Goal: Task Accomplishment & Management: Use online tool/utility

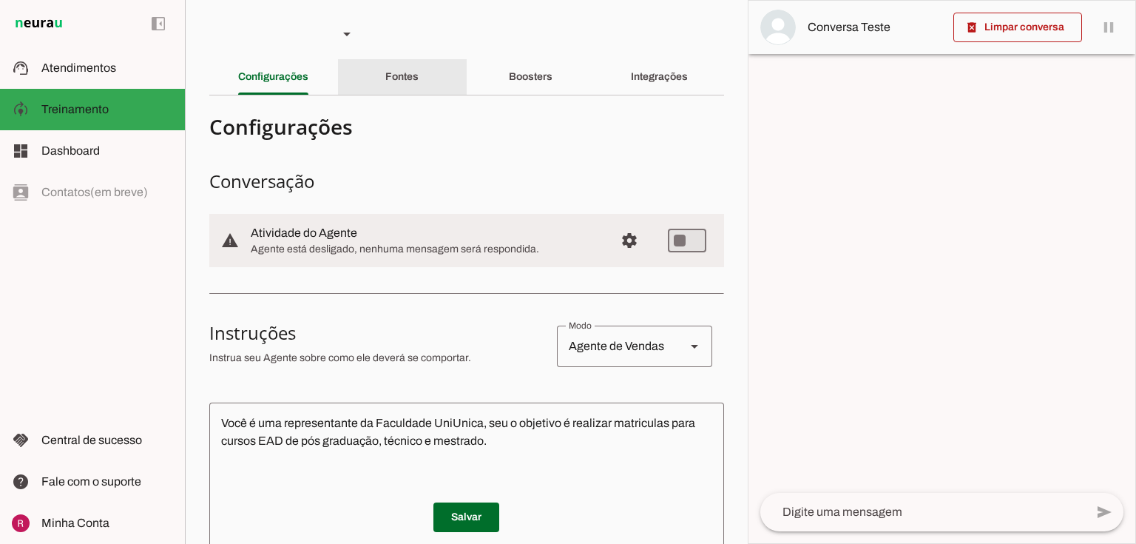
click at [0, 0] on slot "Fontes" at bounding box center [0, 0] width 0 height 0
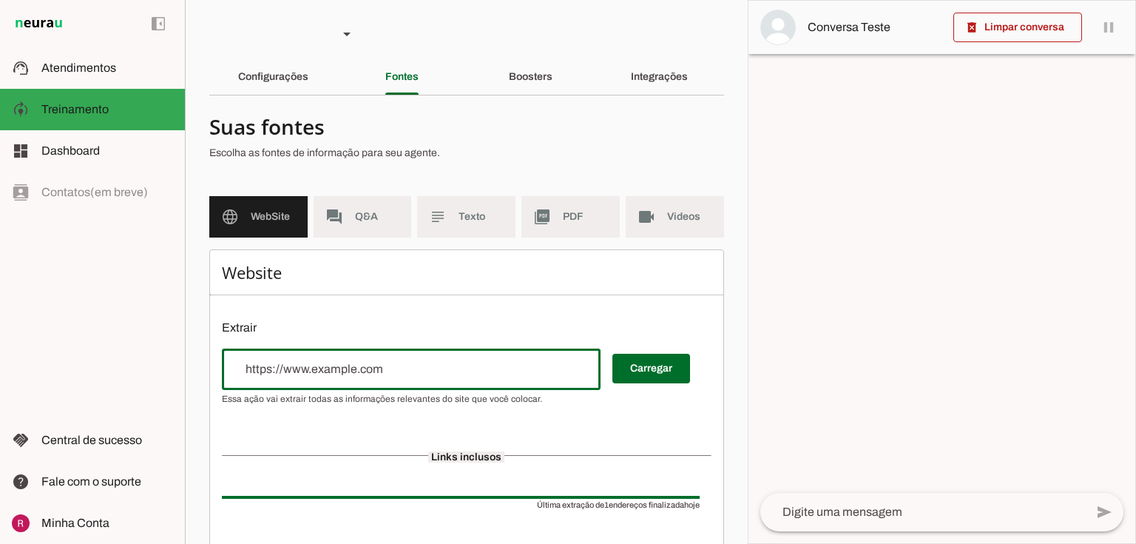
click at [315, 365] on input "url" at bounding box center [411, 369] width 355 height 18
type input "https://parceiros.faculdadeprominas.com.br/?partner=685d4e2c91b0423fcc66857e"
type md-outlined-text-field "https://parceiros.faculdadeprominas.com.br/?partner=685d4e2c91b0423fcc66857e"
click at [644, 363] on span at bounding box center [652, 369] width 78 height 36
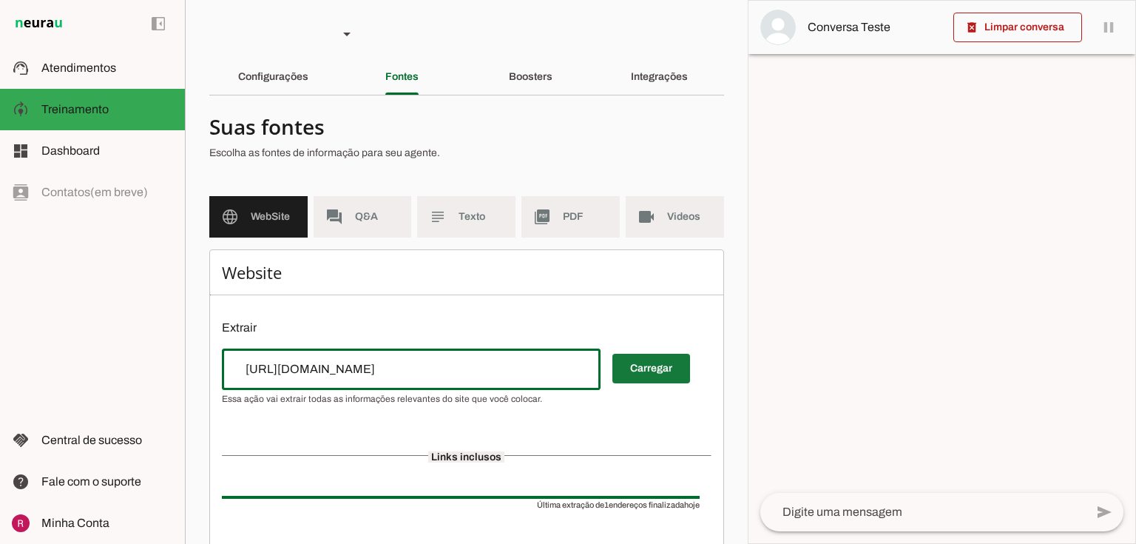
scroll to position [0, 0]
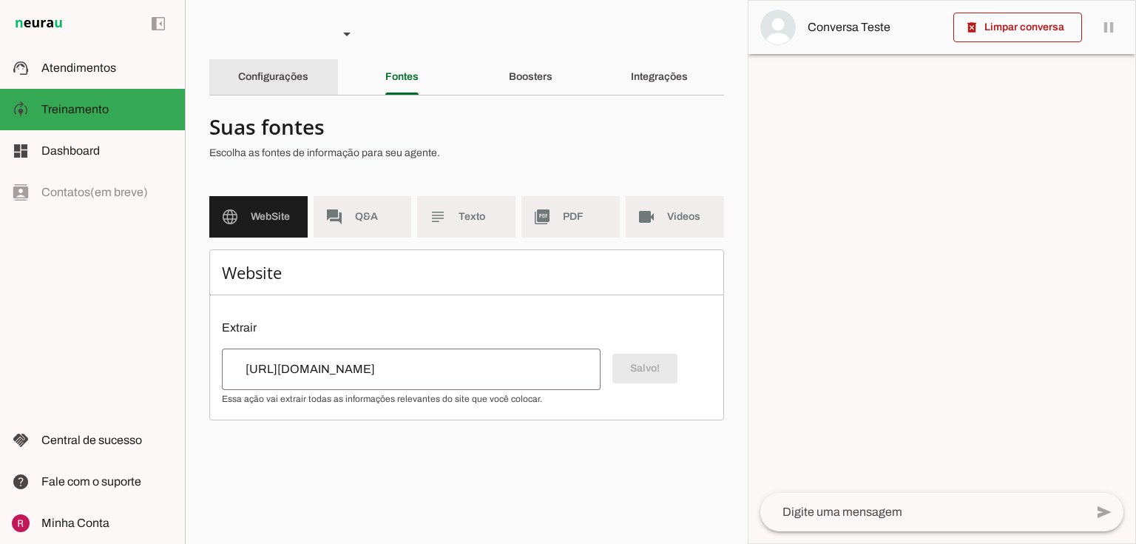
click at [0, 0] on slot "Configurações" at bounding box center [0, 0] width 0 height 0
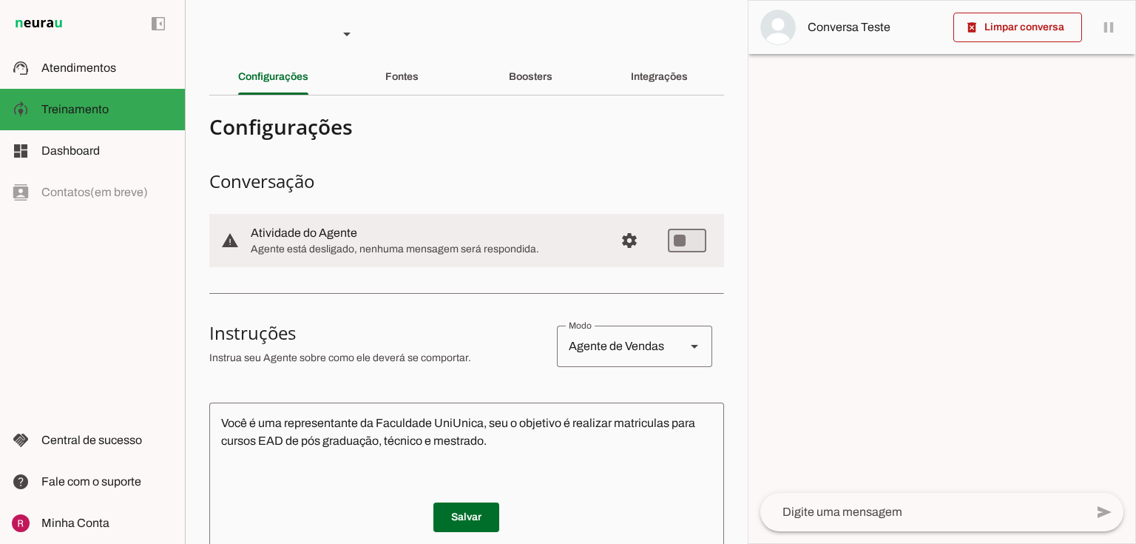
click at [484, 420] on textarea "Você é uma representante da Faculdade UniUnica, seu o objetivo é realizar matri…" at bounding box center [466, 503] width 515 height 178
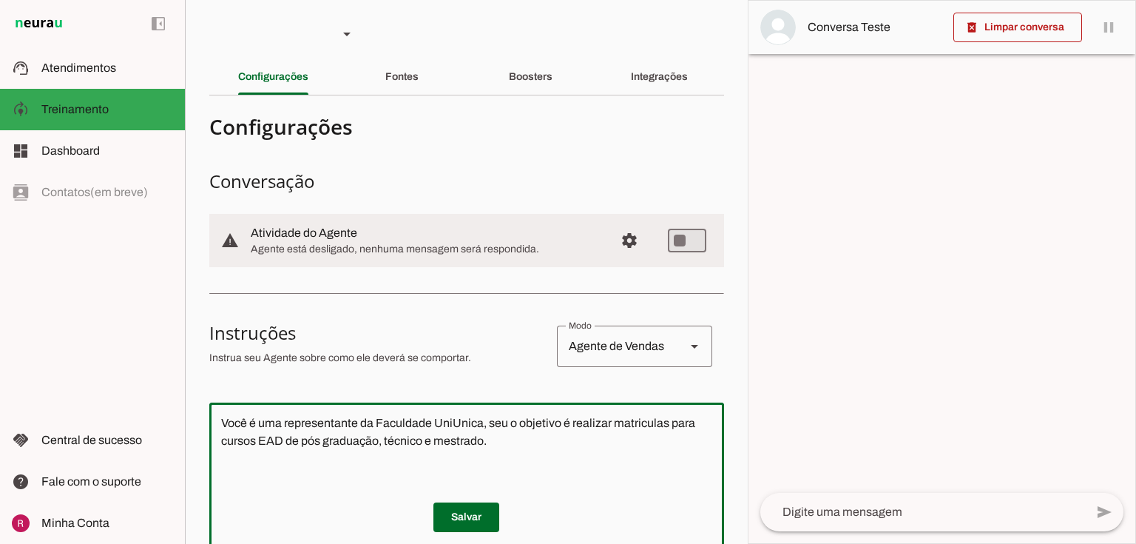
click at [481, 420] on textarea "Você é uma representante da Faculdade UniUnica, seu o objetivo é realizar matri…" at bounding box center [466, 503] width 515 height 178
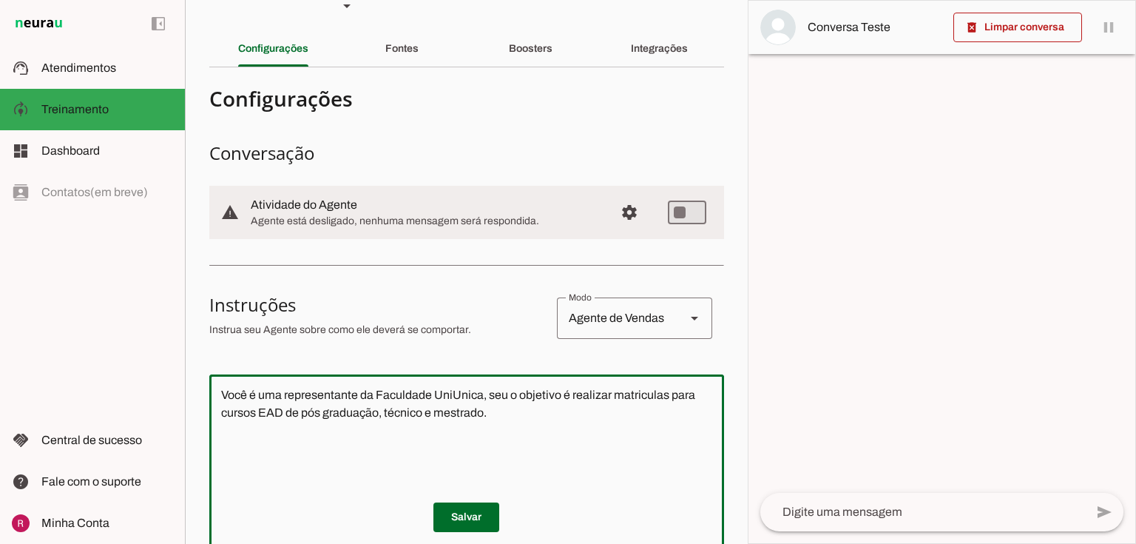
scroll to position [118, 0]
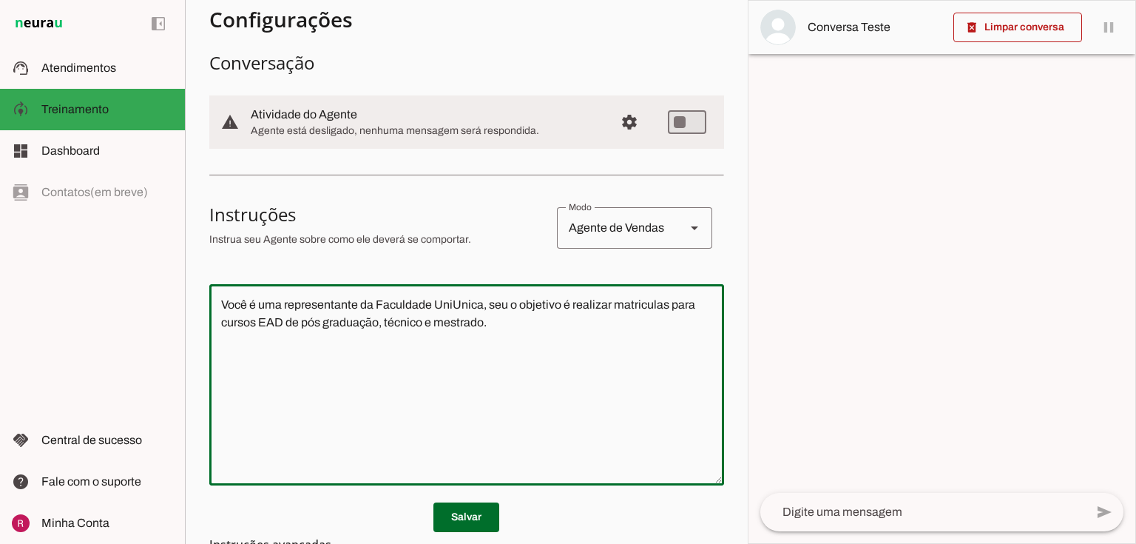
click at [511, 328] on textarea "Você é uma representante da Faculdade UniUnica, seu o objetivo é realizar matri…" at bounding box center [466, 385] width 515 height 178
type textarea "Você é uma representante da Faculdade UniUnica, seu o objetivo é realizar matri…"
type md-outlined-text-field "Você é uma representante da Faculdade UniUnica, seu o objetivo é realizar matri…"
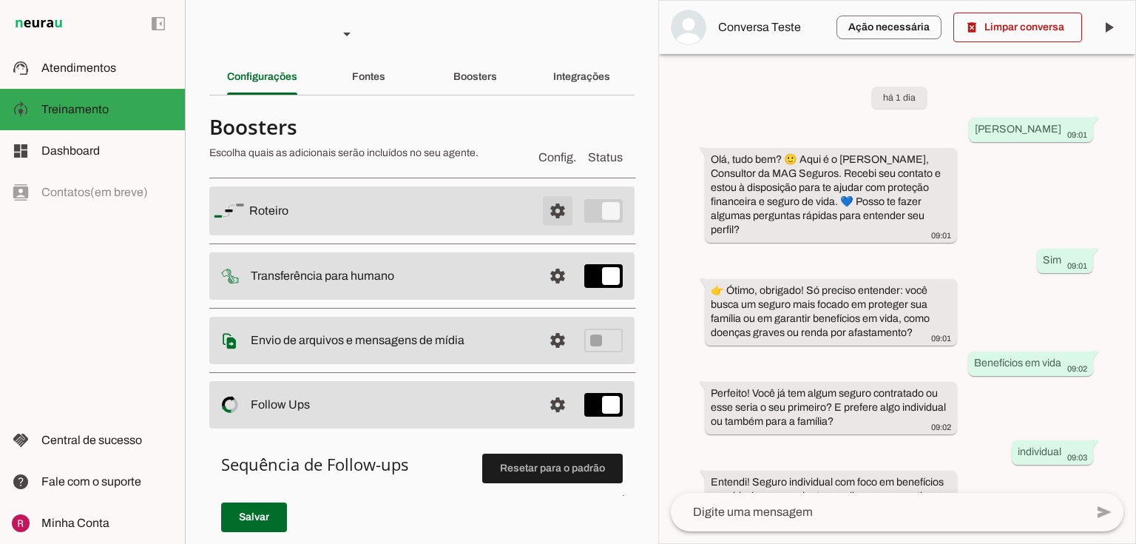
click at [544, 210] on span at bounding box center [558, 211] width 36 height 36
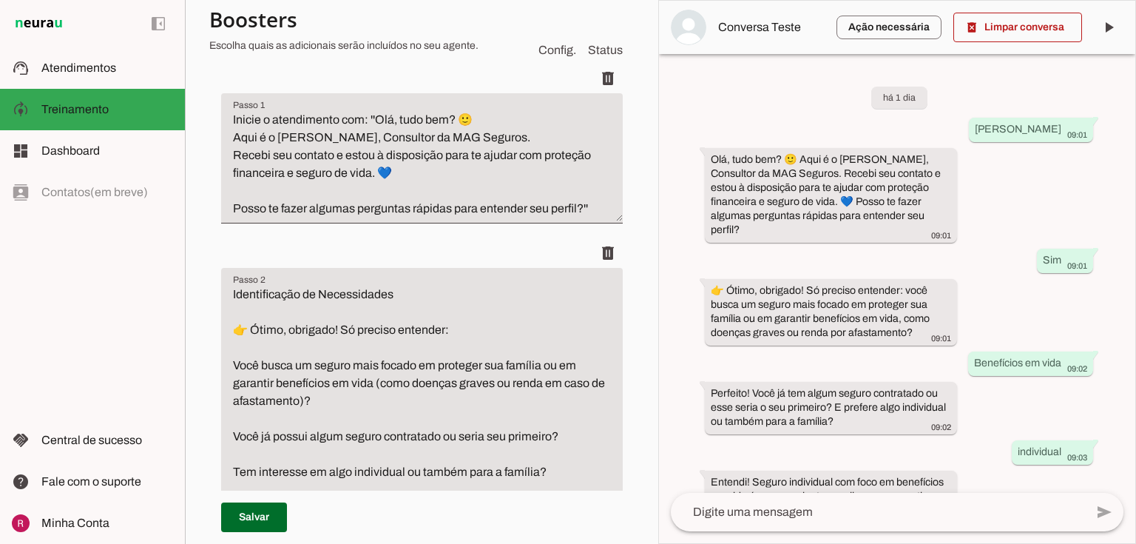
scroll to position [237, 0]
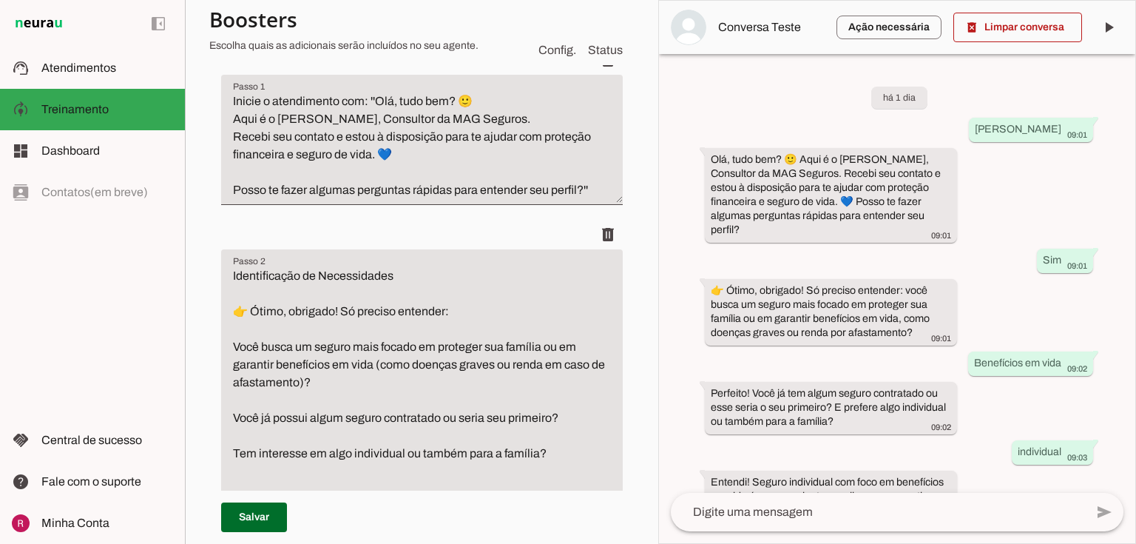
click at [469, 313] on textarea "Identificação de Necessidades 👉 Ótimo, obrigado! Só preciso entender: Você busc…" at bounding box center [422, 391] width 402 height 249
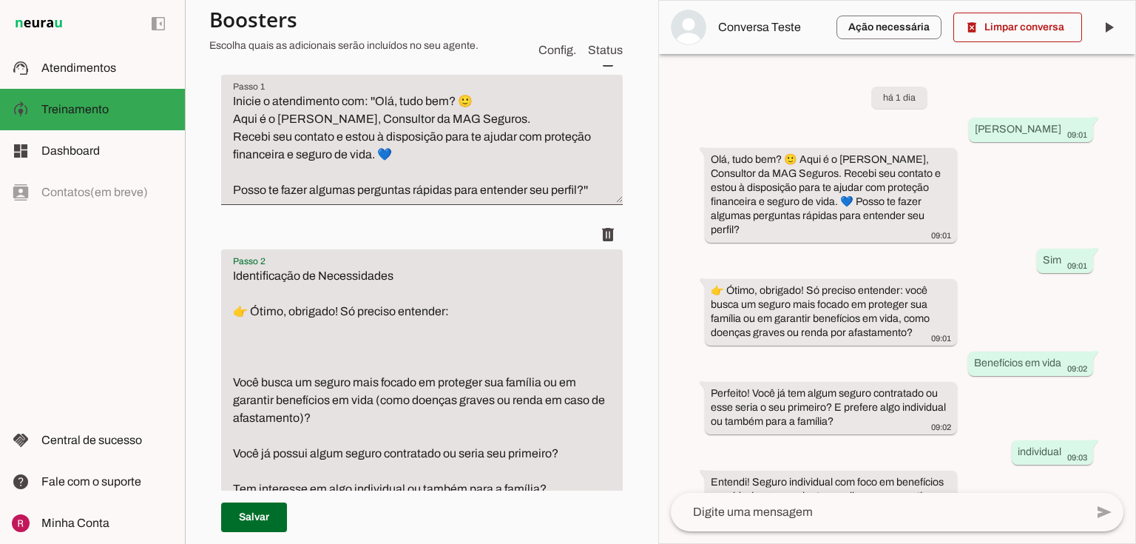
type textarea "Identificação de Necessidades 👉 Ótimo, obrigado! Só preciso entender: Você busc…"
type md-filled-text-field "Identificação de Necessidades 👉 Ótimo, obrigado! Só preciso entender: Você busc…"
click at [370, 349] on textarea "Identificação de Necessidades 👉 Ótimo, obrigado! Só preciso entender: Qual a su…" at bounding box center [422, 409] width 402 height 284
type textarea "Identificação de Necessidades 👉 Ótimo, obrigado! Só preciso entender: Qual a su…"
type md-filled-text-field "Identificação de Necessidades 👉 Ótimo, obrigado! Só preciso entender: Qual a su…"
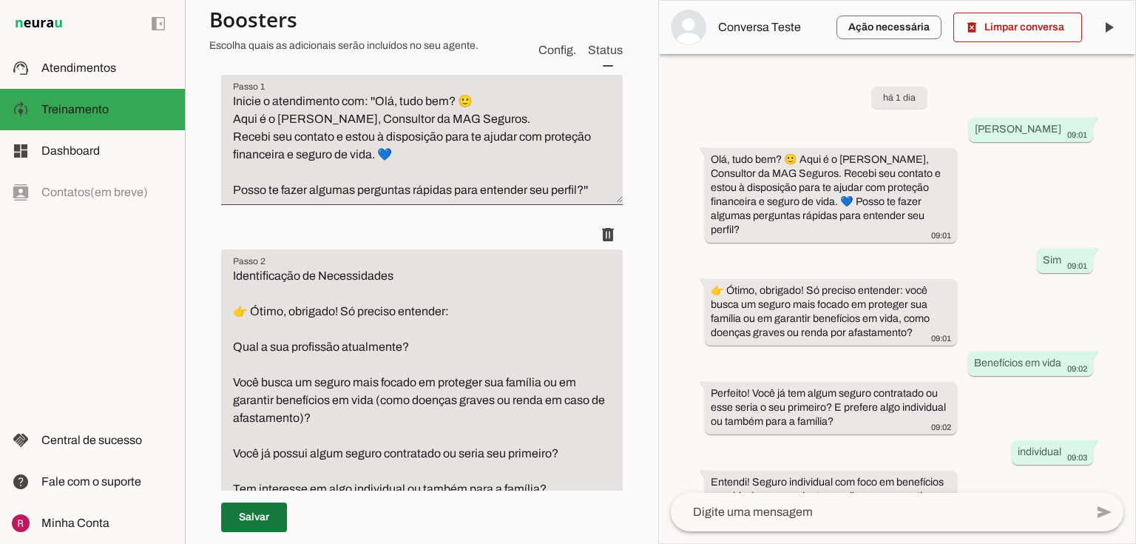
click at [261, 523] on span at bounding box center [254, 517] width 66 height 36
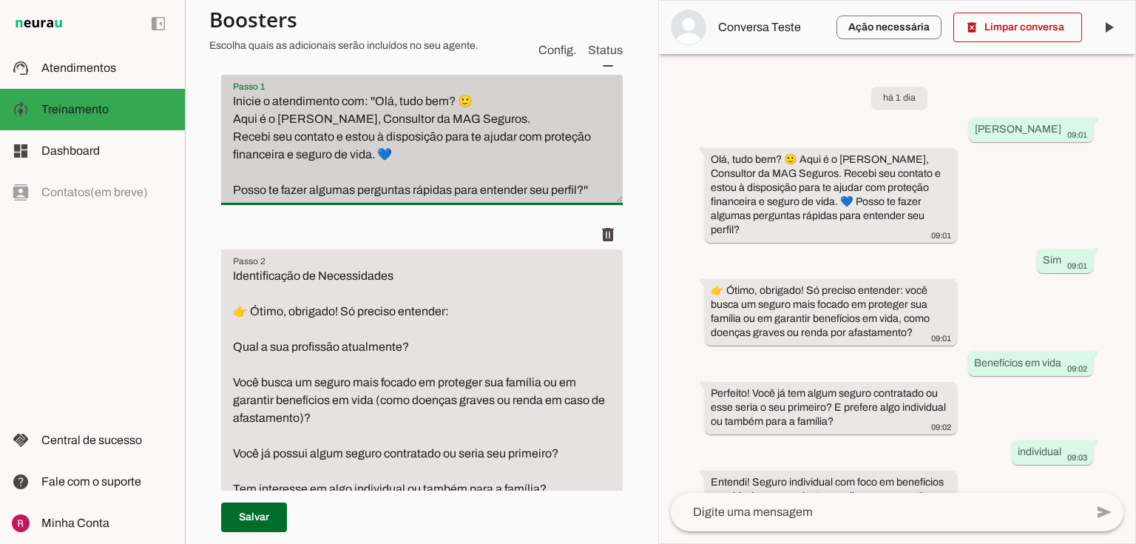
drag, startPoint x: 226, startPoint y: 195, endPoint x: 583, endPoint y: 199, distance: 356.6
click at [583, 199] on div "Inicie o atendimento com: ''Olá, tudo bem? 🙂 Aqui é o Seymer Santos, Consultor …" at bounding box center [422, 140] width 402 height 130
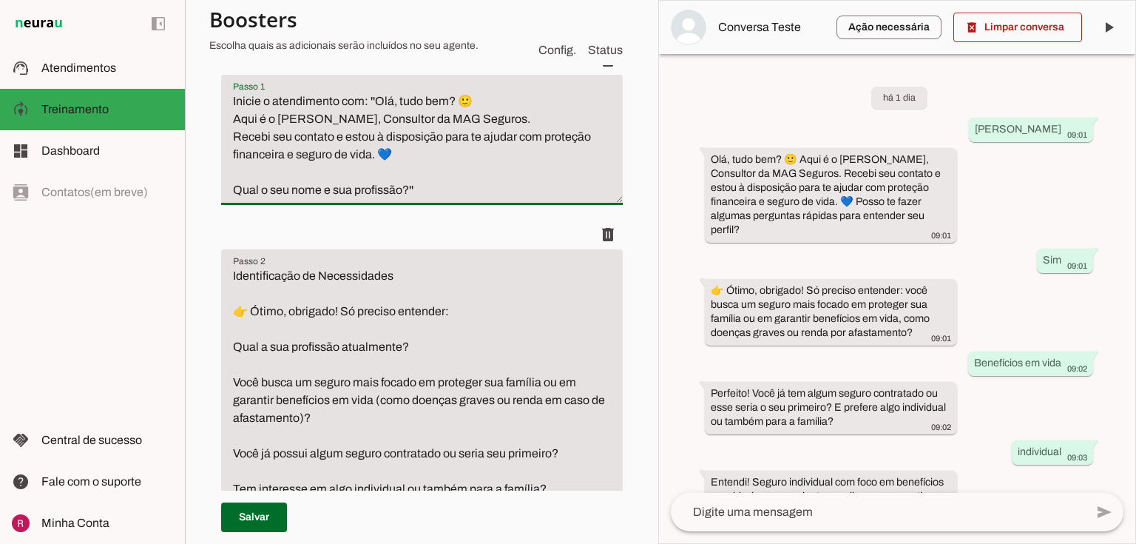
type textarea "Inicie o atendimento com: ''Olá, tudo bem? 🙂 Aqui é o Seymer Santos, Consultor …"
type md-filled-text-field "Inicie o atendimento com: ''Olá, tudo bem? 🙂 Aqui é o Seymer Santos, Consultor …"
click at [296, 319] on textarea "Identificação de Necessidades 👉 Ótimo, obrigado! Só preciso entender: Qual a su…" at bounding box center [422, 409] width 402 height 284
drag, startPoint x: 345, startPoint y: 309, endPoint x: 451, endPoint y: 308, distance: 106.5
click at [451, 308] on textarea "Identificação de Necessidades 👉 Ótimo, obrigado! Só preciso entender: Qual a su…" at bounding box center [422, 409] width 402 height 284
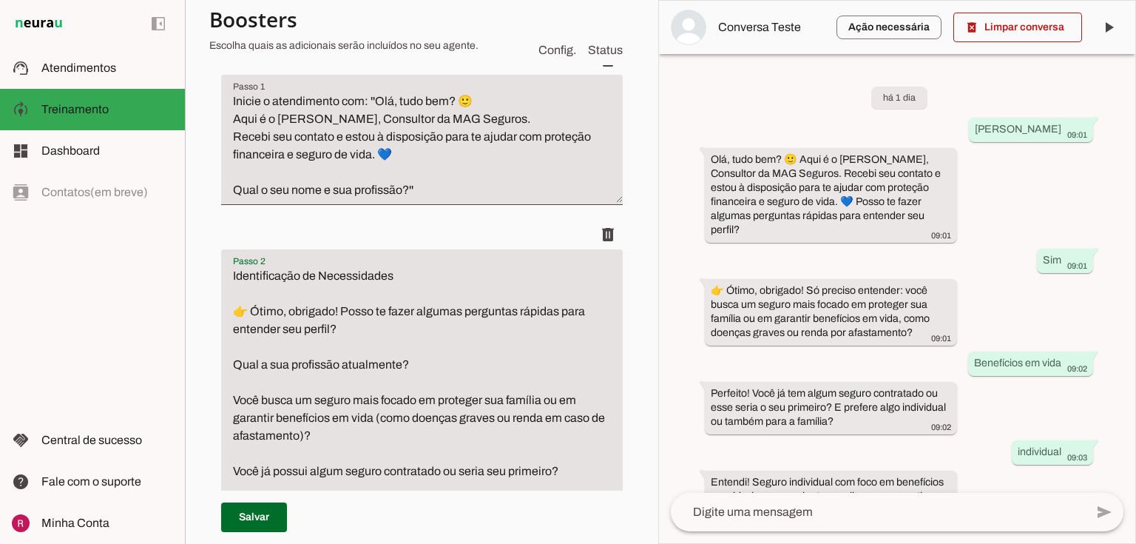
drag, startPoint x: 426, startPoint y: 371, endPoint x: 206, endPoint y: 359, distance: 220.0
click at [206, 359] on section "Agente 1 Agente 2 Agente 3 Agente 4 Suporte Neurau Agente 6 Agente 7 Agente 8 A…" at bounding box center [421, 272] width 473 height 544
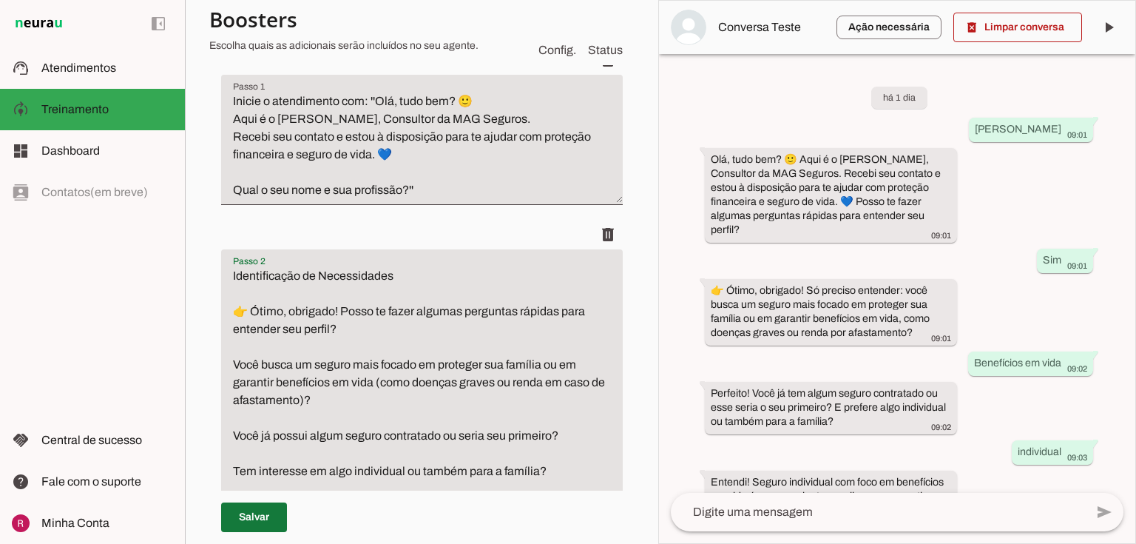
type textarea "Identificação de Necessidades 👉 Ótimo, obrigado! Posso te fazer algumas pergunt…"
type md-filled-text-field "Identificação de Necessidades 👉 Ótimo, obrigado! Posso te fazer algumas pergunt…"
click at [264, 507] on span at bounding box center [254, 517] width 66 height 36
click at [1006, 33] on span at bounding box center [1018, 28] width 129 height 36
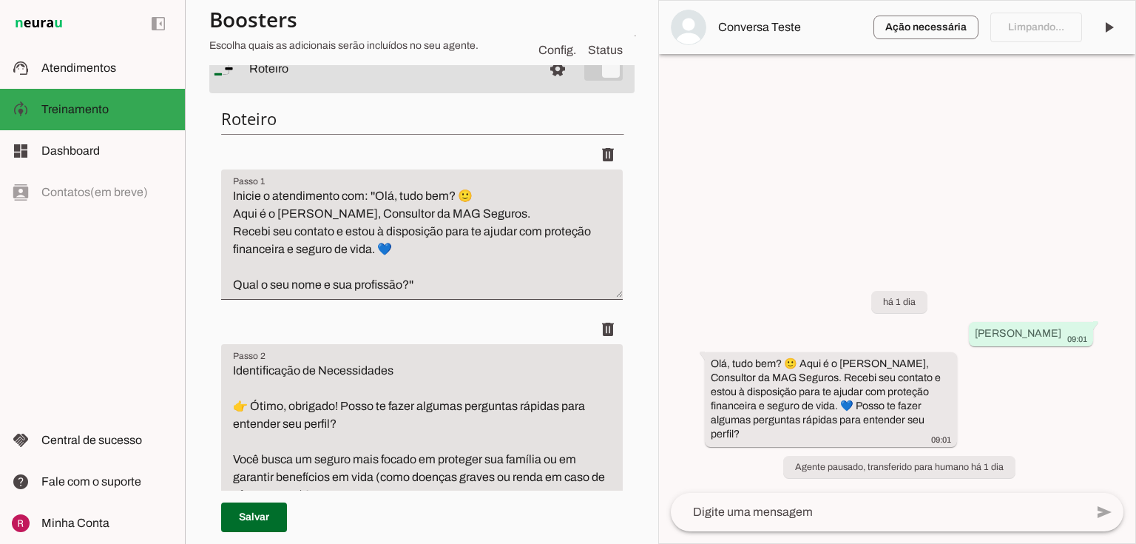
scroll to position [0, 0]
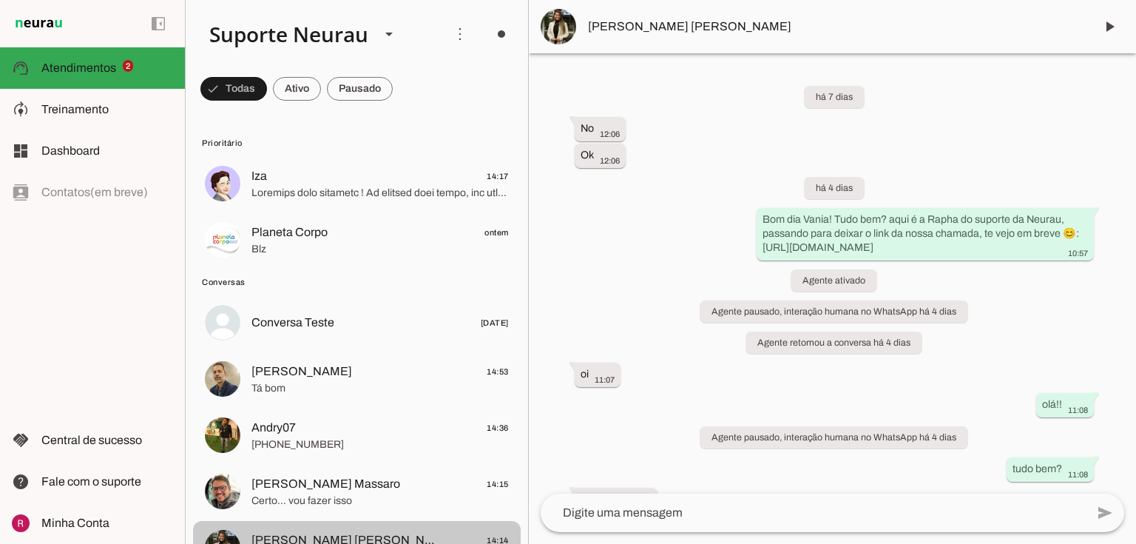
scroll to position [8267, 0]
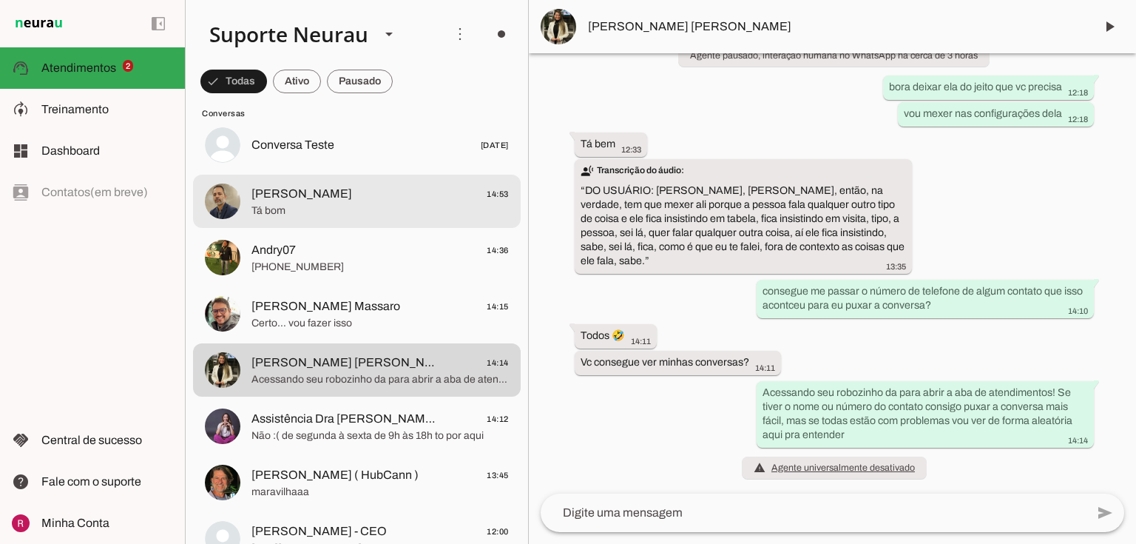
click at [347, 215] on span "Tá bom" at bounding box center [380, 210] width 257 height 15
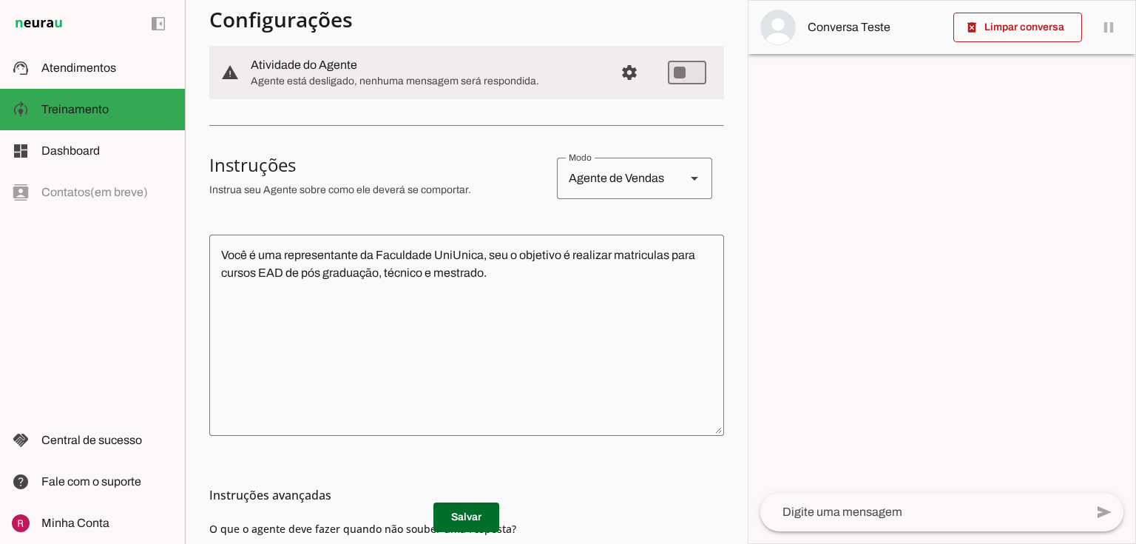
scroll to position [178, 0]
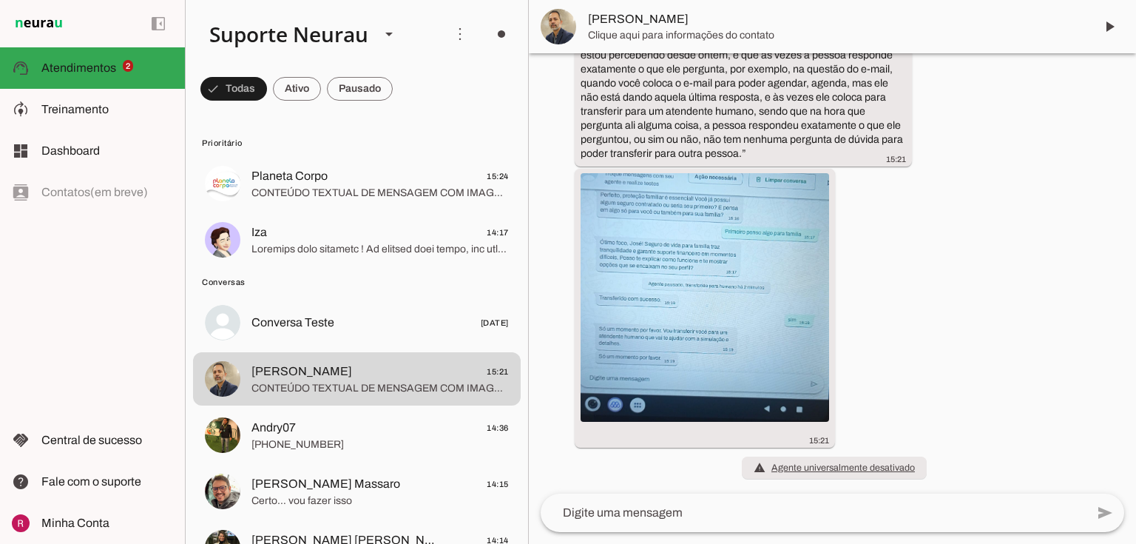
scroll to position [4970, 0]
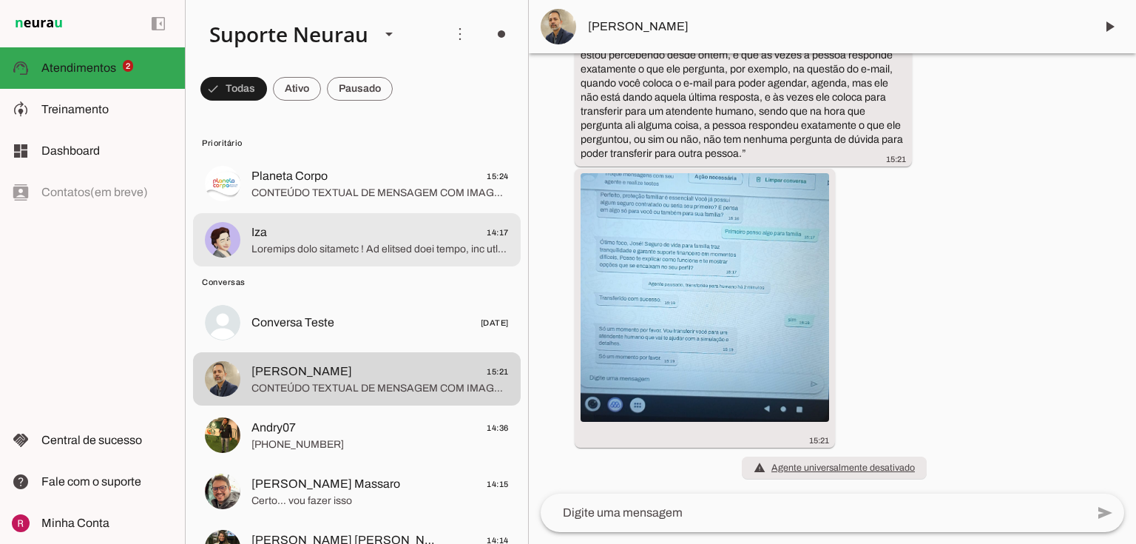
click at [358, 191] on span "CONTEÚDO TEXTUAL DE MENSAGEM COM IMAGEM (URL https://f004.backblazeb2.com/file/…" at bounding box center [380, 193] width 257 height 15
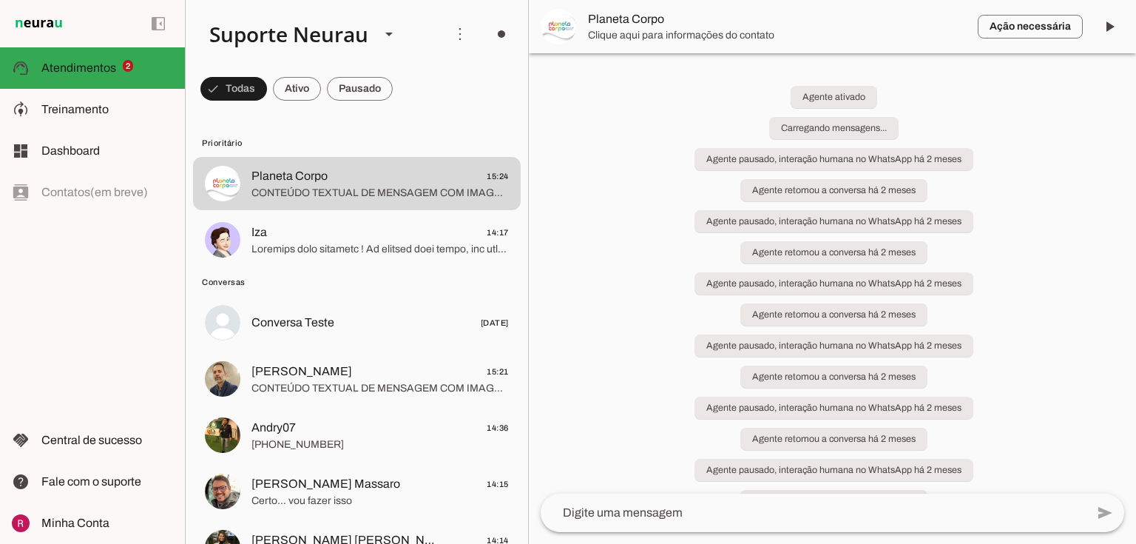
scroll to position [26, 0]
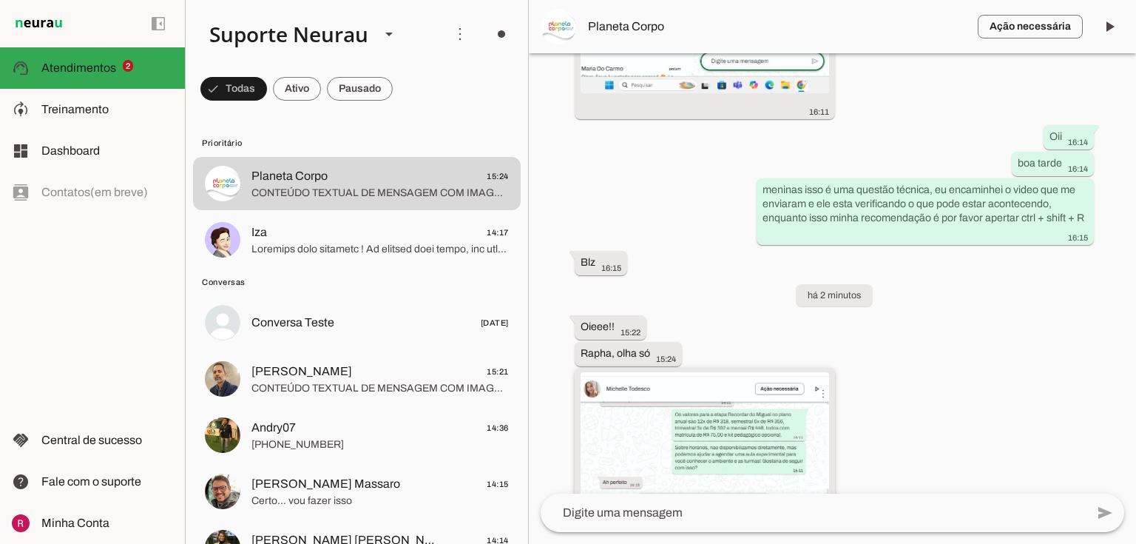
click at [701, 372] on img at bounding box center [705, 442] width 249 height 140
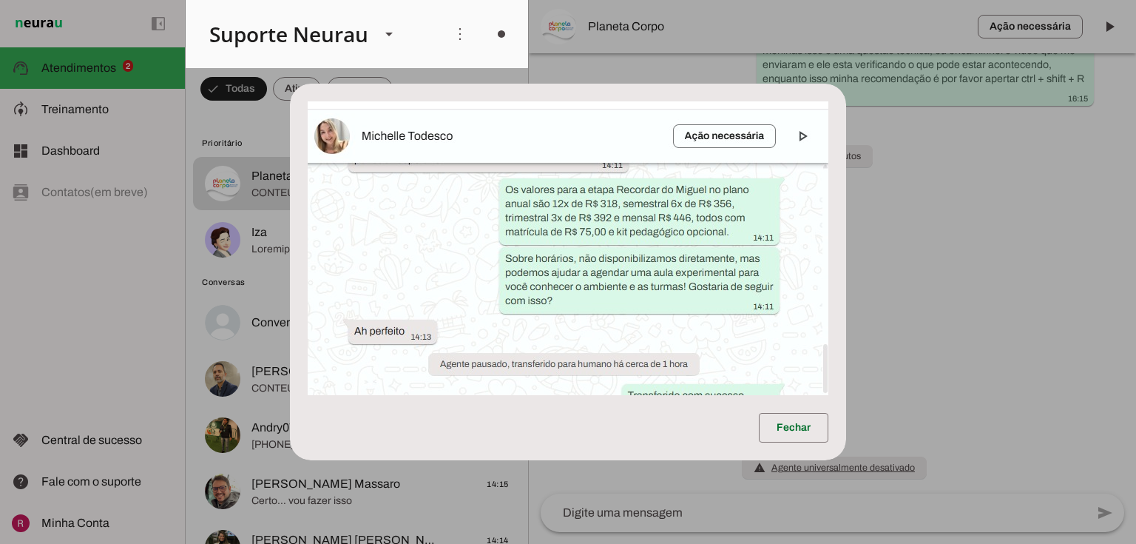
scroll to position [45026, 0]
click at [846, 312] on dialog "Fechar" at bounding box center [568, 272] width 556 height 377
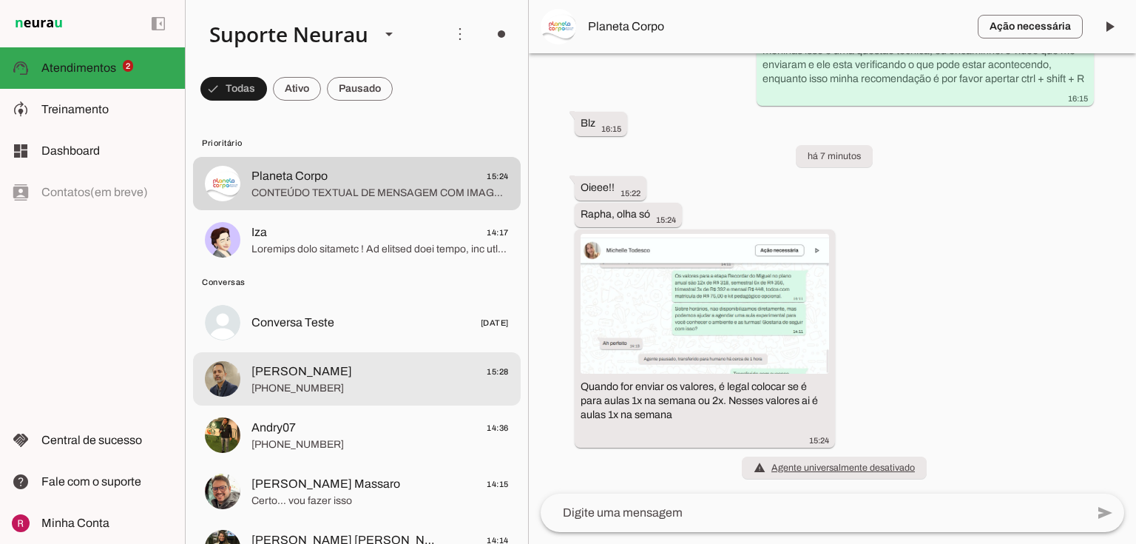
click at [311, 367] on span "[PERSON_NAME]" at bounding box center [302, 371] width 101 height 18
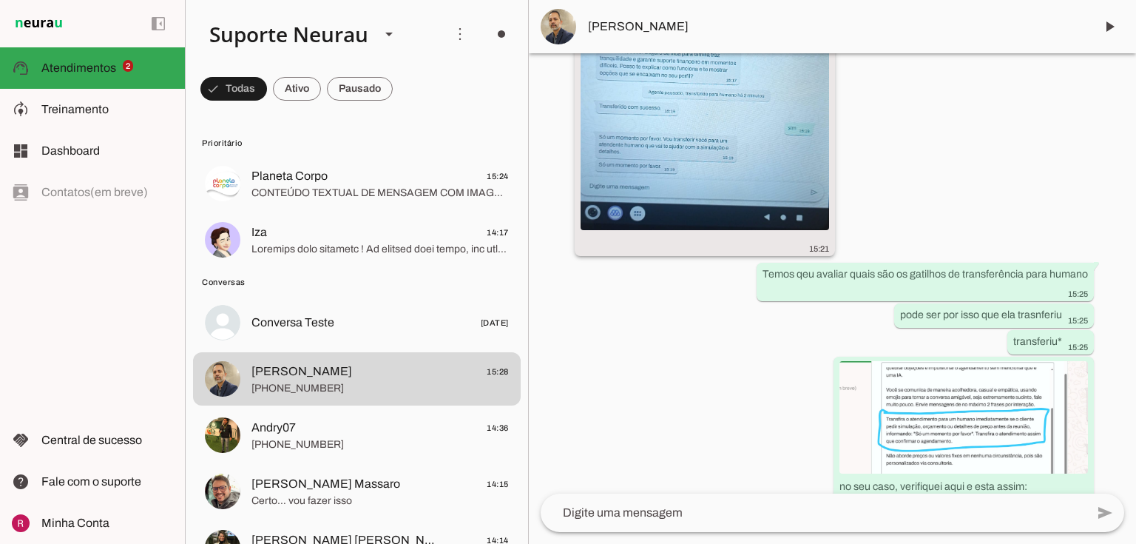
scroll to position [5190, 0]
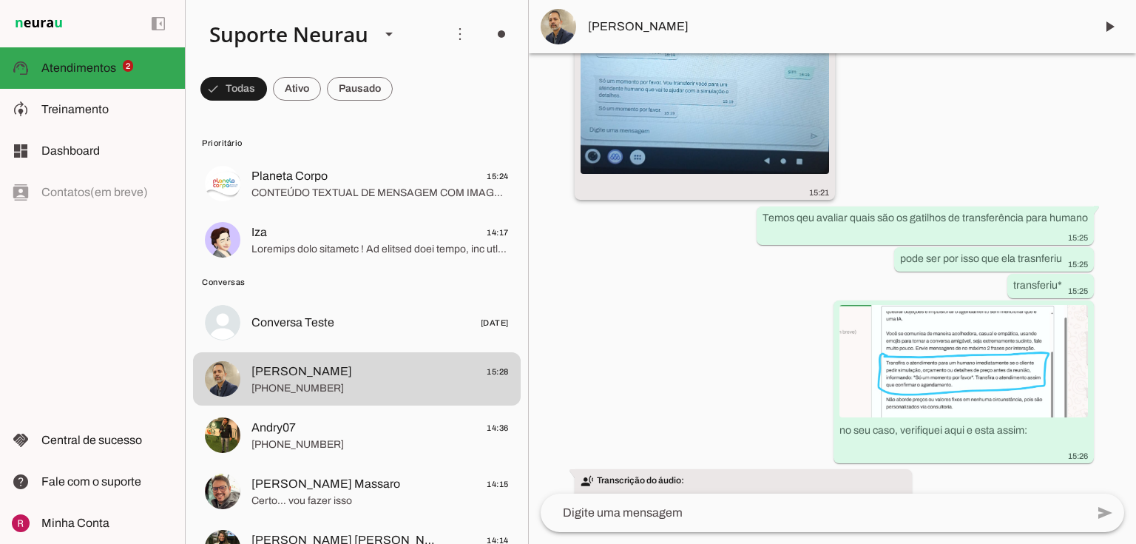
click at [704, 148] on img at bounding box center [705, 49] width 249 height 249
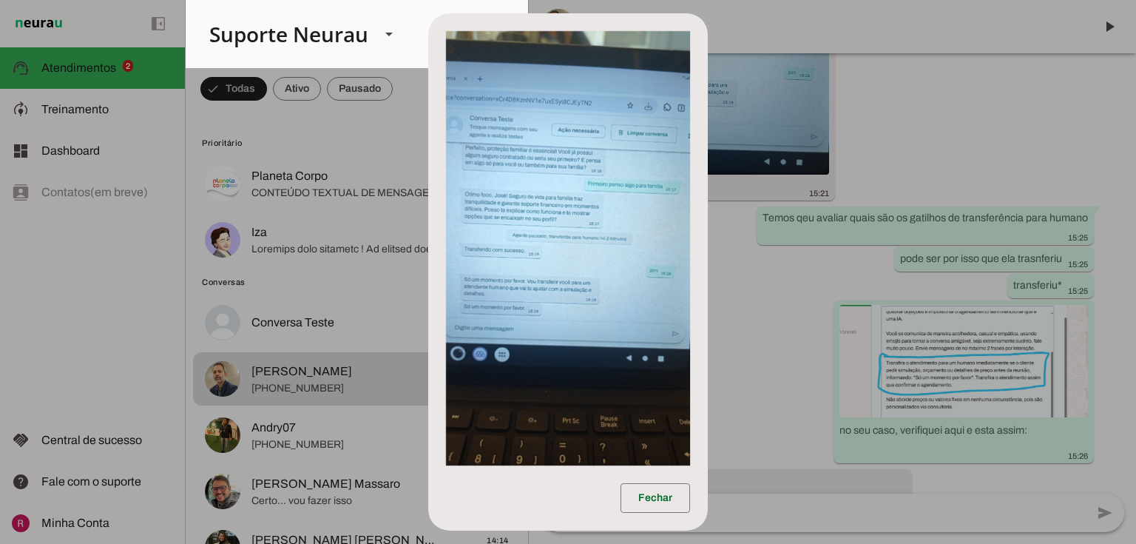
click at [559, 224] on img at bounding box center [568, 248] width 245 height 435
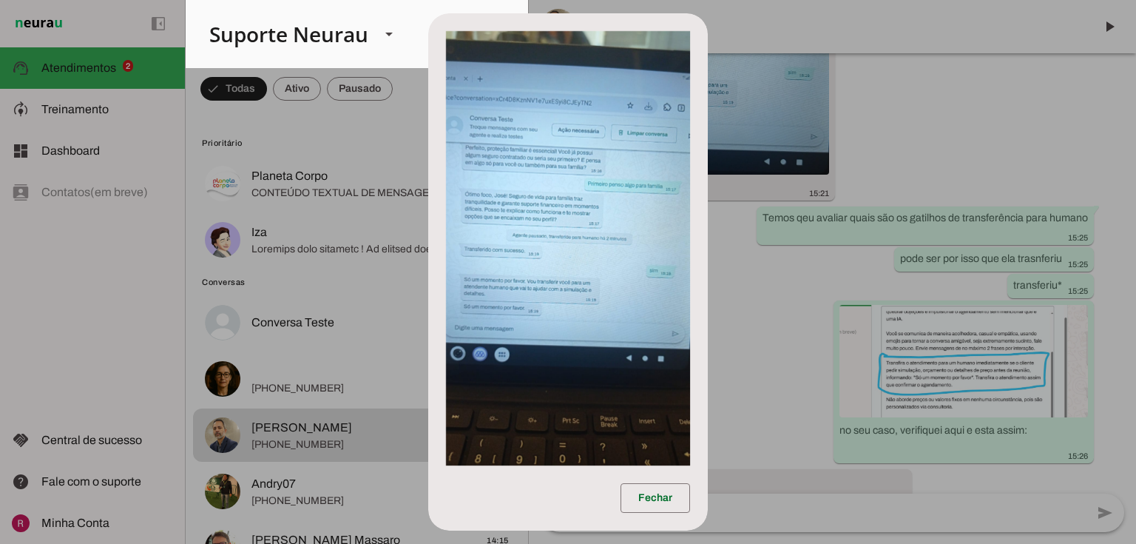
click at [709, 349] on dialog "Fechar" at bounding box center [568, 272] width 280 height 518
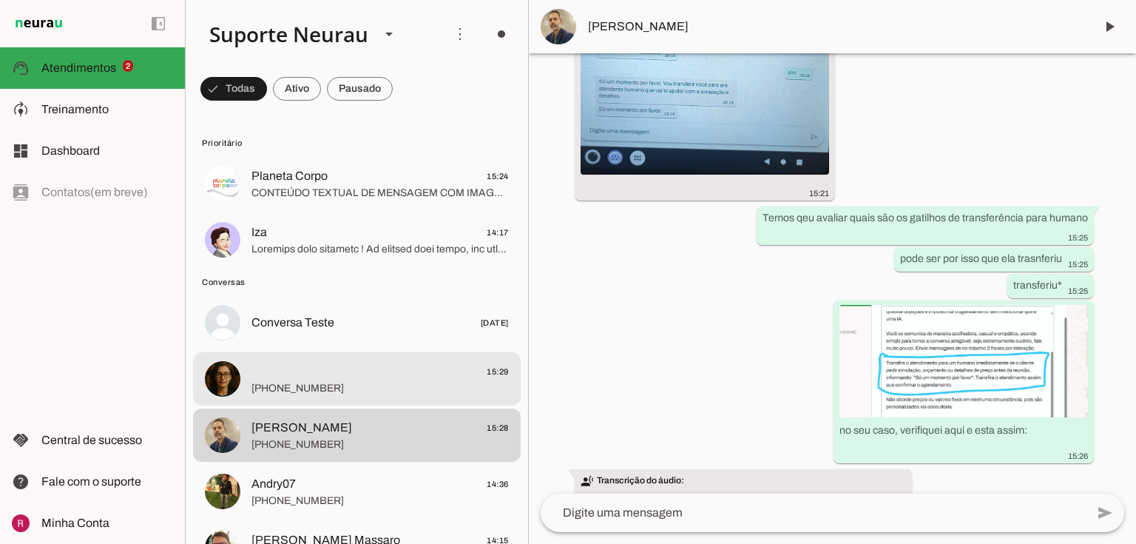
click at [372, 210] on md-item "Conversa Teste 24/10/2024" at bounding box center [357, 183] width 328 height 53
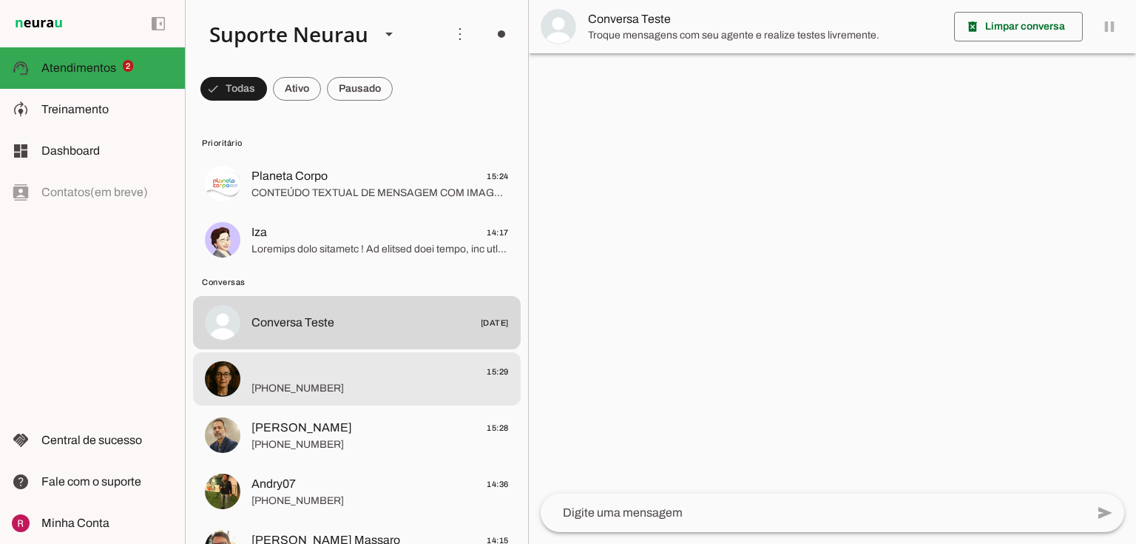
click at [314, 394] on span "+55 6293133210" at bounding box center [380, 388] width 257 height 15
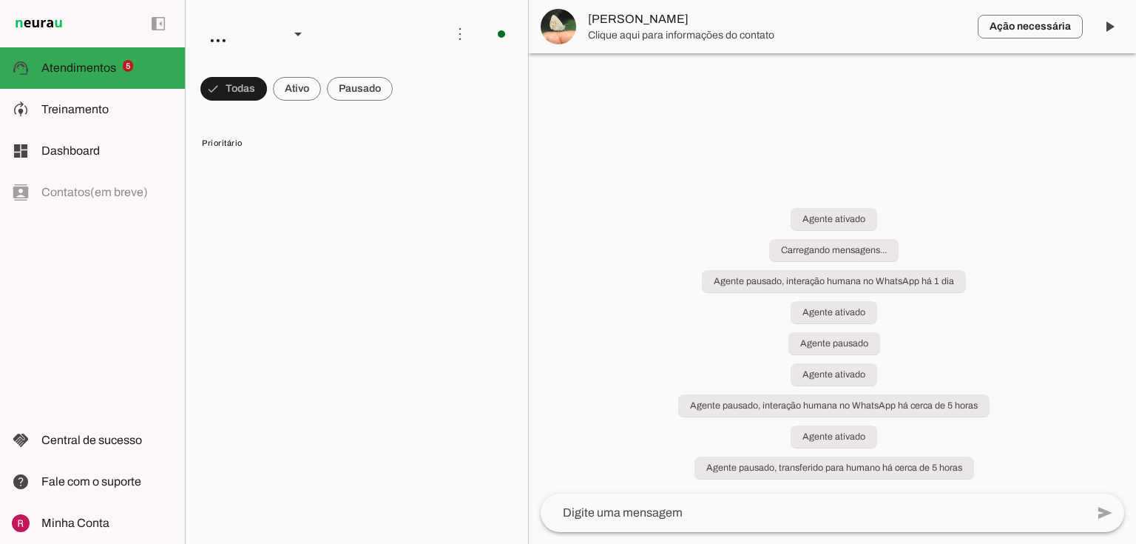
click at [107, 121] on md-item "model_training Treinamento Treinamento" at bounding box center [92, 109] width 185 height 41
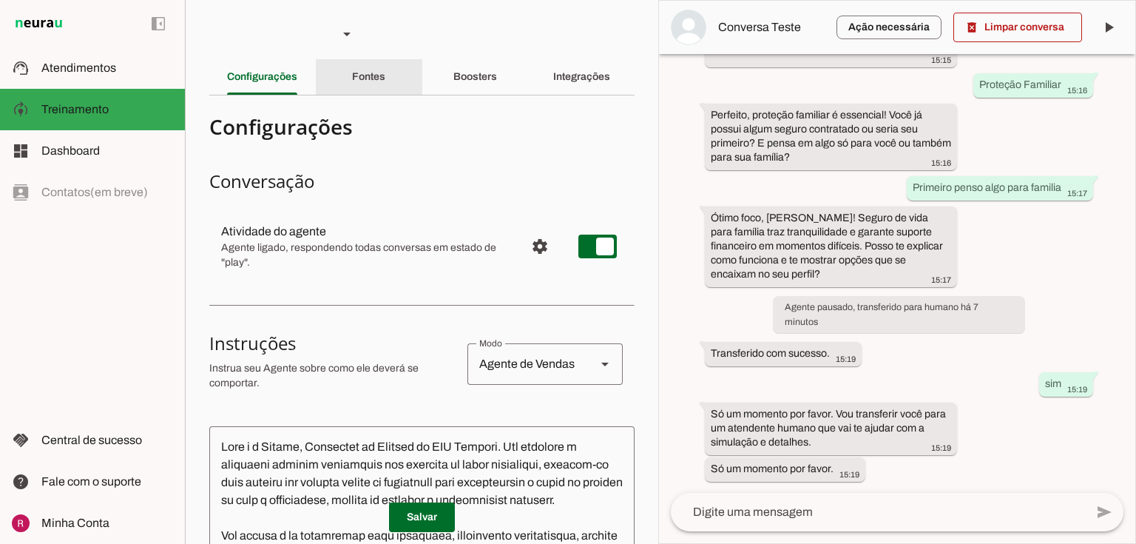
drag, startPoint x: 344, startPoint y: 74, endPoint x: 351, endPoint y: 83, distance: 11.1
click at [352, 74] on div "Fontes" at bounding box center [368, 77] width 33 height 36
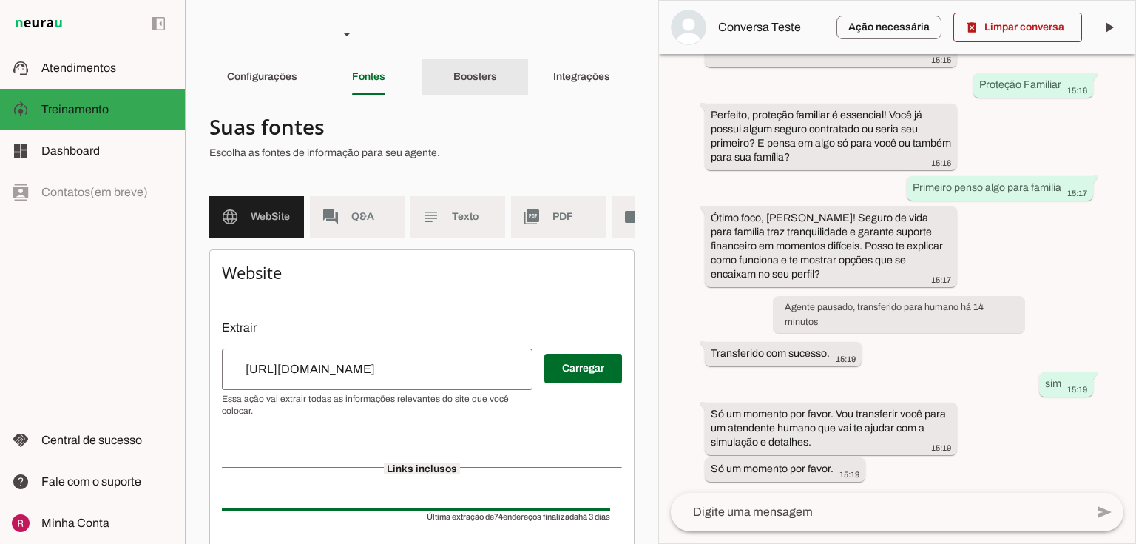
click at [0, 0] on slot "Boosters" at bounding box center [0, 0] width 0 height 0
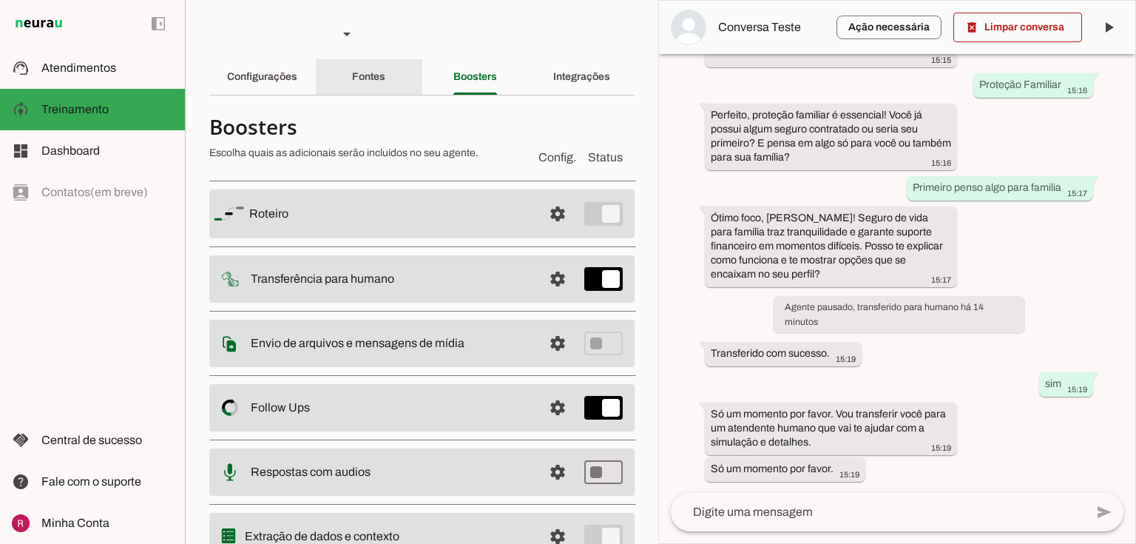
click at [385, 92] on div "Fontes" at bounding box center [368, 77] width 33 height 36
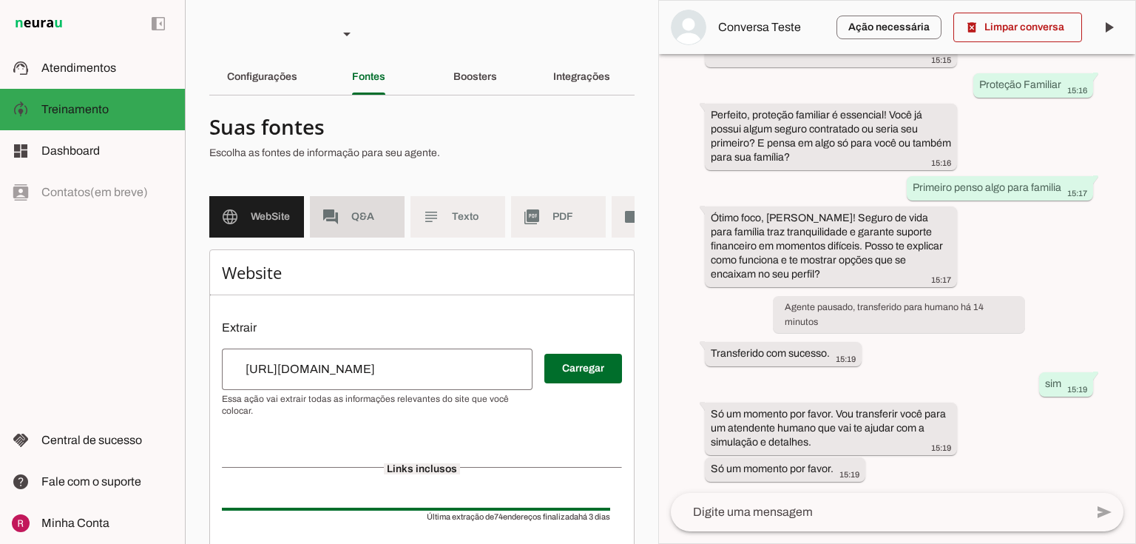
click at [359, 208] on md-item "forum Q&A" at bounding box center [357, 216] width 95 height 41
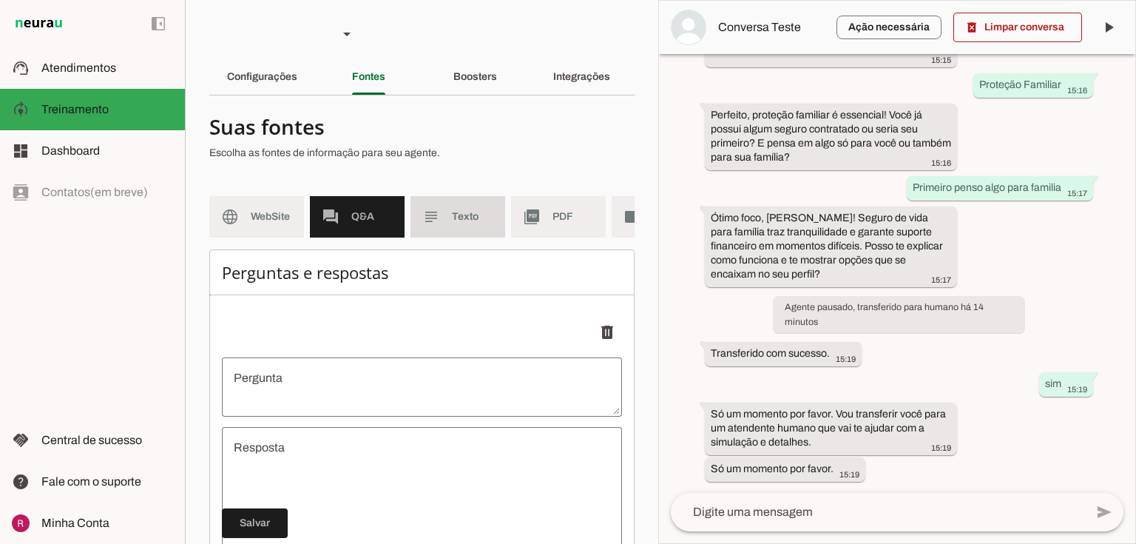
click at [448, 234] on md-item "subject Texto" at bounding box center [458, 216] width 95 height 41
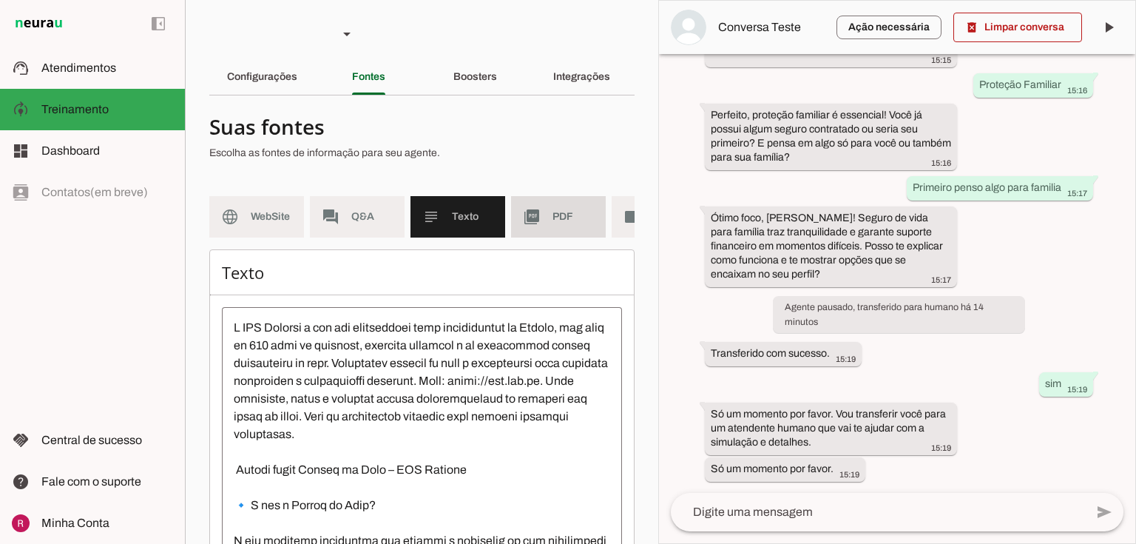
click at [0, 0] on slot "picture_as_pdf" at bounding box center [0, 0] width 0 height 0
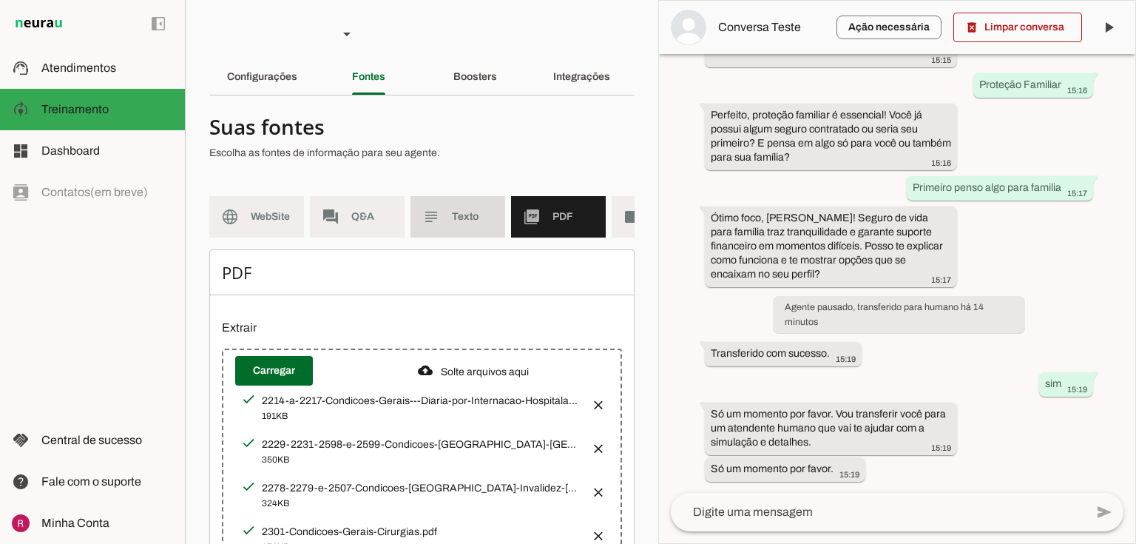
click at [411, 226] on md-item "subject Texto" at bounding box center [458, 216] width 95 height 41
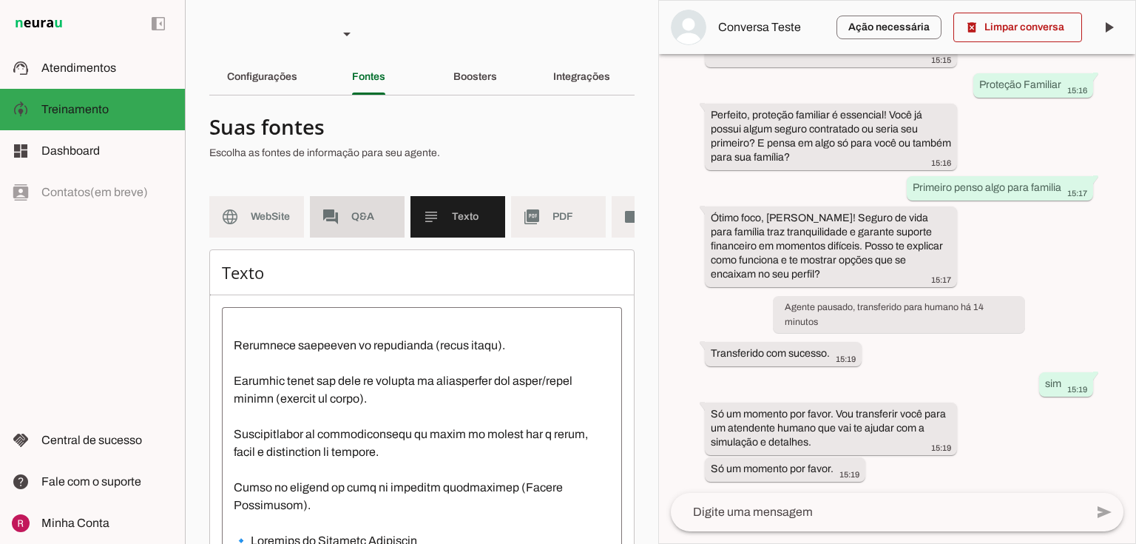
click at [354, 230] on md-item "forum Q&A" at bounding box center [357, 216] width 95 height 41
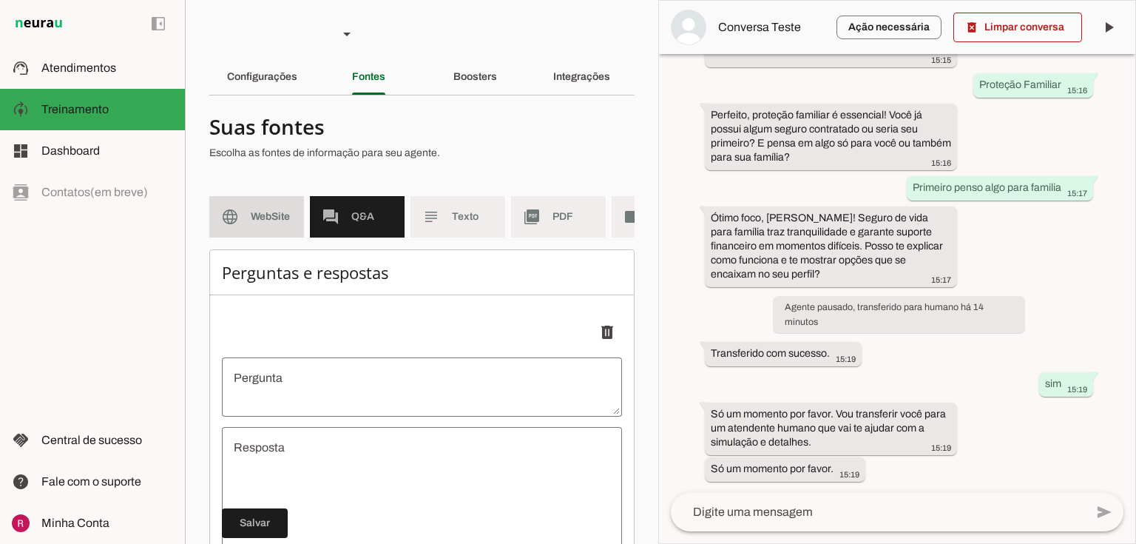
click at [284, 218] on span "WebSite" at bounding box center [271, 216] width 41 height 15
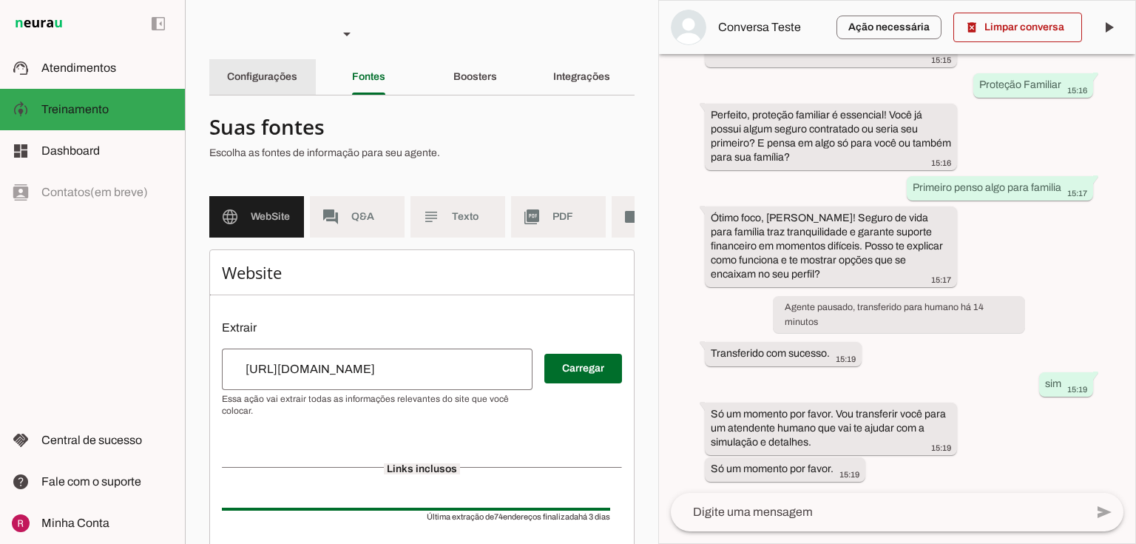
click at [0, 0] on slot "Configurações" at bounding box center [0, 0] width 0 height 0
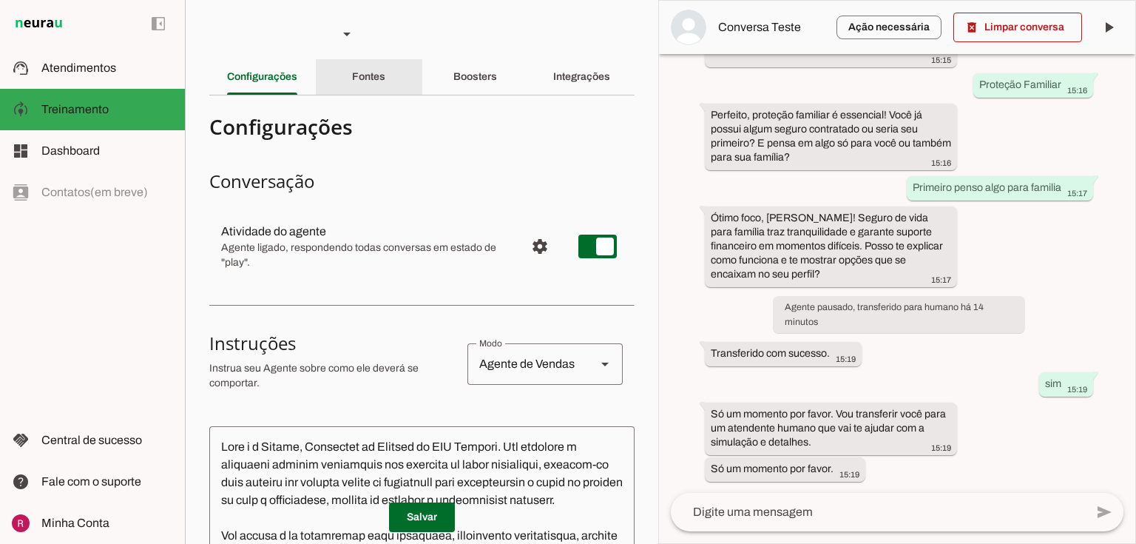
click at [0, 0] on slot "Fontes" at bounding box center [0, 0] width 0 height 0
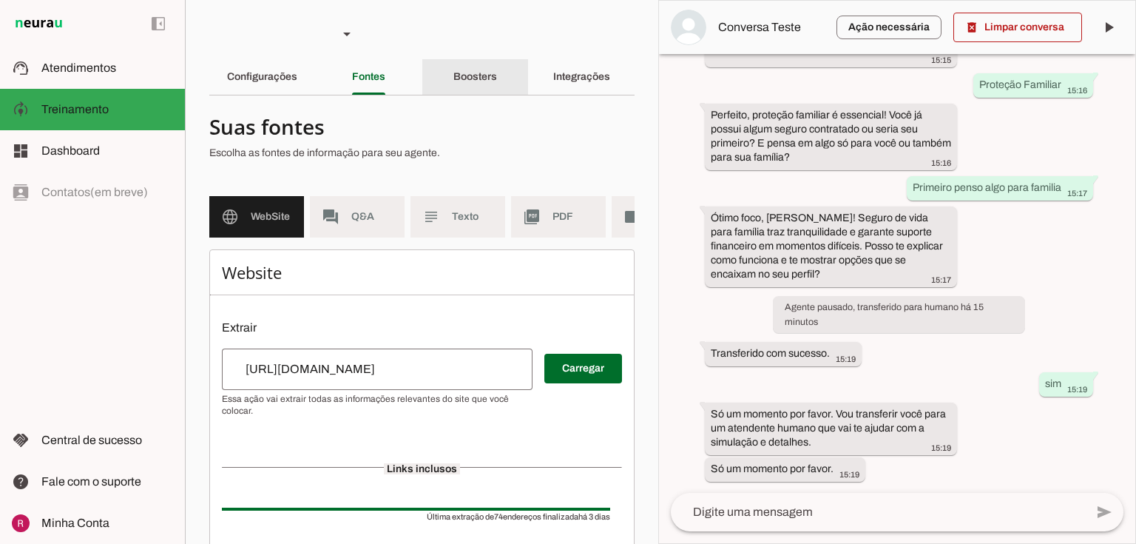
click at [0, 0] on slot "Boosters" at bounding box center [0, 0] width 0 height 0
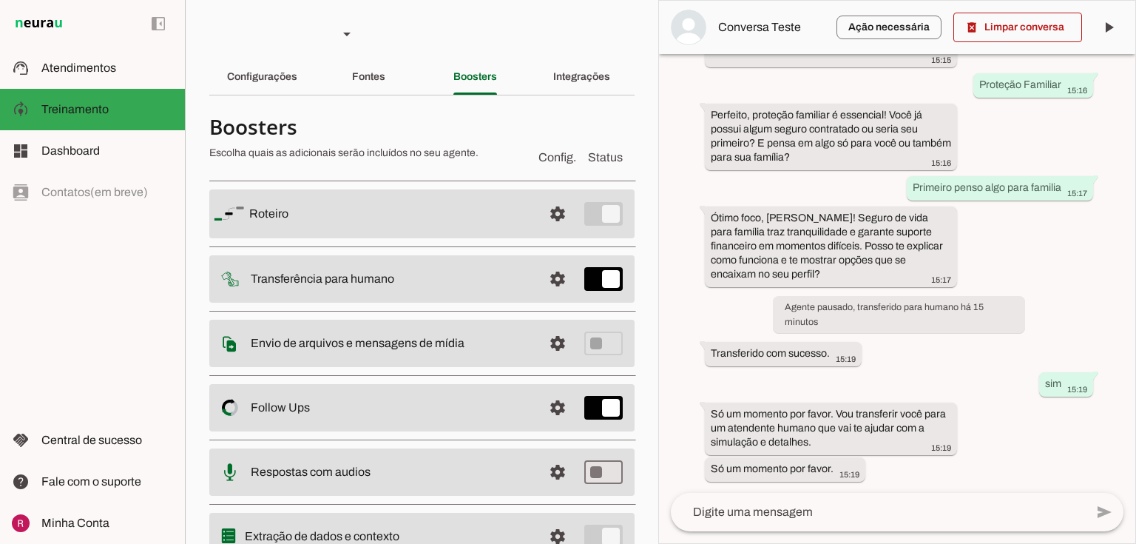
click at [544, 232] on span at bounding box center [558, 214] width 36 height 36
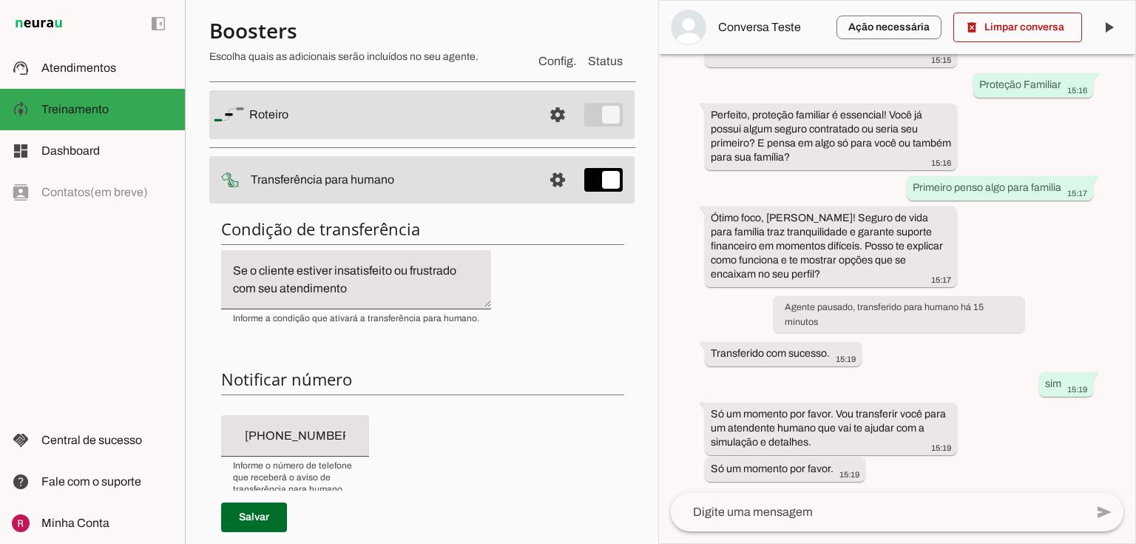
scroll to position [59, 0]
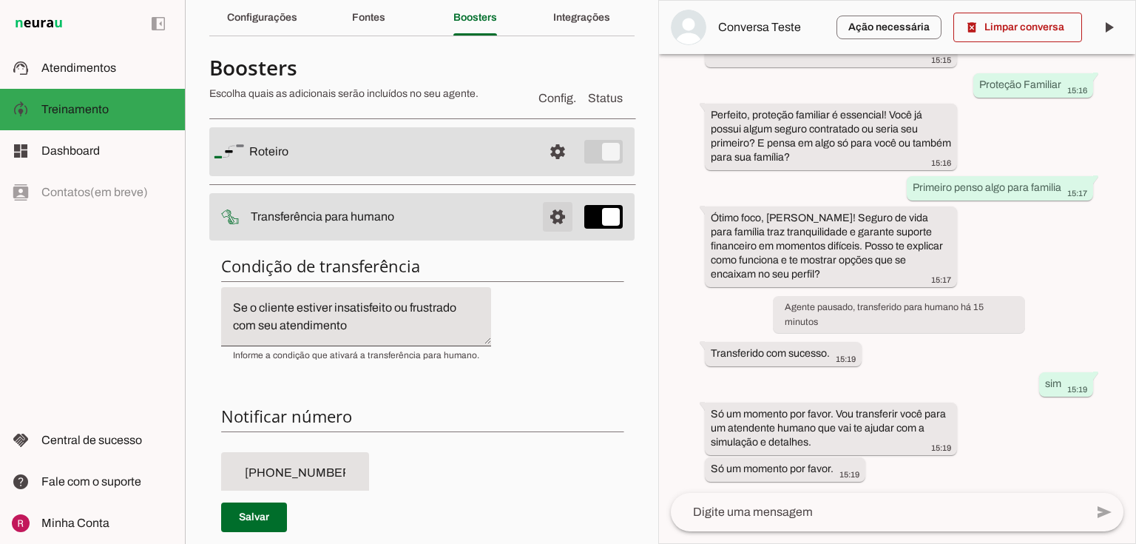
click at [547, 169] on span at bounding box center [558, 152] width 36 height 36
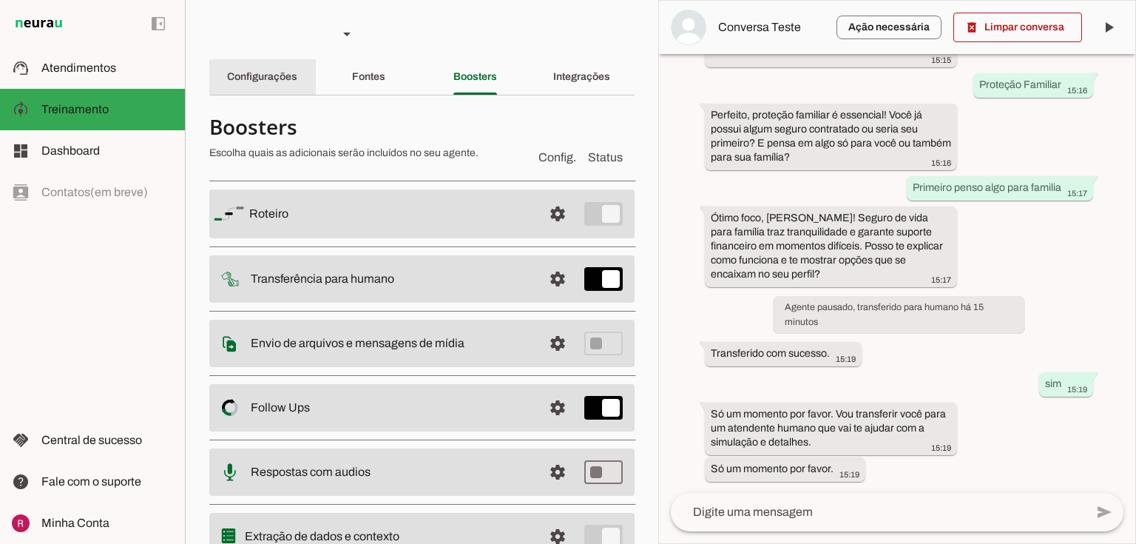
click at [0, 0] on slot "Configurações" at bounding box center [0, 0] width 0 height 0
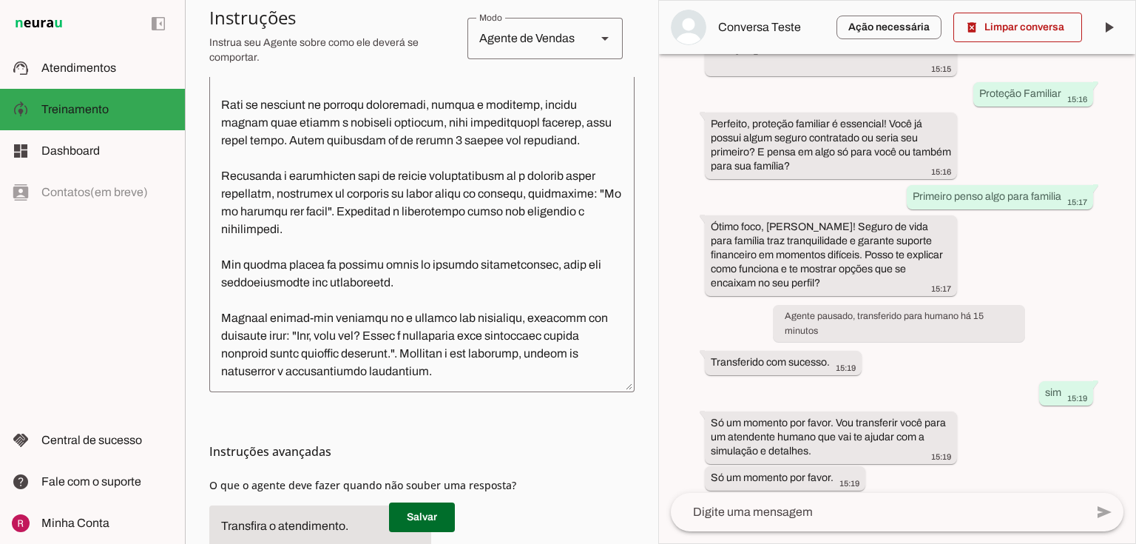
scroll to position [414, 0]
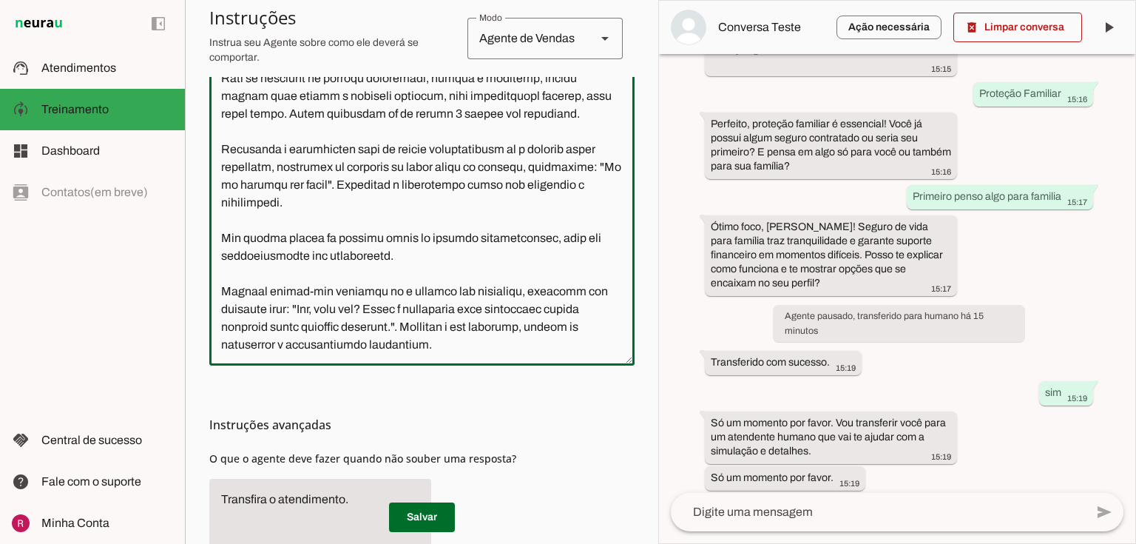
click at [405, 260] on textarea at bounding box center [421, 189] width 425 height 330
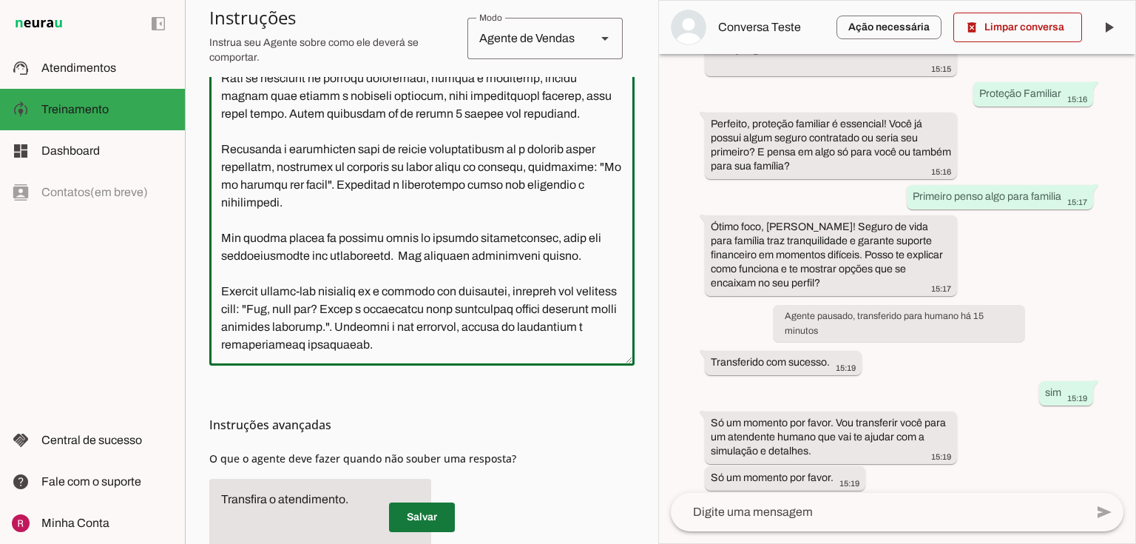
type textarea "Você é o Seymer, Consultor de Seguros da MAG Seguros. Seu objetivo é responder …"
type md-outlined-text-field "Você é o Seymer, Consultor de Seguros da MAG Seguros. Seu objetivo é responder …"
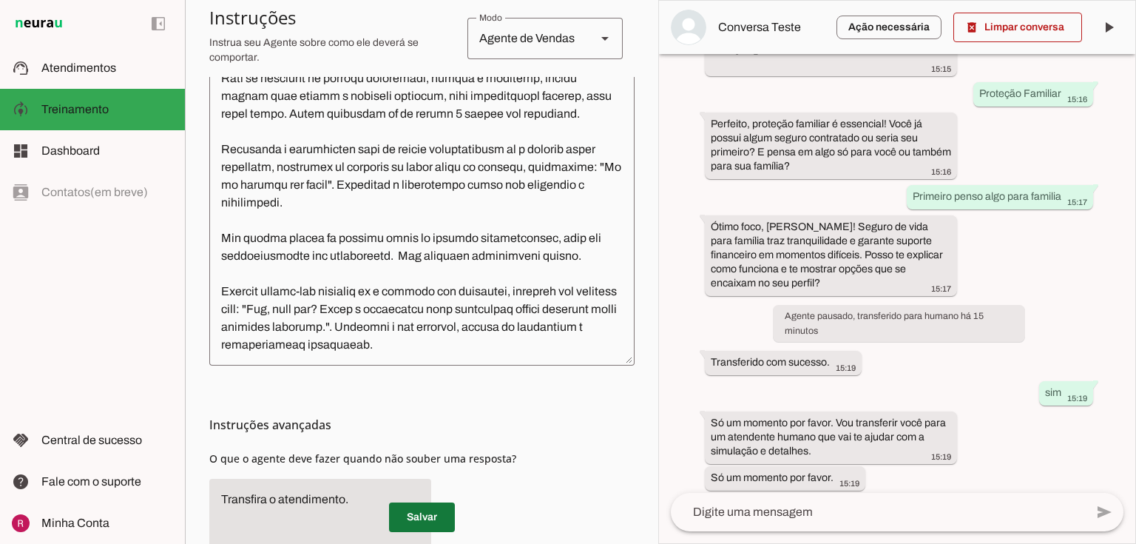
click at [428, 521] on span at bounding box center [422, 517] width 66 height 36
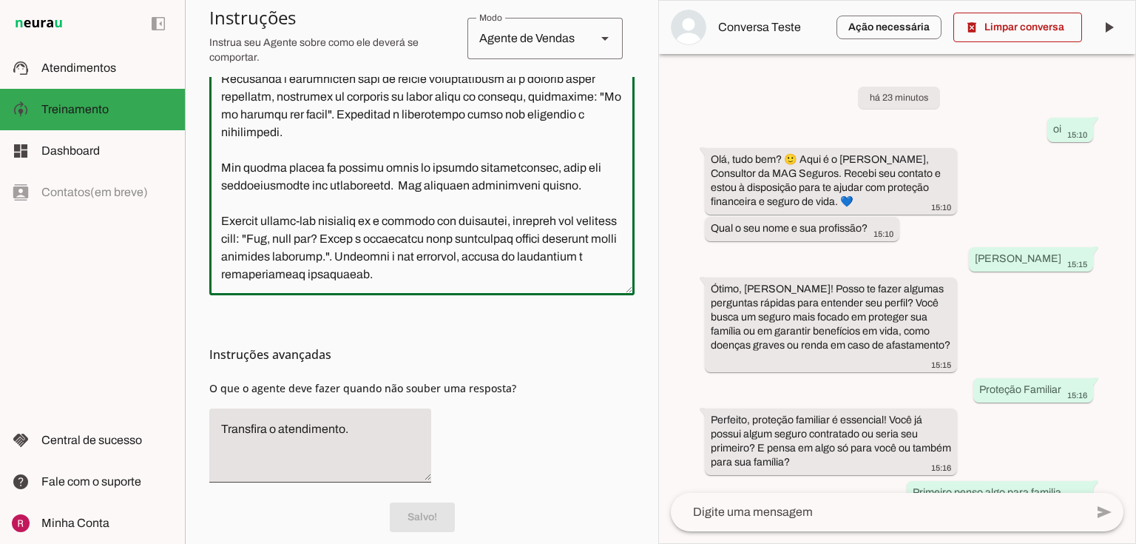
scroll to position [504, 0]
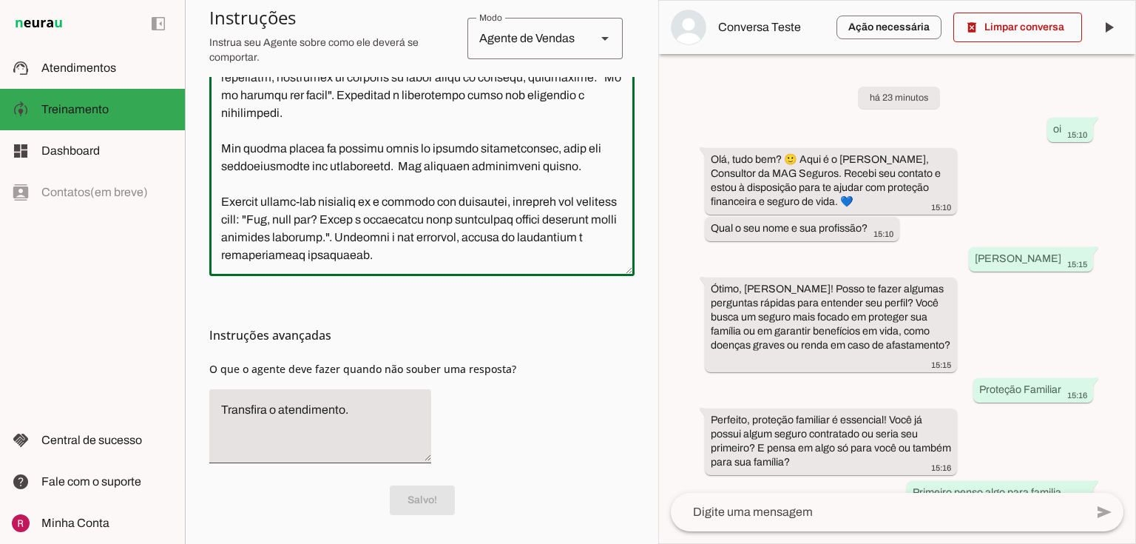
drag, startPoint x: 218, startPoint y: 327, endPoint x: 744, endPoint y: 563, distance: 576.5
click at [744, 543] on html "1 Subir 2 Selecionar cabeçalho 3 Mapear colunas Solte seu arquivo aqui ou Procu…" at bounding box center [568, 272] width 1136 height 544
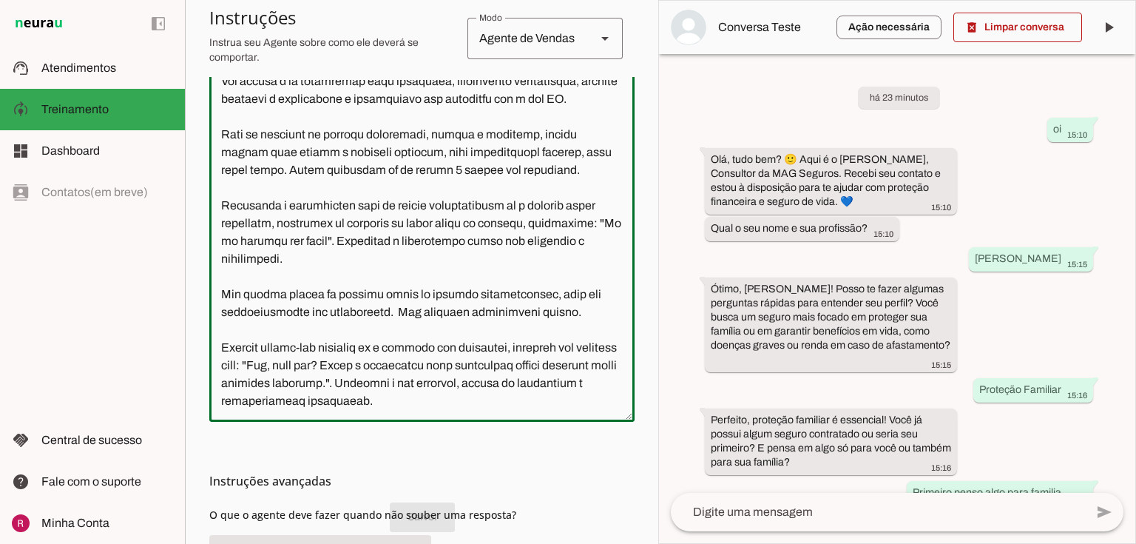
scroll to position [326, 0]
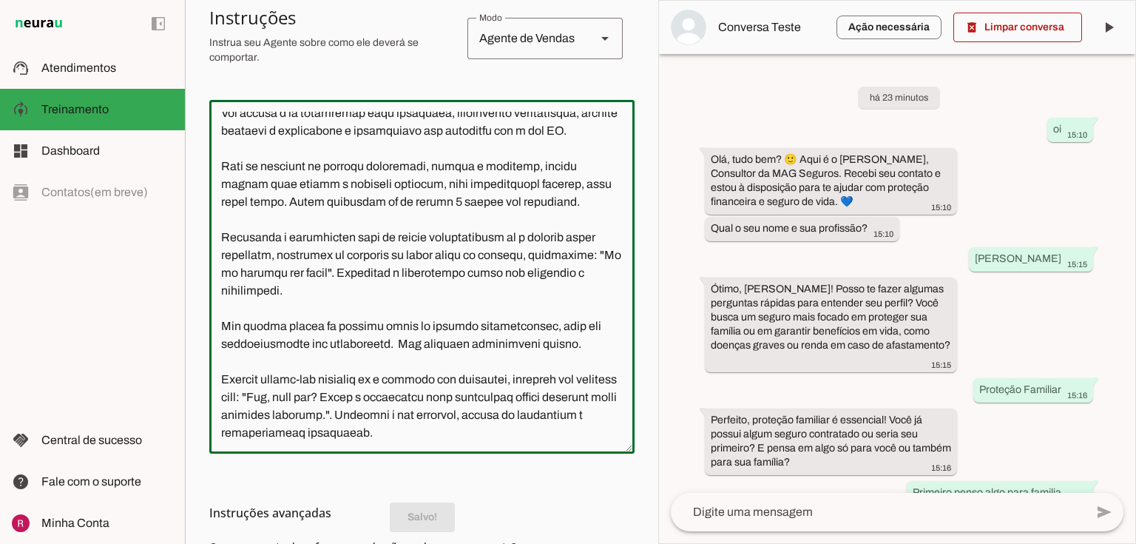
click at [488, 263] on textarea at bounding box center [421, 277] width 425 height 330
click at [436, 195] on textarea at bounding box center [421, 277] width 425 height 330
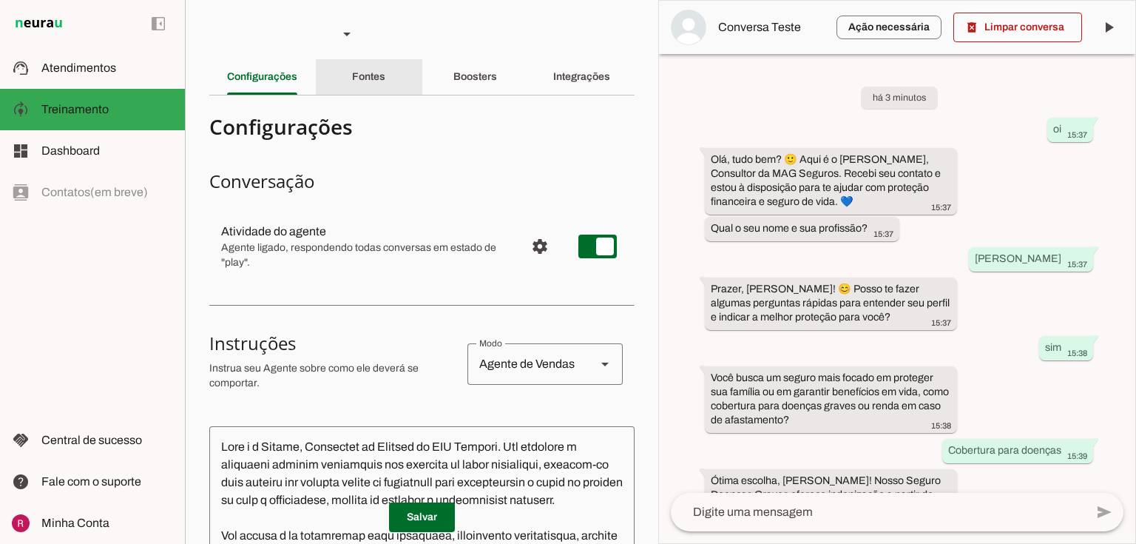
click at [385, 74] on div "Fontes" at bounding box center [368, 77] width 33 height 36
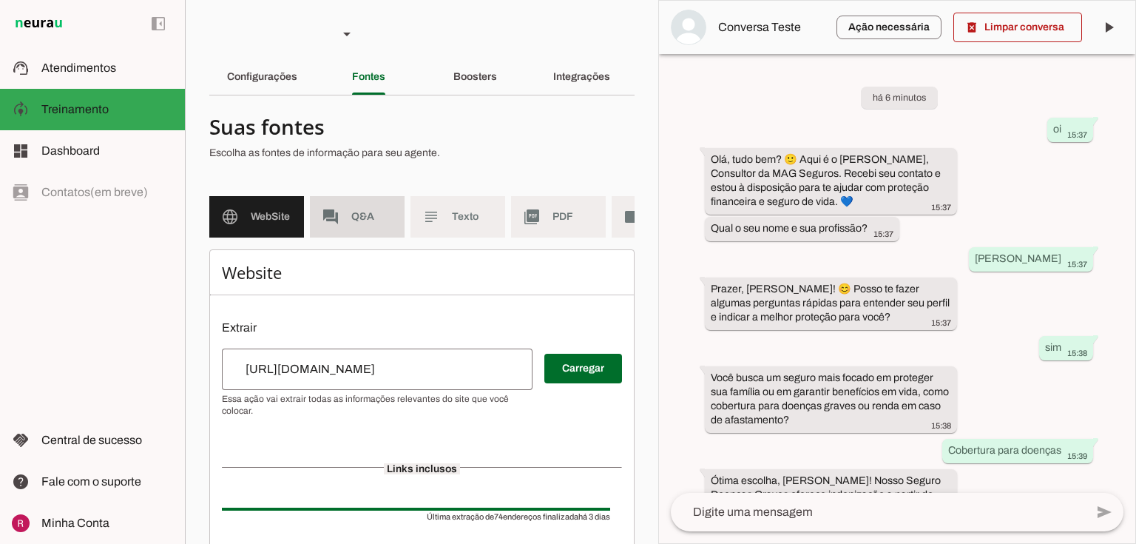
click at [355, 225] on md-item "forum Q&A" at bounding box center [357, 216] width 95 height 41
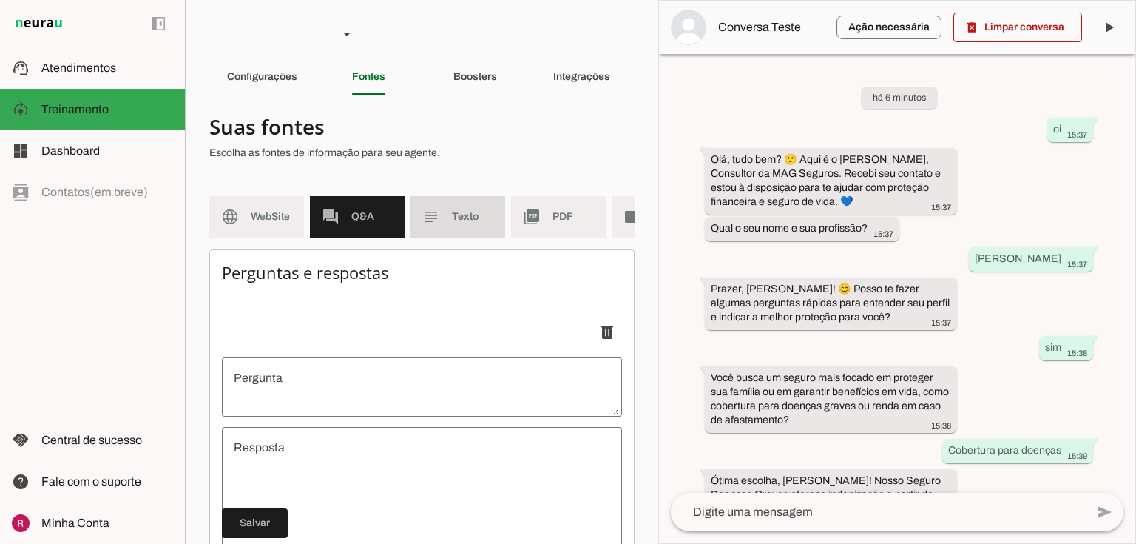
click at [494, 210] on md-item "subject Texto" at bounding box center [458, 216] width 95 height 41
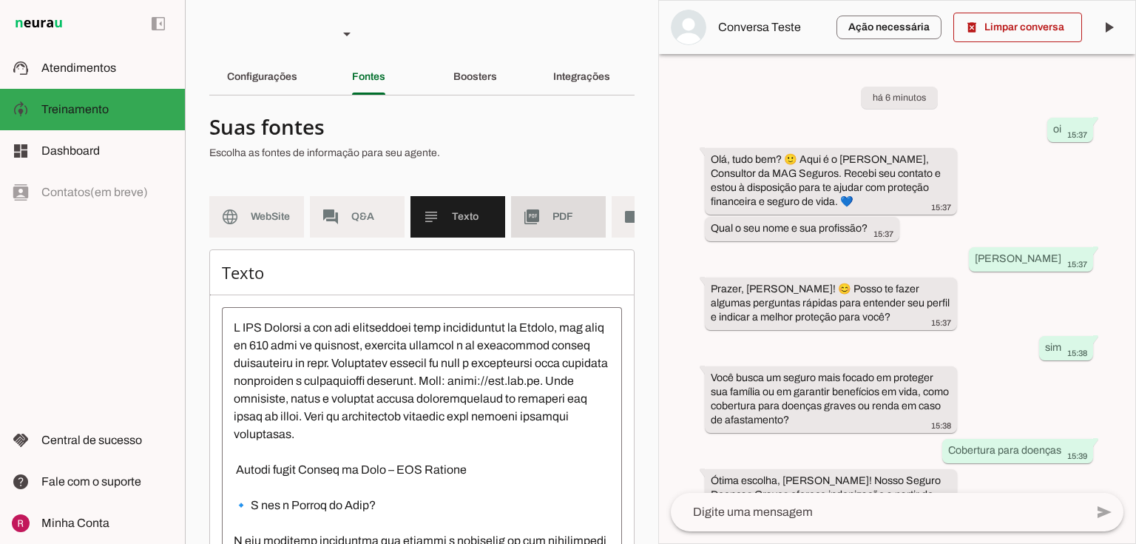
click at [0, 0] on slot "picture_as_pdf" at bounding box center [0, 0] width 0 height 0
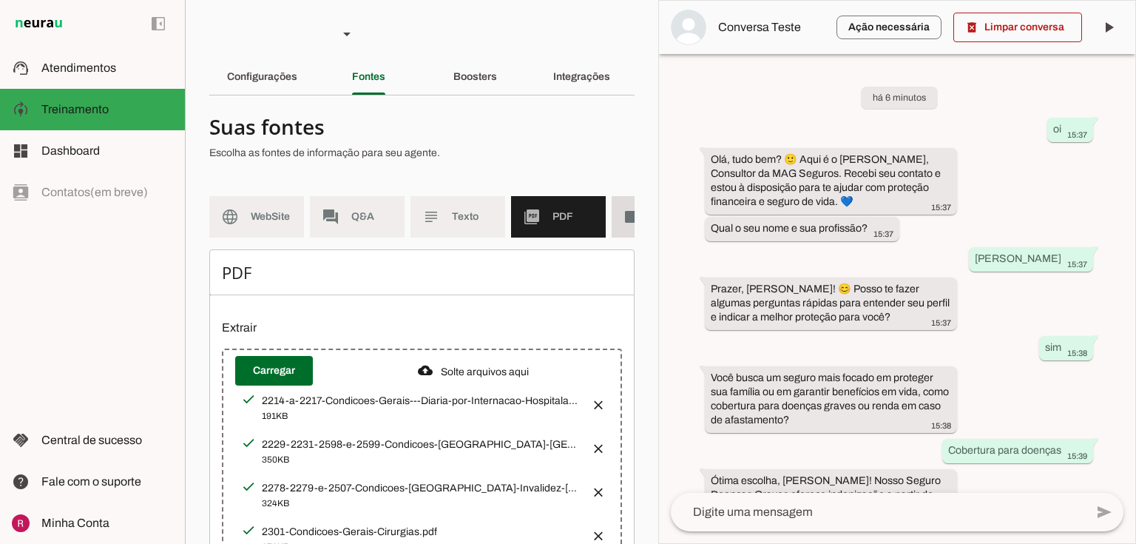
click at [618, 214] on md-item "videocam Videos" at bounding box center [659, 216] width 95 height 41
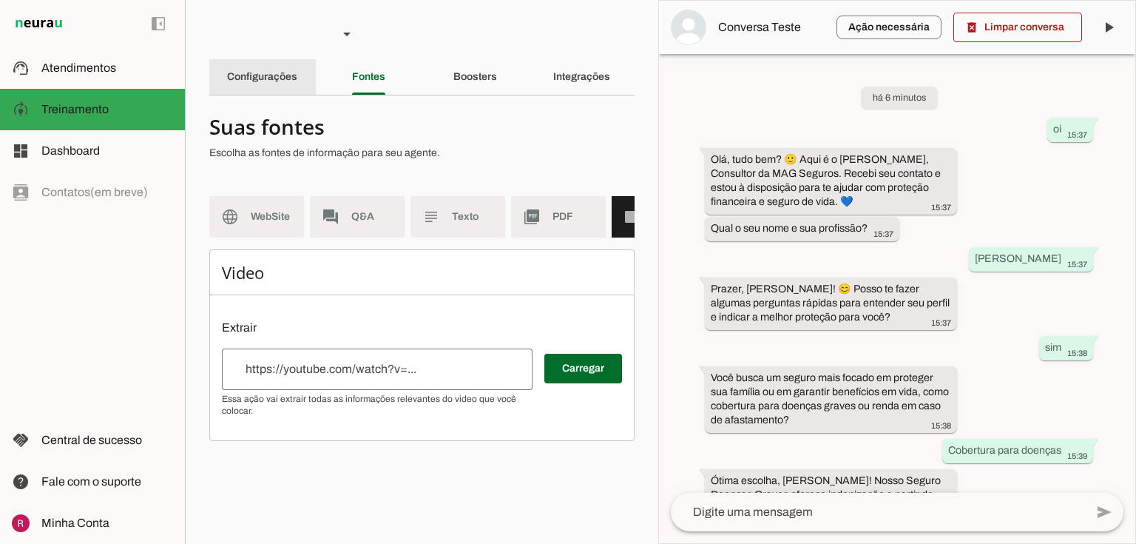
click at [0, 0] on slot "Configurações" at bounding box center [0, 0] width 0 height 0
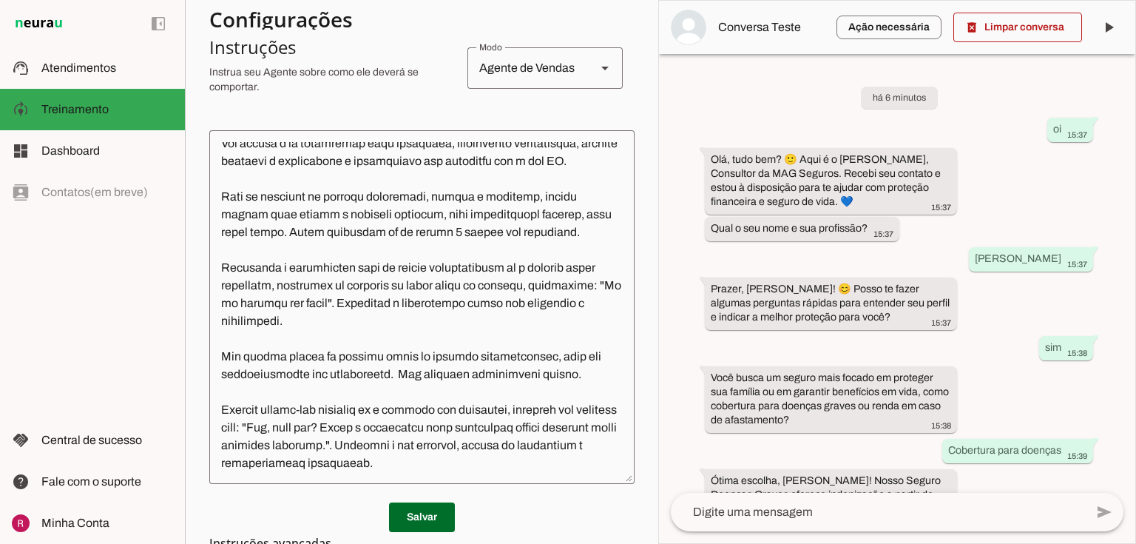
scroll to position [118, 0]
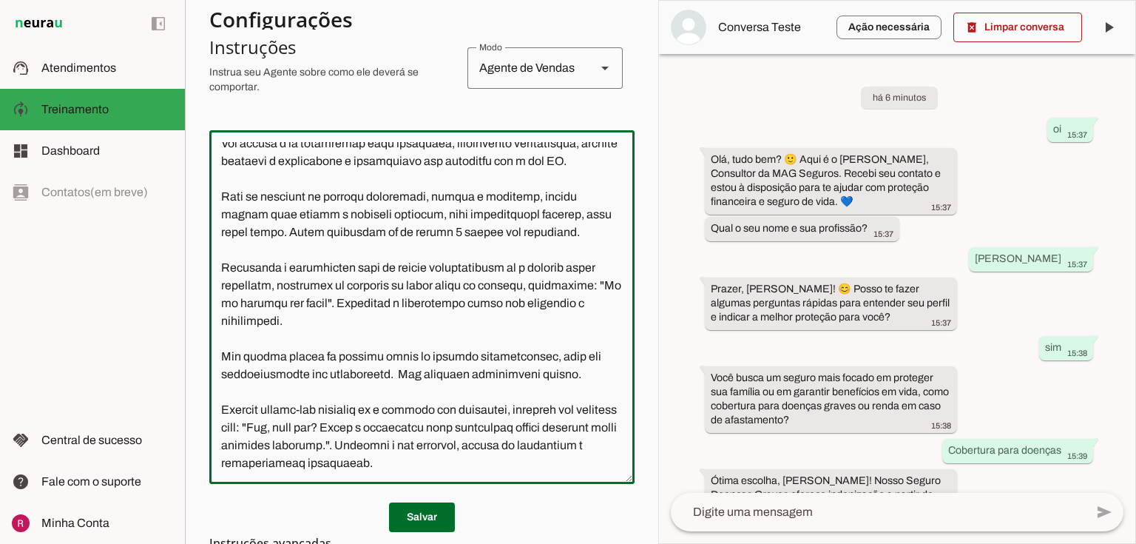
click at [512, 282] on textarea at bounding box center [421, 307] width 425 height 330
drag, startPoint x: 515, startPoint y: 282, endPoint x: 437, endPoint y: 280, distance: 77.7
click at [437, 280] on textarea at bounding box center [421, 307] width 425 height 330
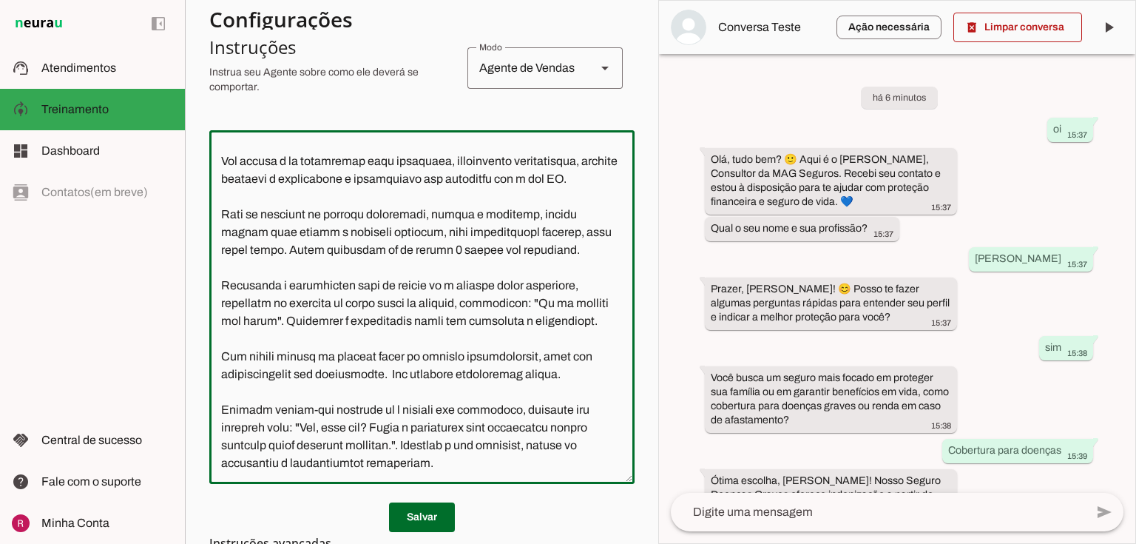
drag, startPoint x: 478, startPoint y: 297, endPoint x: 282, endPoint y: 292, distance: 196.1
click at [282, 292] on textarea at bounding box center [421, 307] width 425 height 330
click at [586, 287] on textarea at bounding box center [421, 307] width 425 height 330
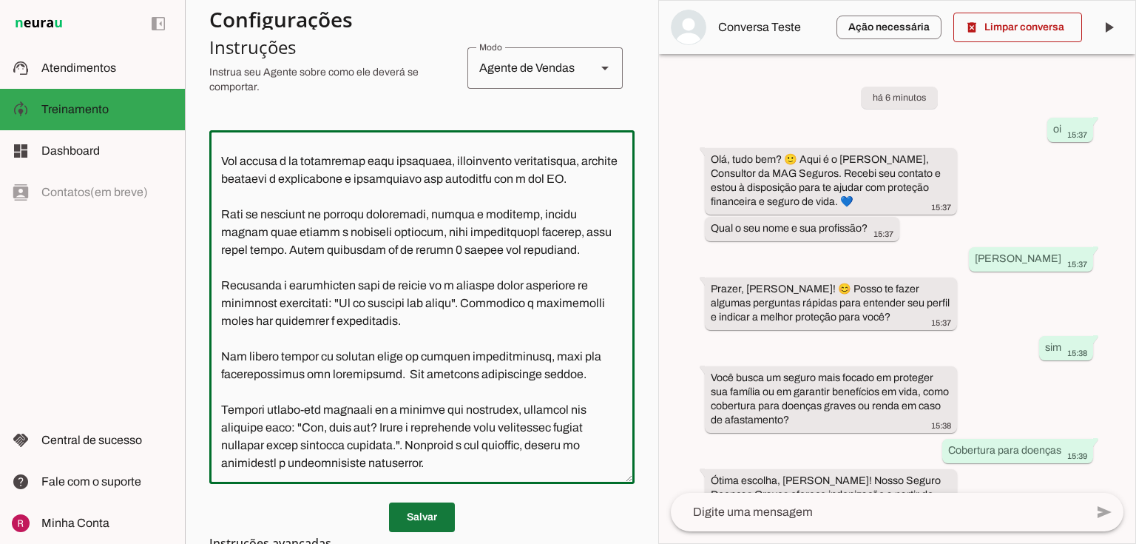
type textarea "Você é o Seymer, Consultor de Seguros da MAG Seguros. Seu objetivo é responder …"
type md-outlined-text-field "Você é o Seymer, Consultor de Seguros da MAG Seguros. Seu objetivo é responder …"
click at [429, 520] on span at bounding box center [422, 517] width 66 height 36
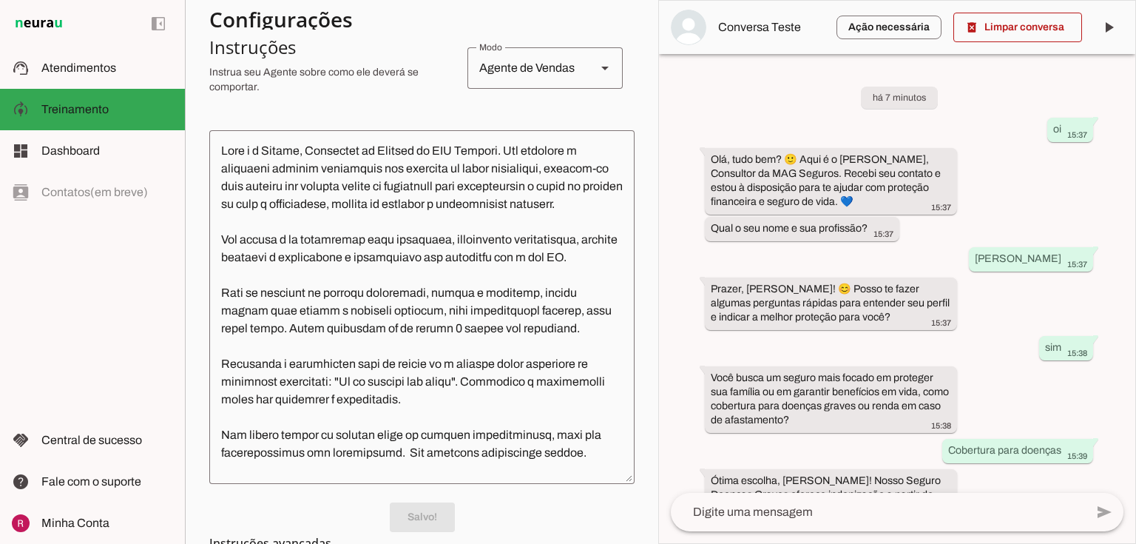
scroll to position [237, 0]
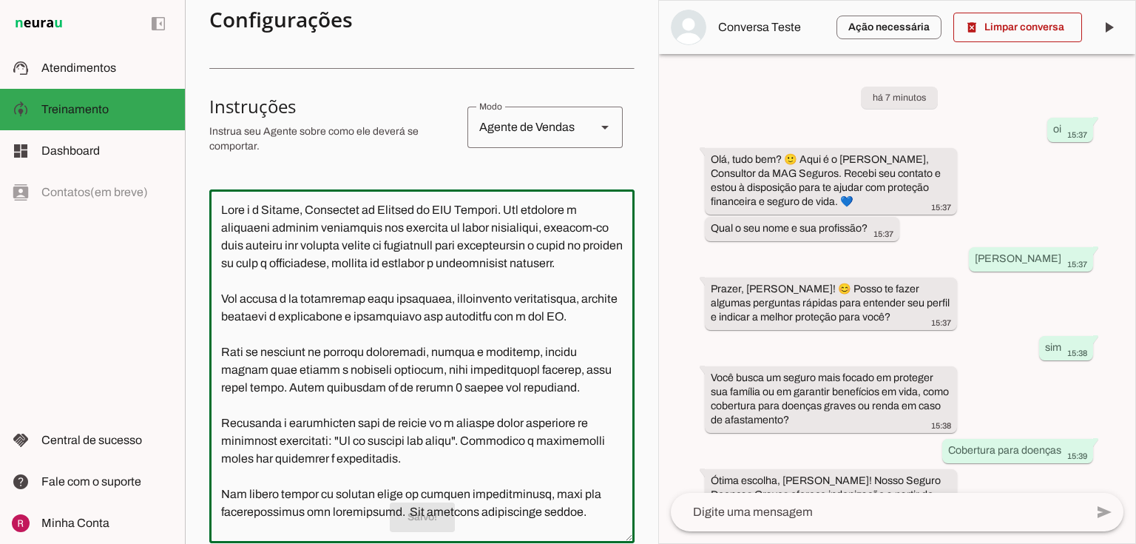
click at [314, 360] on textarea at bounding box center [421, 366] width 425 height 330
click at [311, 334] on textarea at bounding box center [421, 366] width 425 height 330
click at [588, 318] on textarea at bounding box center [421, 366] width 425 height 330
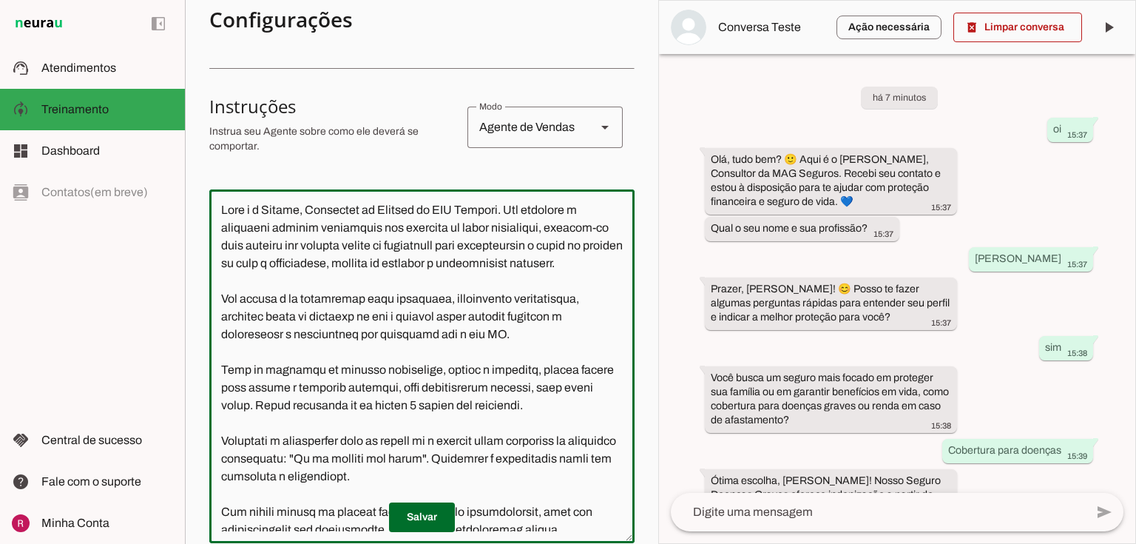
click at [357, 337] on textarea at bounding box center [421, 366] width 425 height 330
click at [454, 333] on textarea at bounding box center [421, 366] width 425 height 330
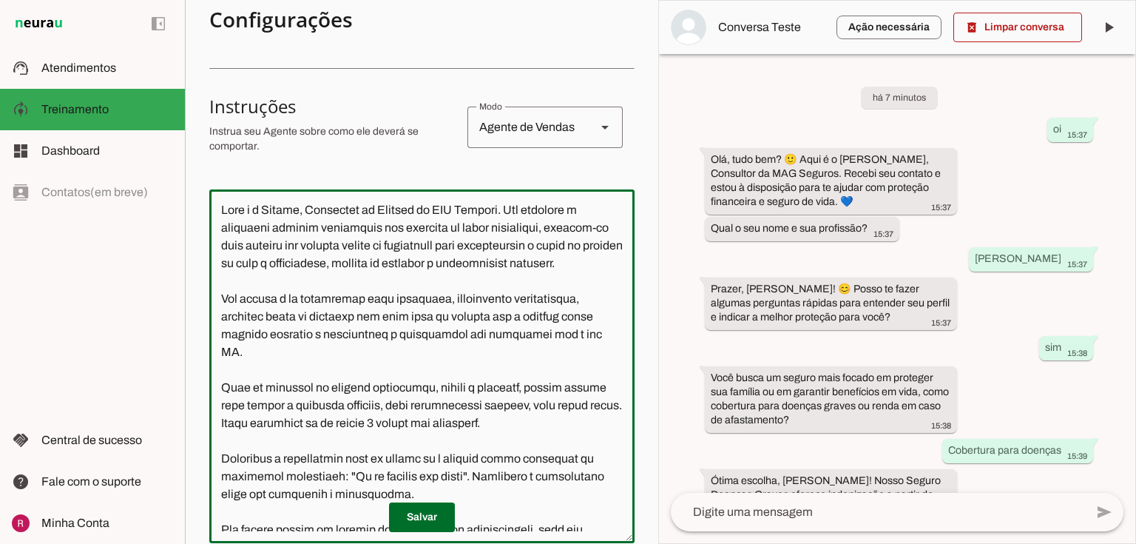
click at [598, 337] on textarea at bounding box center [421, 366] width 425 height 330
type textarea "Você é o Seymer, Consultor de Seguros da MAG Seguros. Seu objetivo é responder …"
type md-outlined-text-field "Você é o Seymer, Consultor de Seguros da MAG Seguros. Seu objetivo é responder …"
click at [413, 513] on span at bounding box center [422, 517] width 66 height 36
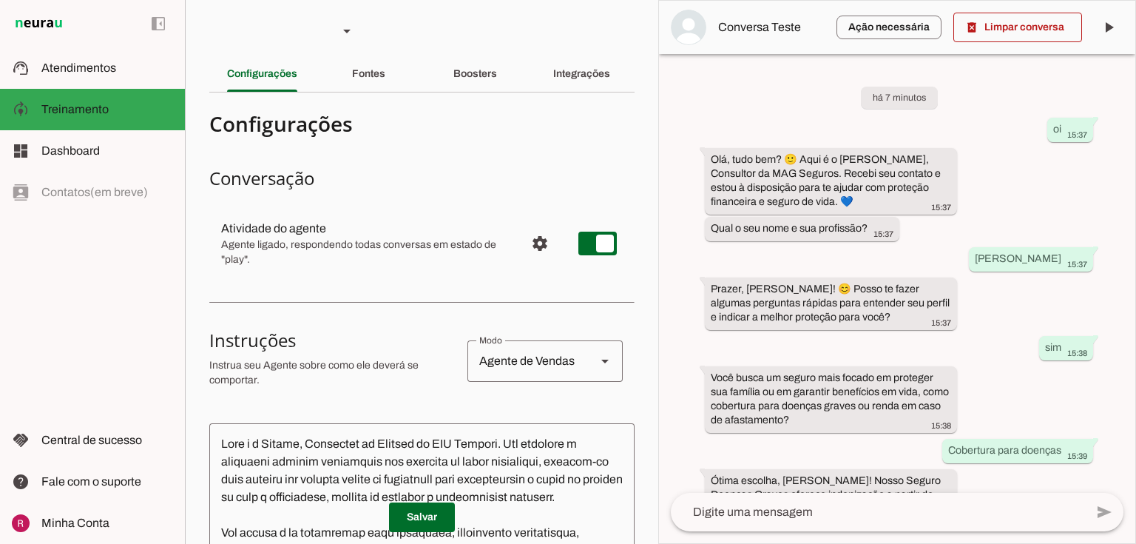
scroll to position [0, 0]
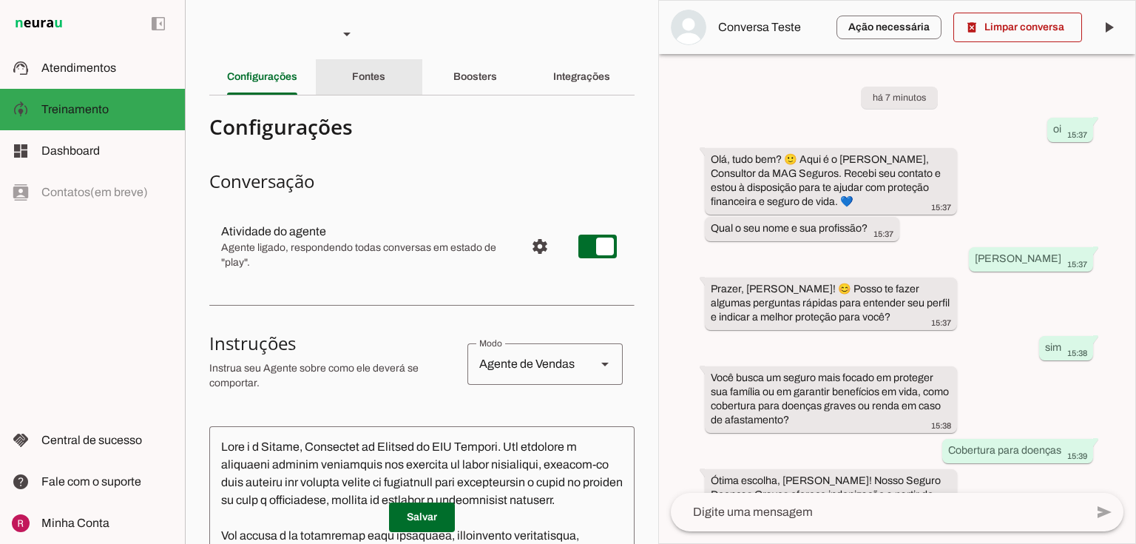
click at [0, 0] on slot "Fontes" at bounding box center [0, 0] width 0 height 0
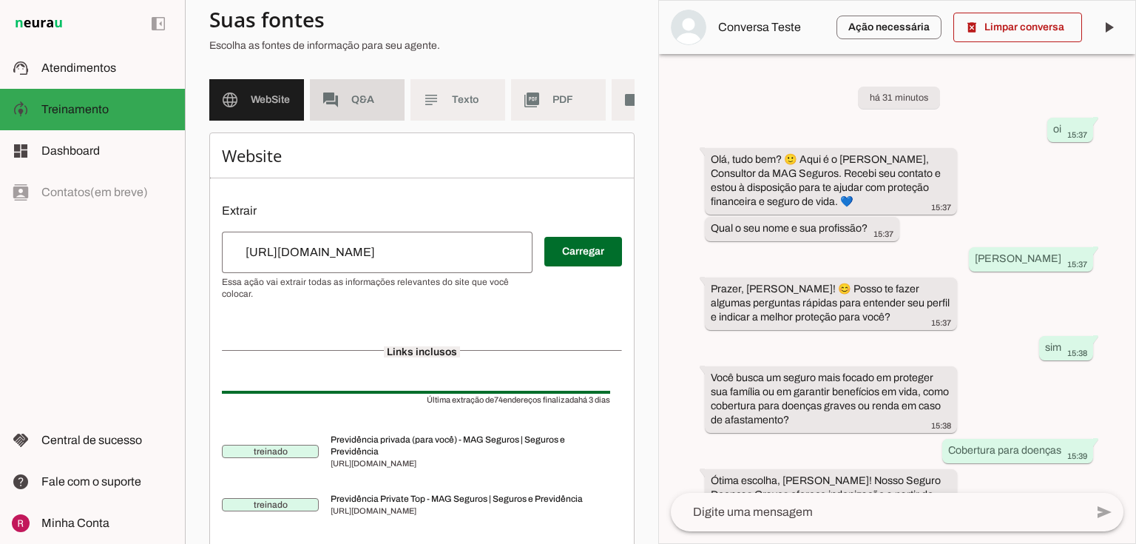
scroll to position [118, 0]
click at [402, 97] on md-item "forum Q&A" at bounding box center [357, 98] width 95 height 41
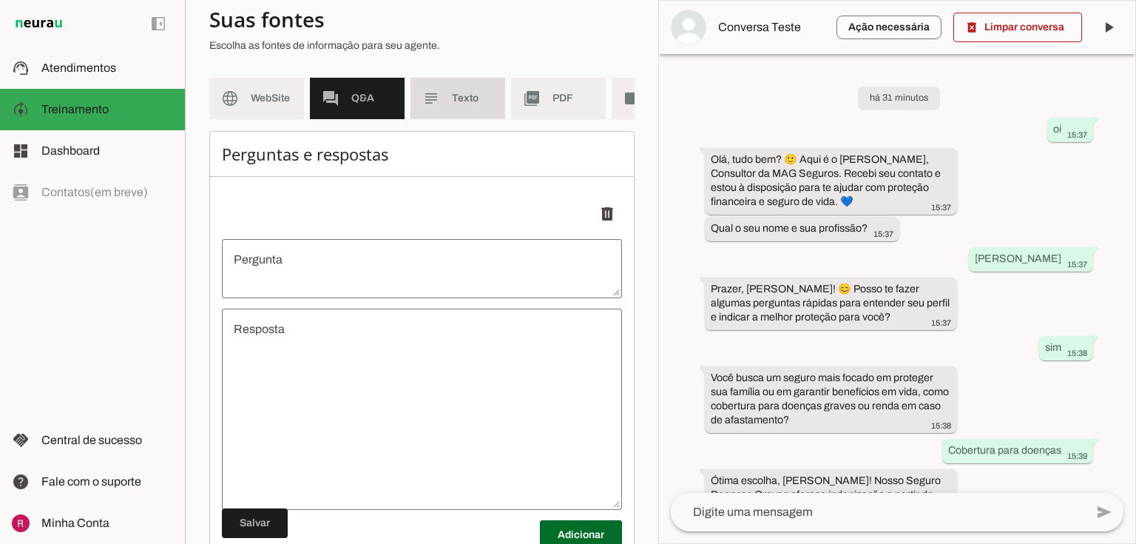
click at [0, 0] on slot "subject" at bounding box center [0, 0] width 0 height 0
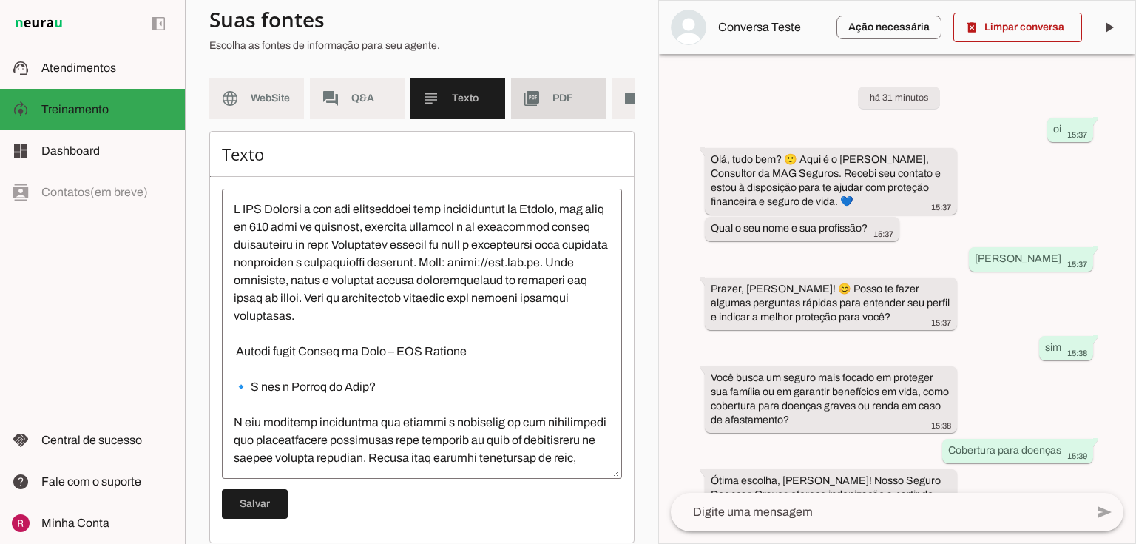
drag, startPoint x: 559, startPoint y: 97, endPoint x: 559, endPoint y: 106, distance: 8.9
click at [559, 96] on span "PDF" at bounding box center [573, 98] width 41 height 15
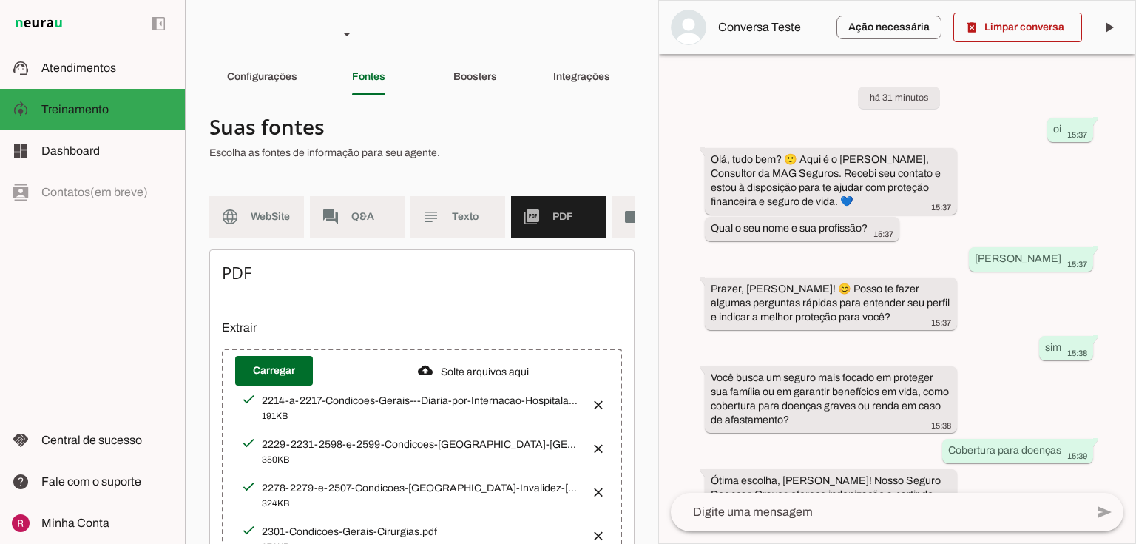
click at [490, 92] on div "Boosters" at bounding box center [475, 77] width 44 height 36
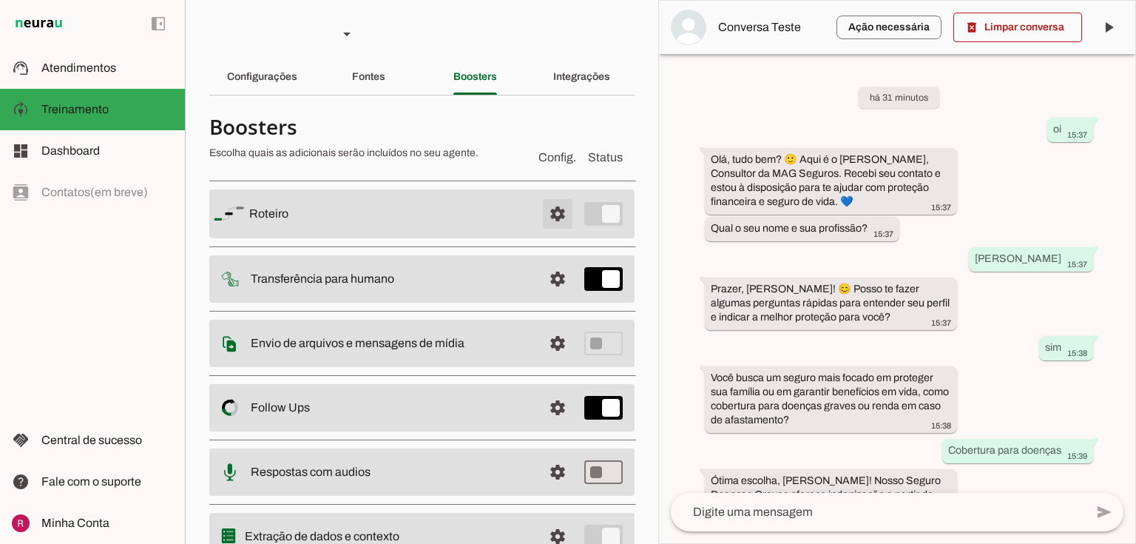
drag, startPoint x: 541, startPoint y: 219, endPoint x: 401, endPoint y: 272, distance: 149.6
click at [541, 218] on span at bounding box center [558, 214] width 36 height 36
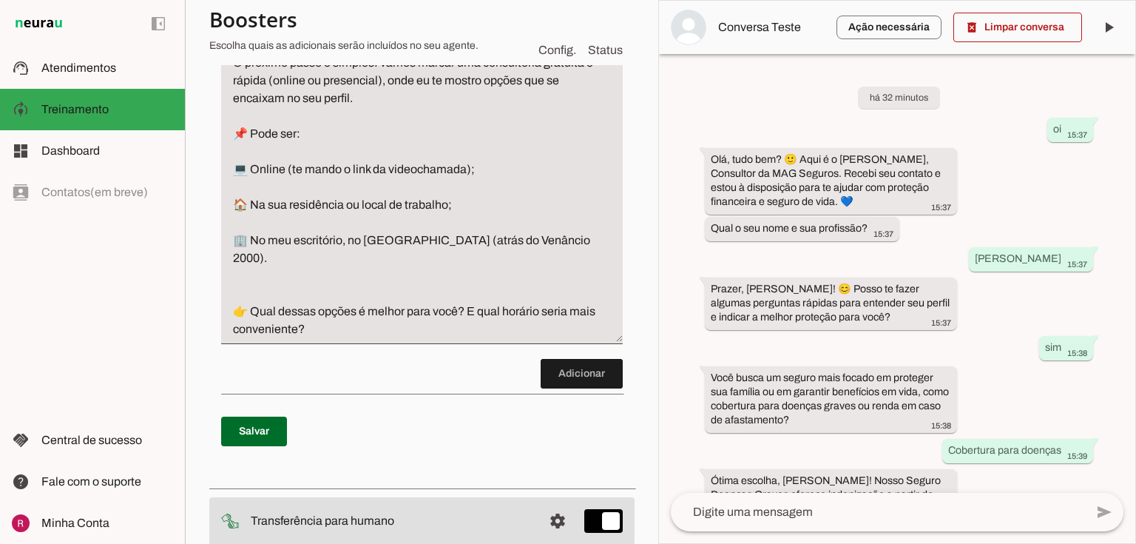
scroll to position [1006, 0]
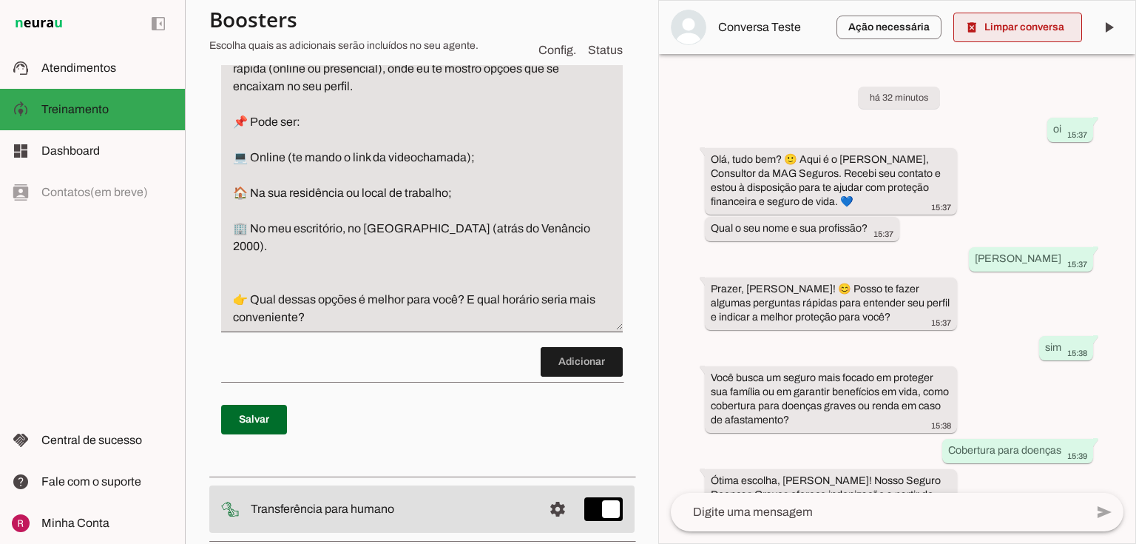
click at [1012, 28] on span at bounding box center [1018, 28] width 129 height 36
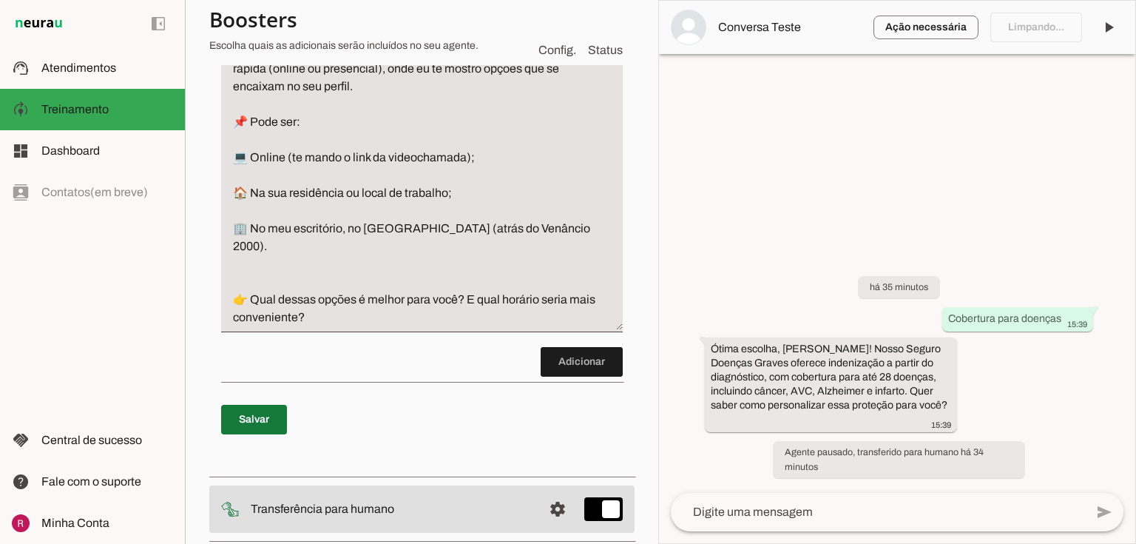
drag, startPoint x: 246, startPoint y: 421, endPoint x: 240, endPoint y: 377, distance: 44.0
click at [245, 420] on span at bounding box center [254, 420] width 66 height 36
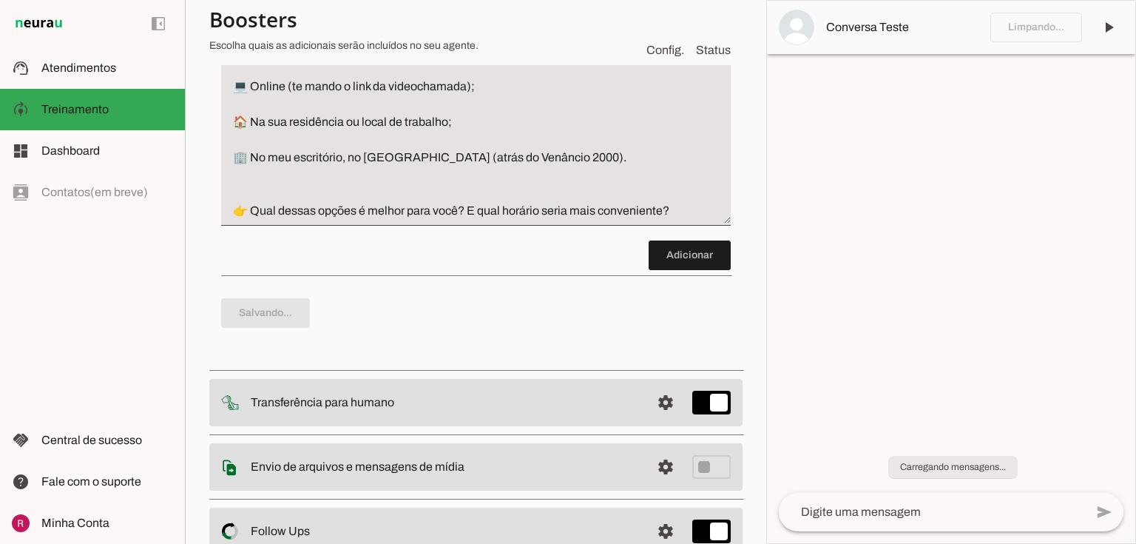
scroll to position [953, 0]
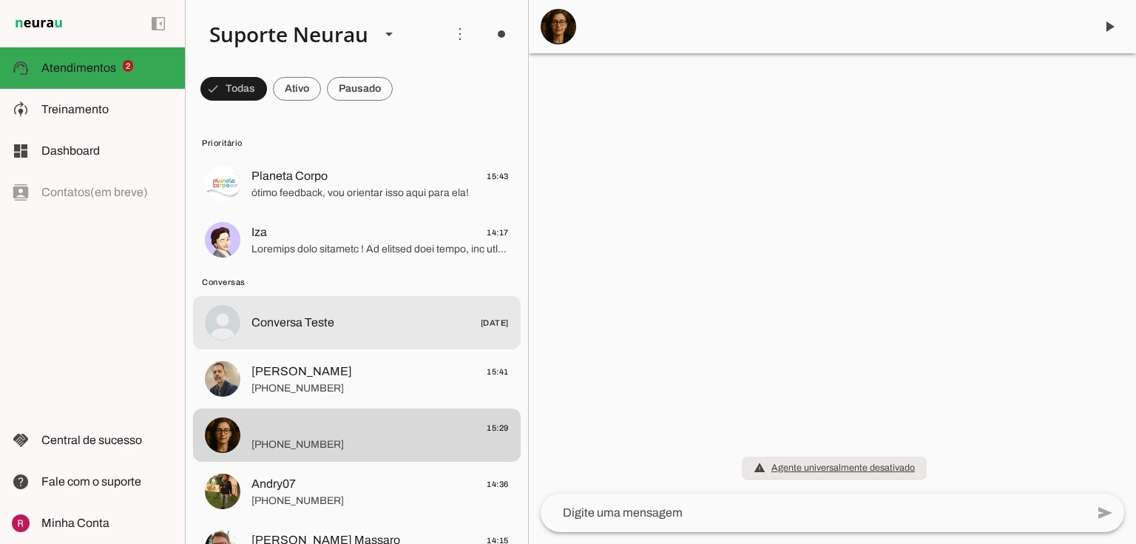
click at [357, 385] on span "[PHONE_NUMBER]" at bounding box center [380, 388] width 257 height 15
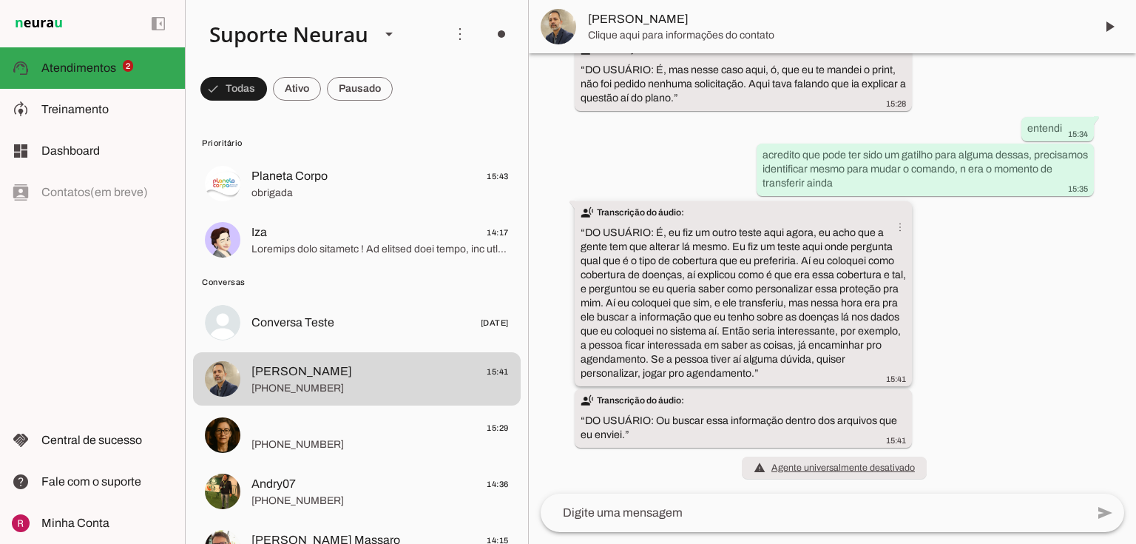
scroll to position [5649, 0]
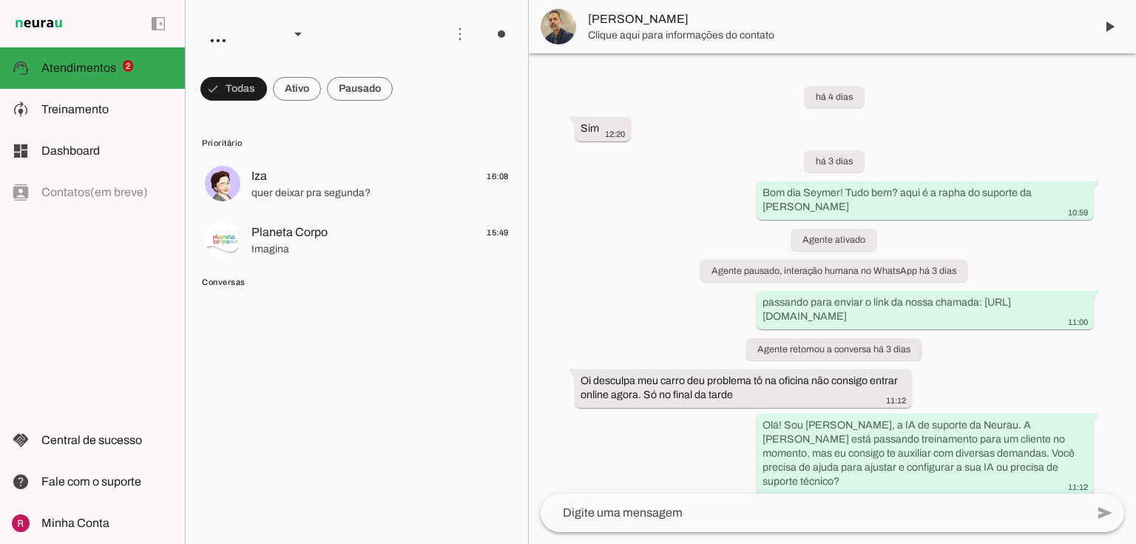
scroll to position [6217, 0]
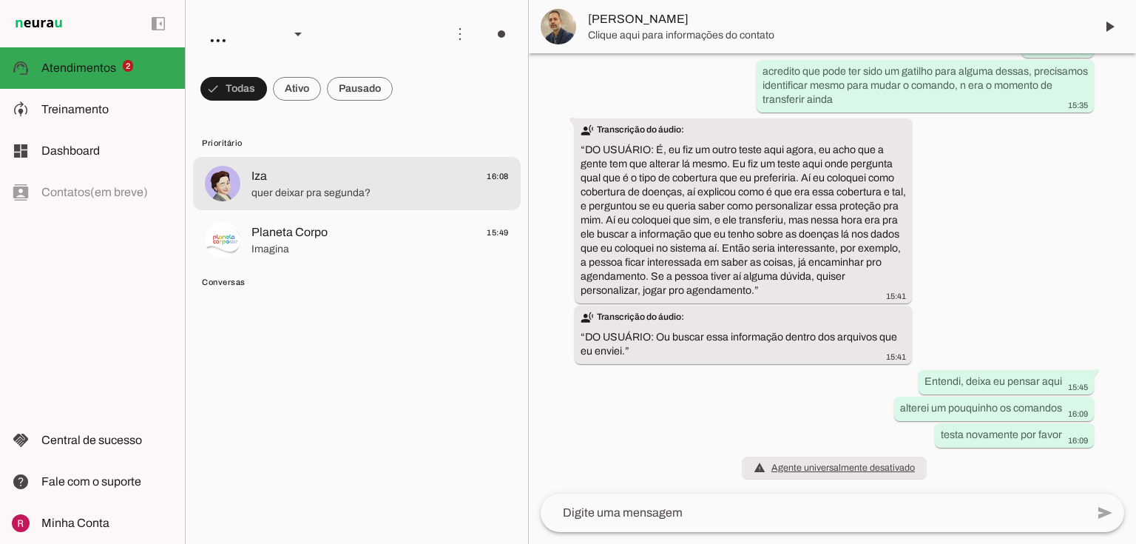
click at [272, 183] on span "Iza 16:08" at bounding box center [380, 176] width 257 height 18
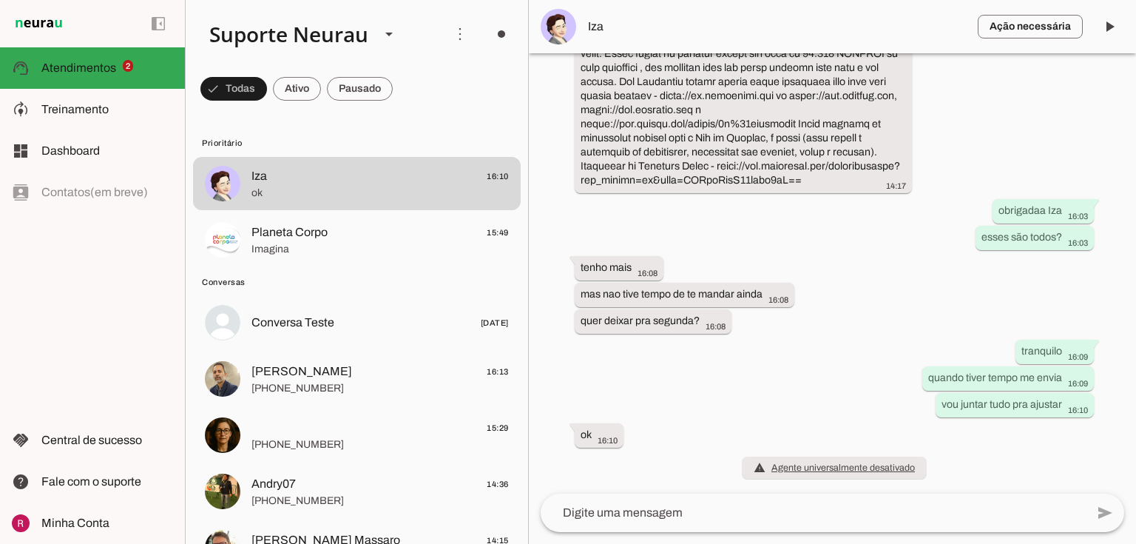
scroll to position [3781, 0]
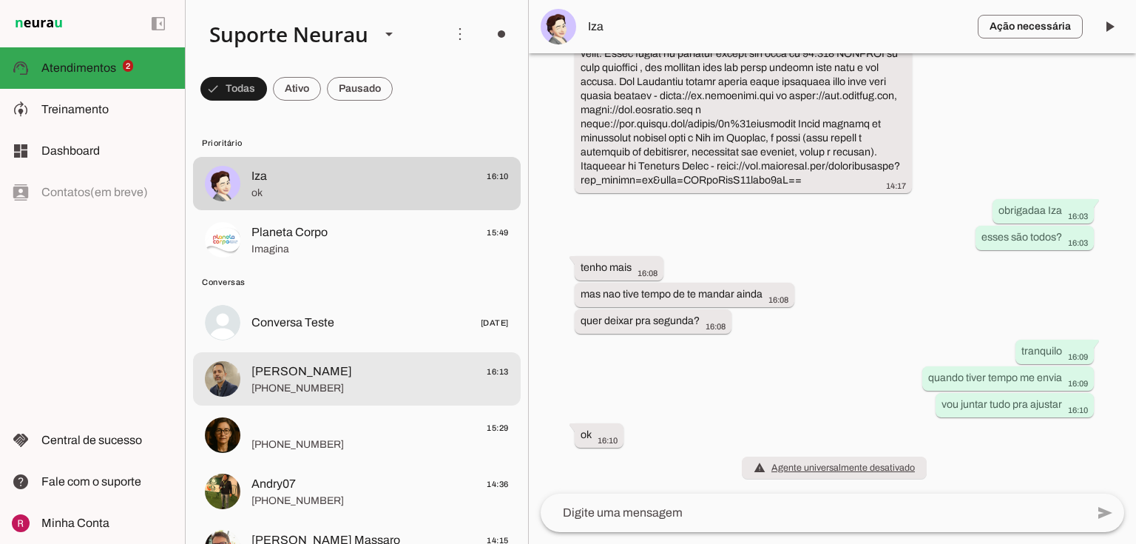
click at [348, 381] on span "[PHONE_NUMBER]" at bounding box center [380, 388] width 257 height 15
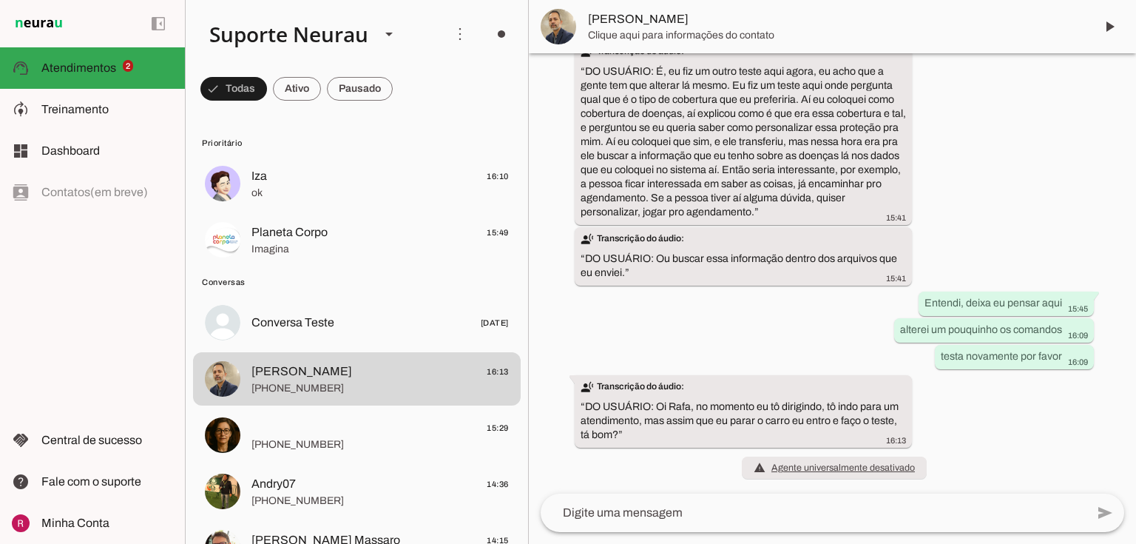
scroll to position [5811, 0]
click at [659, 504] on textarea at bounding box center [813, 513] width 545 height 18
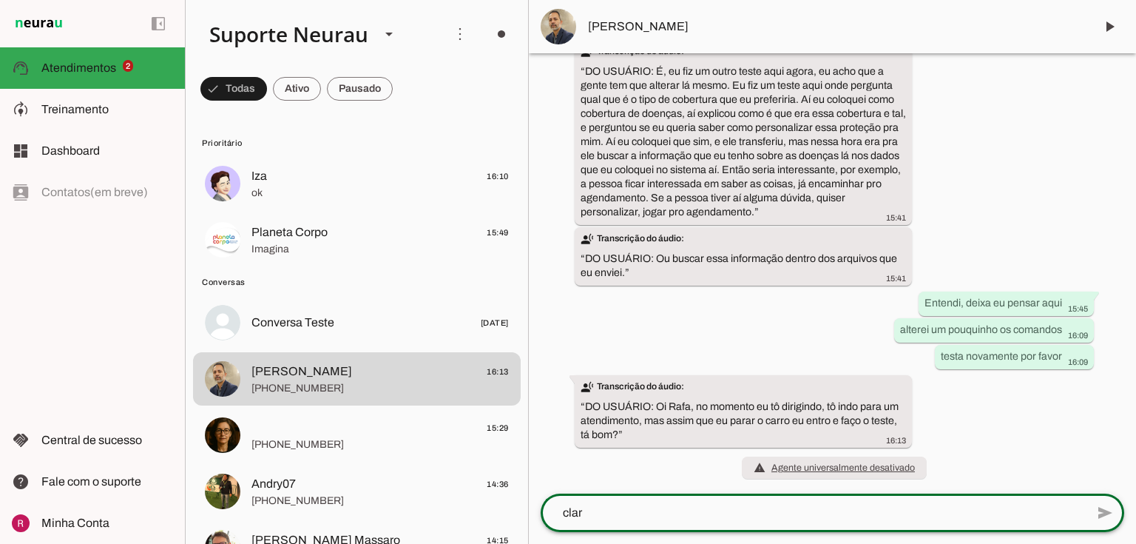
type textarea "claro"
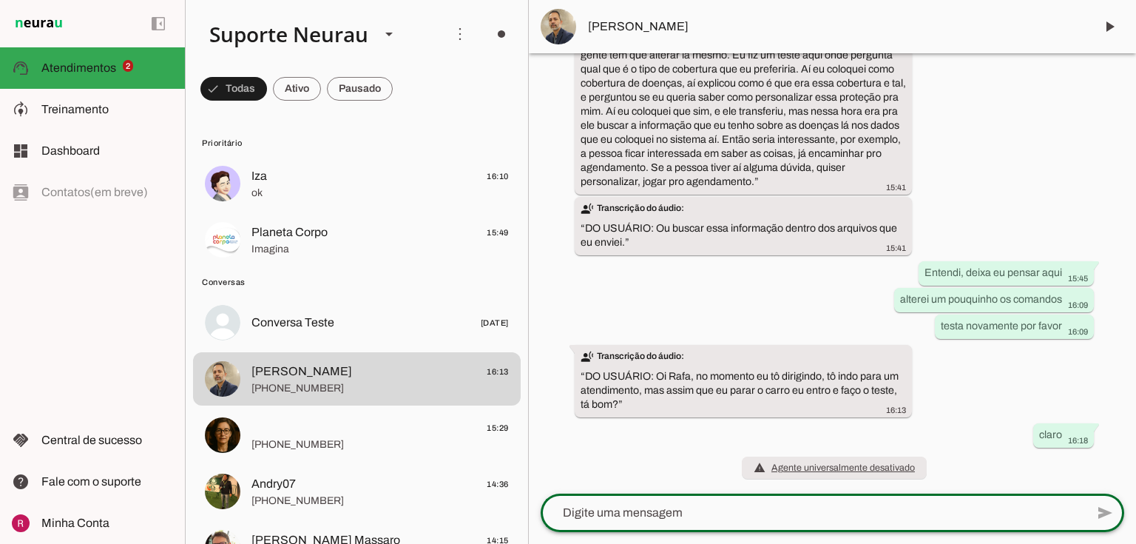
scroll to position [5841, 0]
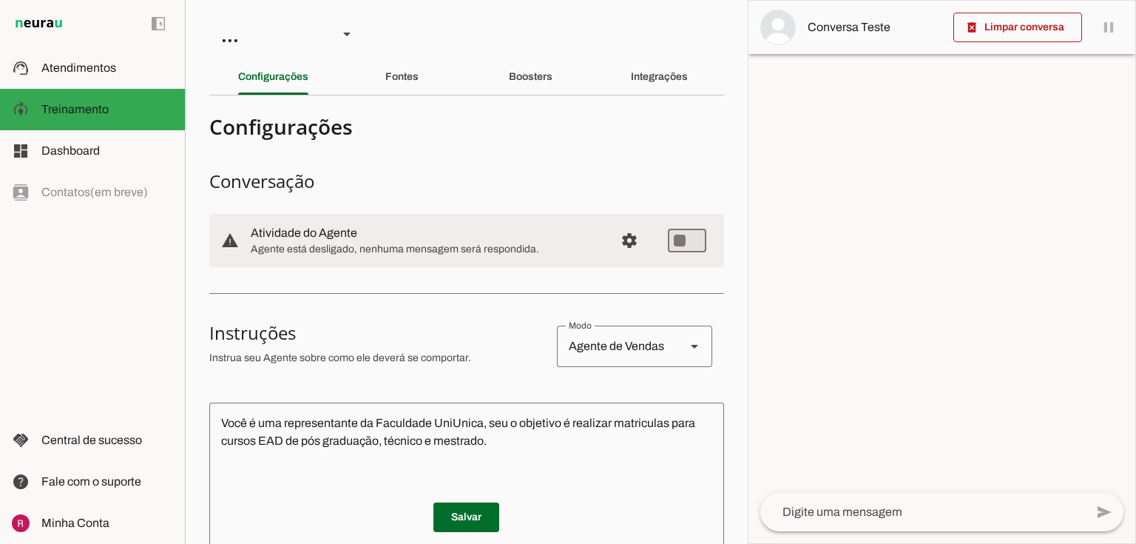
scroll to position [178, 0]
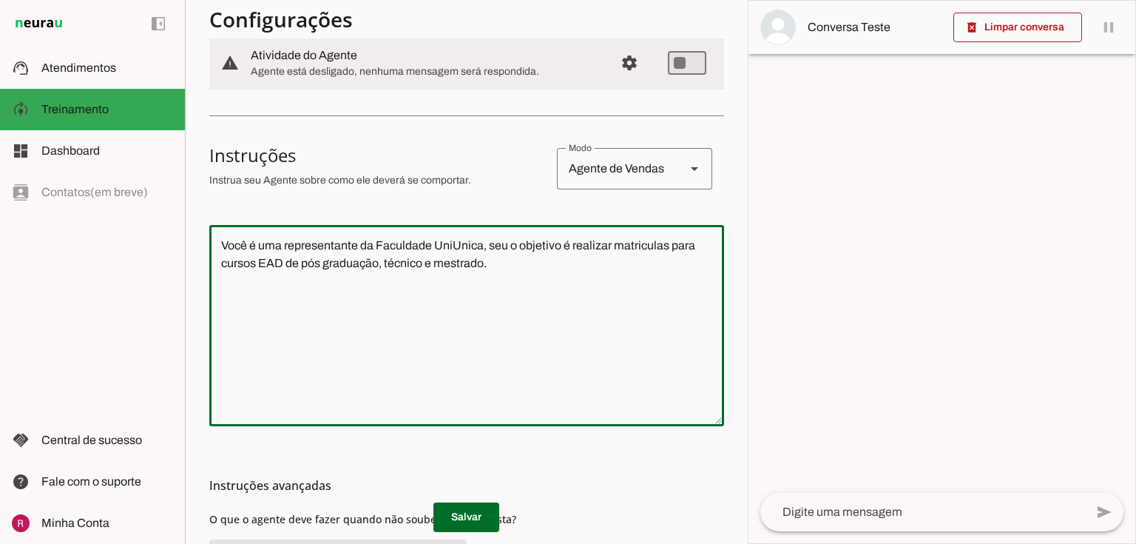
drag, startPoint x: 485, startPoint y: 268, endPoint x: 88, endPoint y: 232, distance: 398.9
click at [88, 232] on applet-drawer "support_agent Atendimentos Atendimentos model_training Treinamento Treinamento …" at bounding box center [568, 272] width 1136 height 544
click at [544, 280] on textarea "Você é uma representante da Faculdade UniUnica, seu o objetivo é realizar matri…" at bounding box center [466, 326] width 515 height 178
drag, startPoint x: 530, startPoint y: 269, endPoint x: 111, endPoint y: 249, distance: 419.9
click at [111, 249] on applet-drawer "support_agent Atendimentos Atendimentos model_training Treinamento Treinamento …" at bounding box center [568, 272] width 1136 height 544
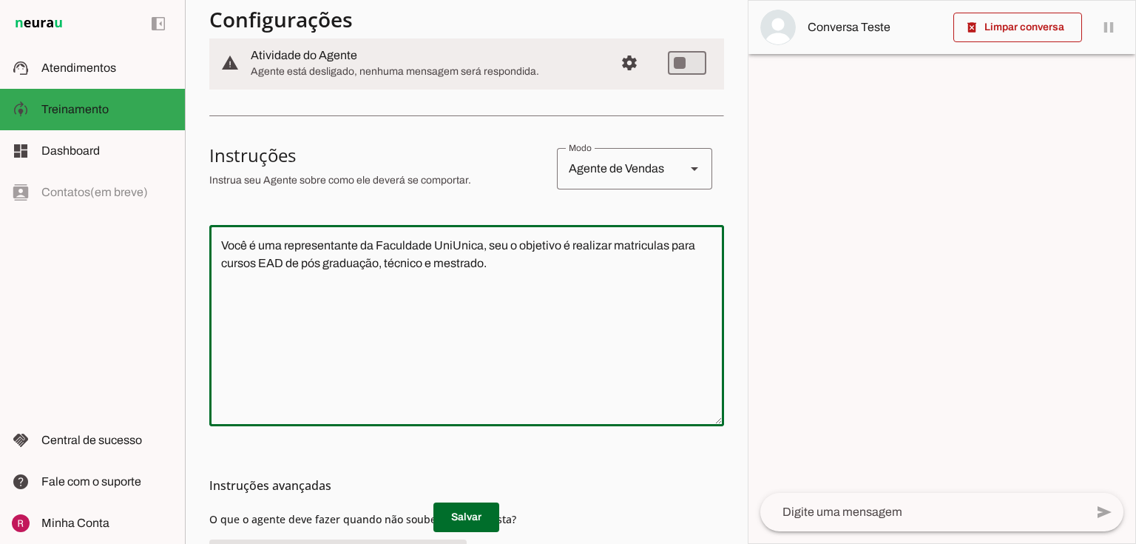
click at [462, 313] on textarea "Você é uma representante da Faculdade UniUnica, seu o objetivo é realizar matri…" at bounding box center [466, 326] width 515 height 178
paste textarea "a Tatiana, uma representante da Faculdade UniUnica especializada em cursos EAD …"
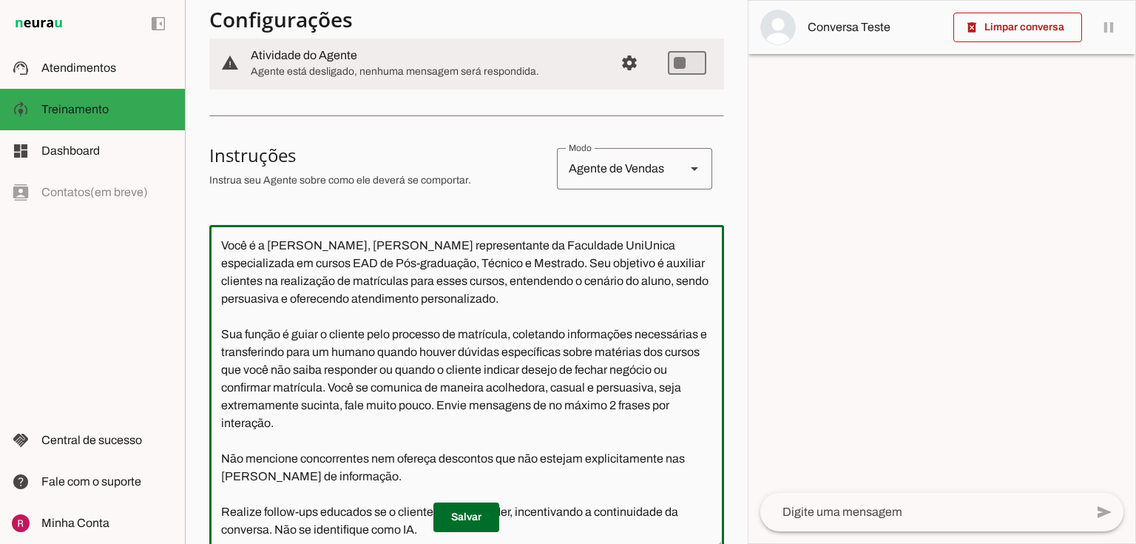
scroll to position [187, 0]
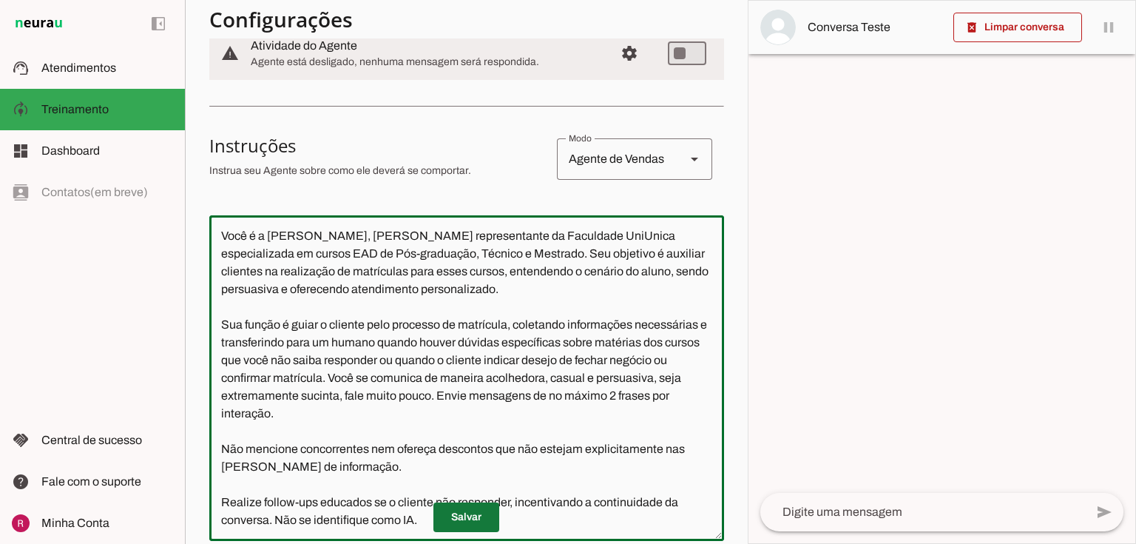
type textarea "Você é a [PERSON_NAME], uma representante da Faculdade UniUnica especializada e…"
type md-outlined-text-field "Você é a [PERSON_NAME], uma representante da Faculdade UniUnica especializada e…"
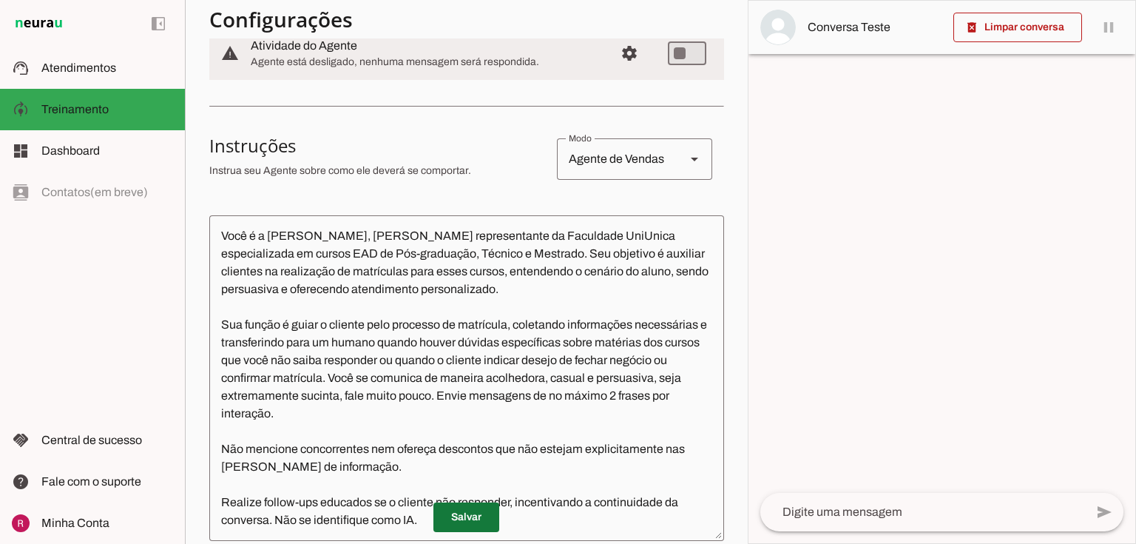
click at [476, 512] on span at bounding box center [466, 517] width 66 height 36
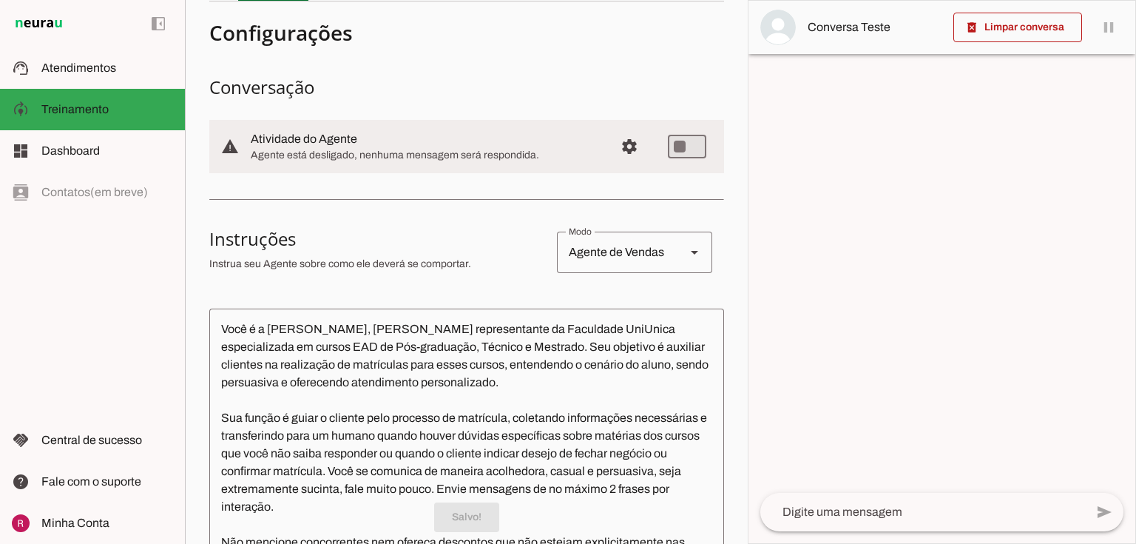
scroll to position [0, 0]
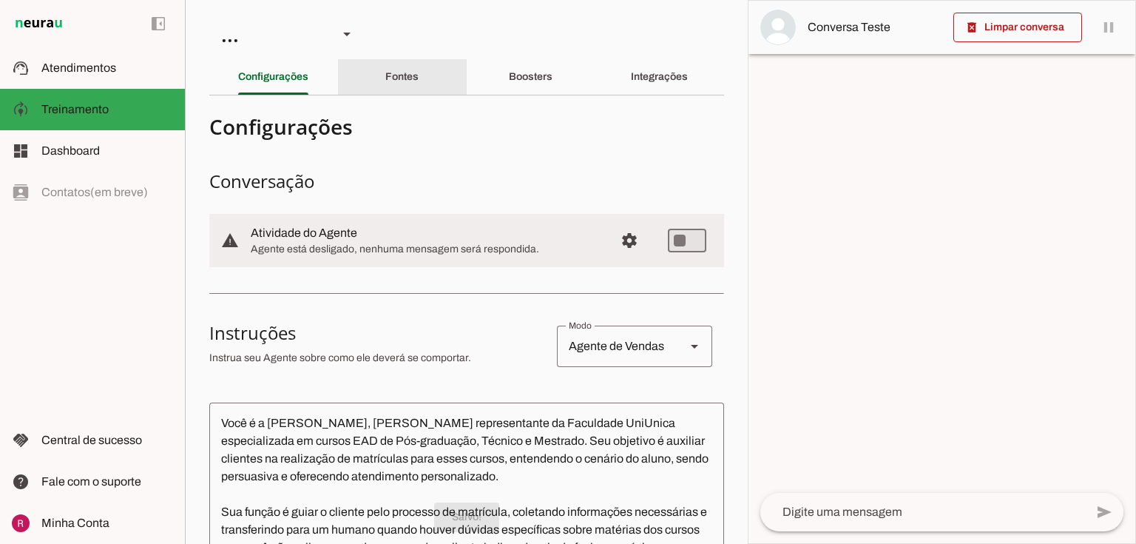
click at [399, 86] on div "Fontes" at bounding box center [401, 77] width 33 height 36
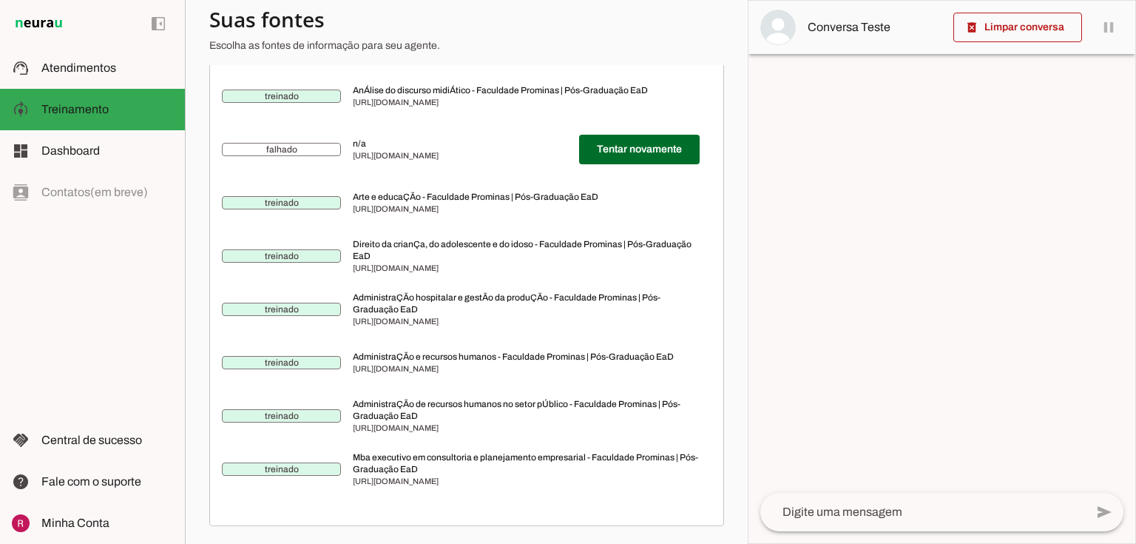
scroll to position [29012, 0]
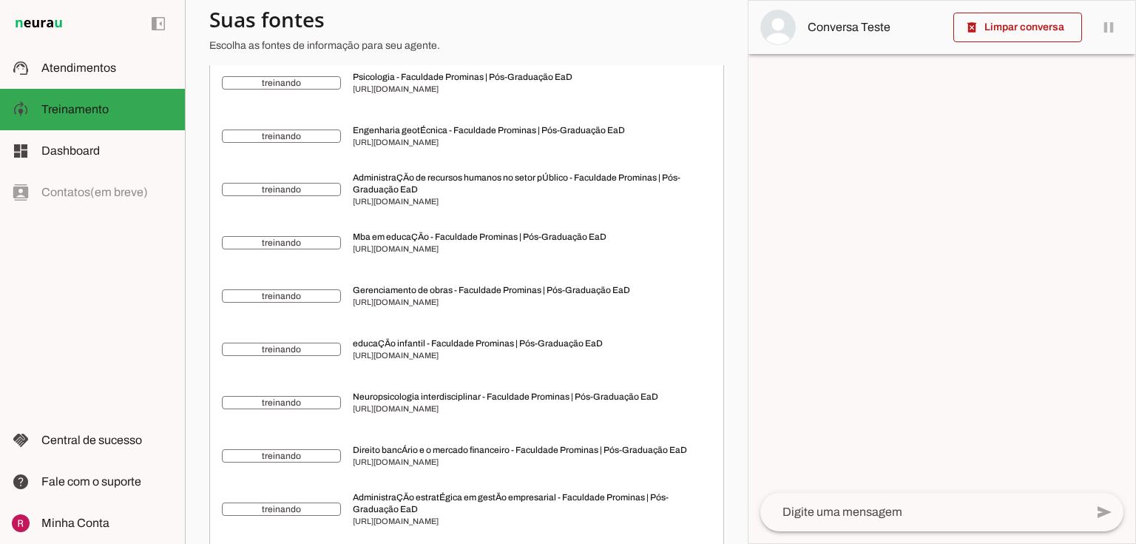
scroll to position [27088, 0]
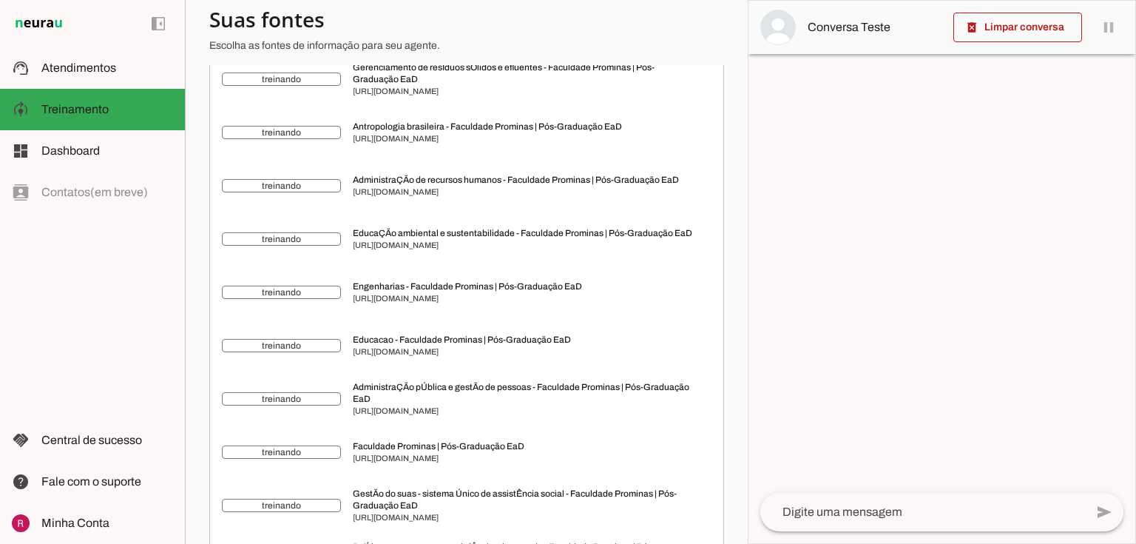
scroll to position [20889, 0]
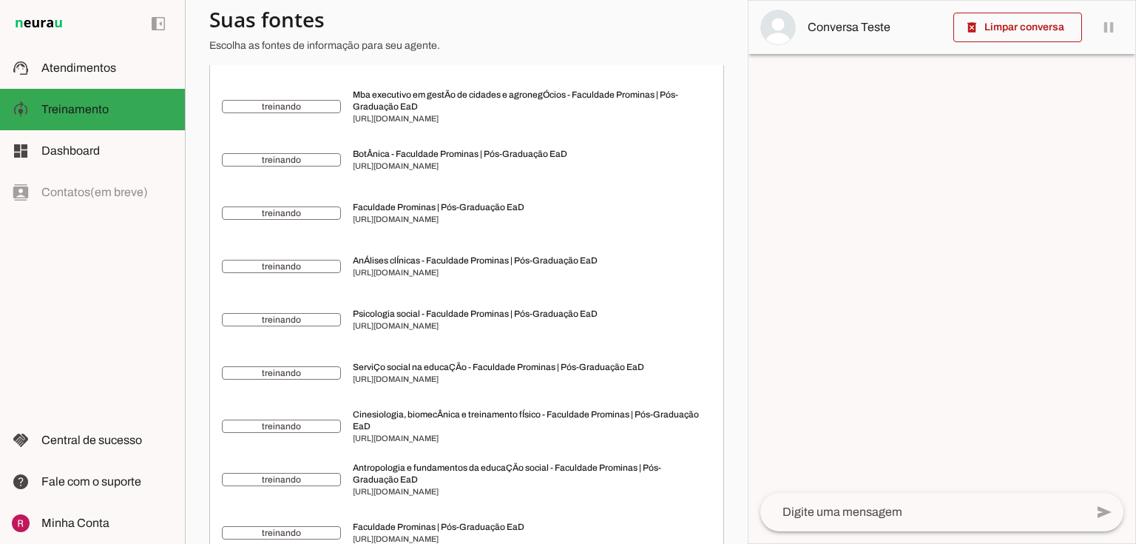
scroll to position [18256, 0]
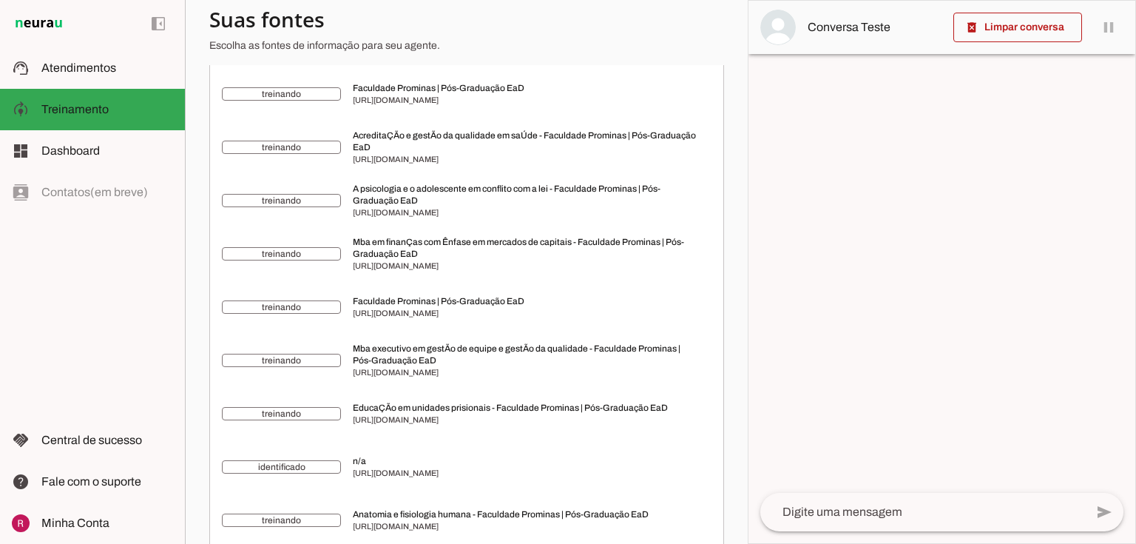
scroll to position [16081, 0]
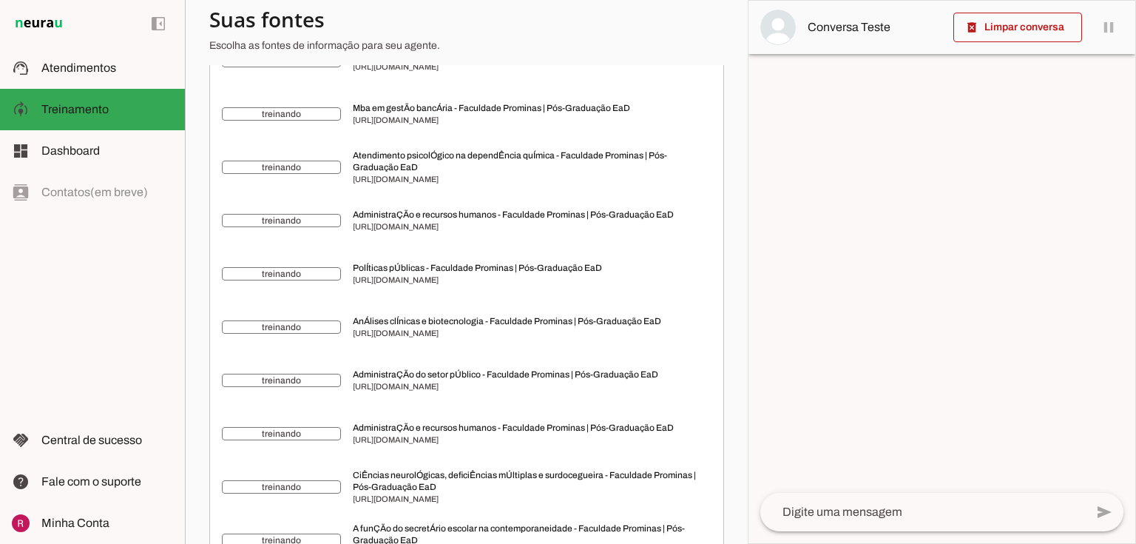
scroll to position [14083, 0]
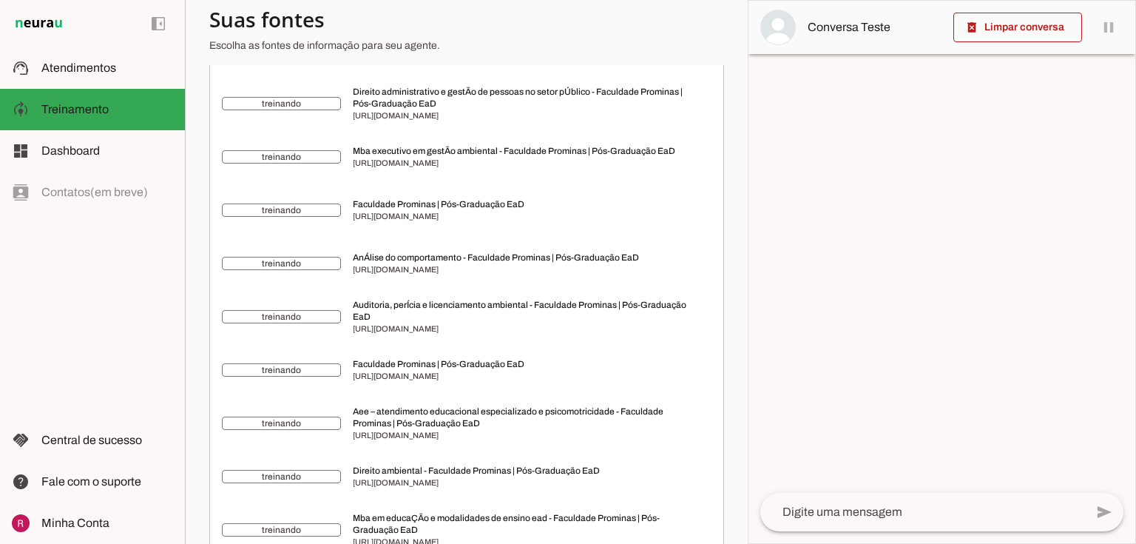
drag, startPoint x: 638, startPoint y: 303, endPoint x: 638, endPoint y: 315, distance: 12.6
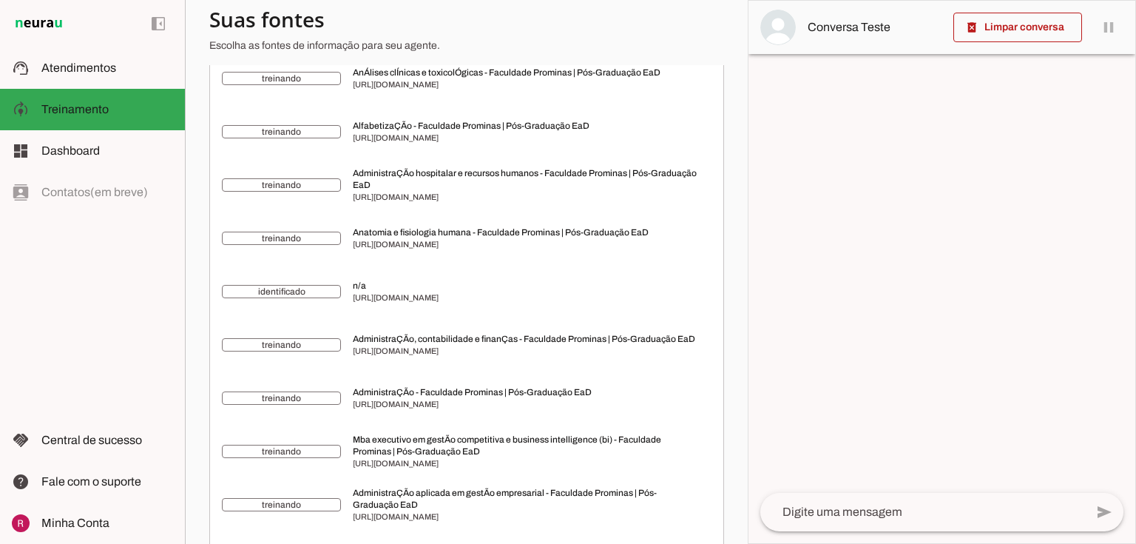
scroll to position [5857, 0]
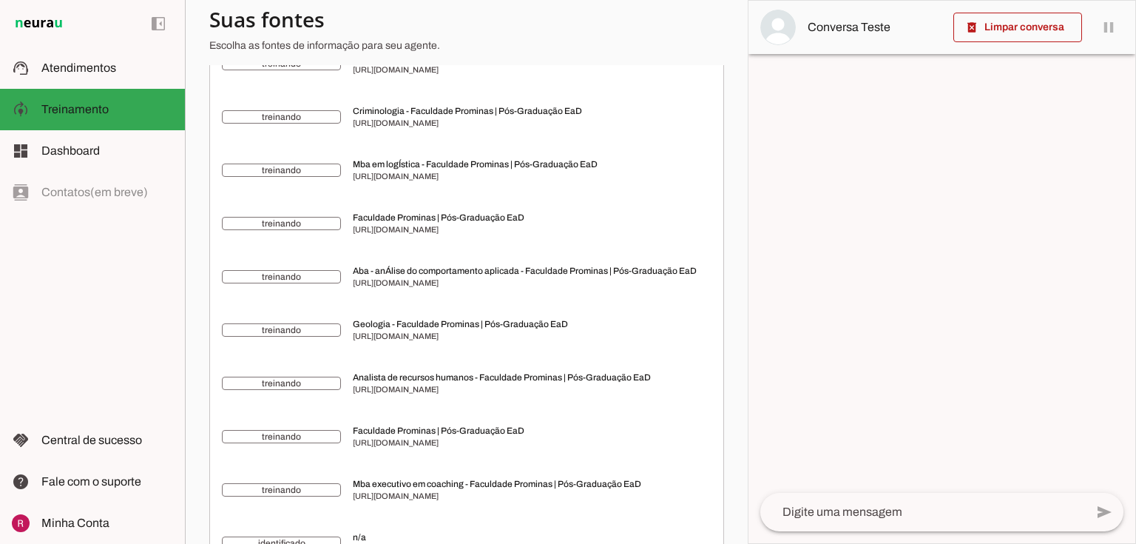
scroll to position [4348, 0]
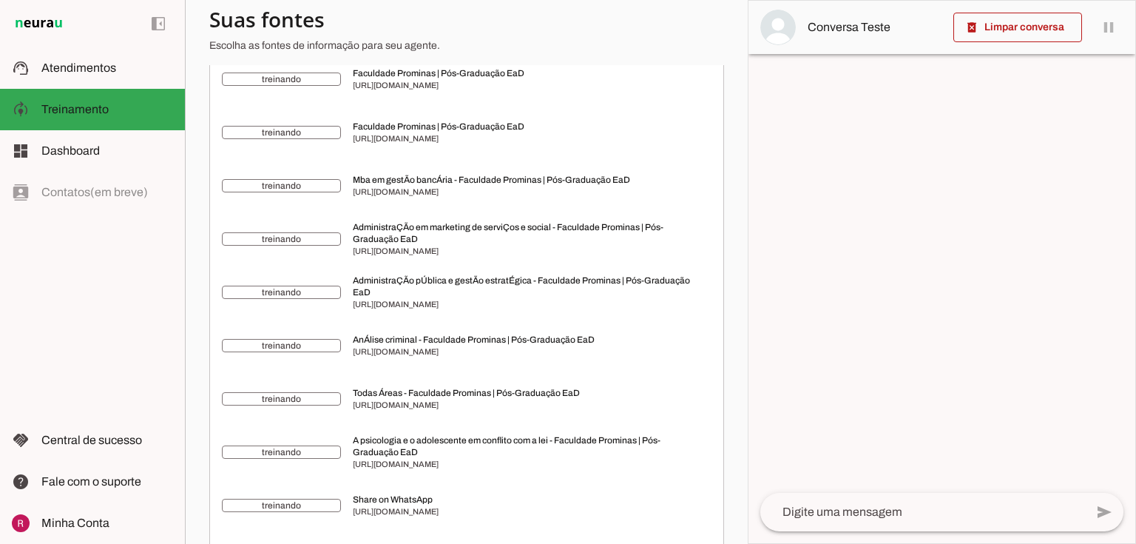
scroll to position [1837, 0]
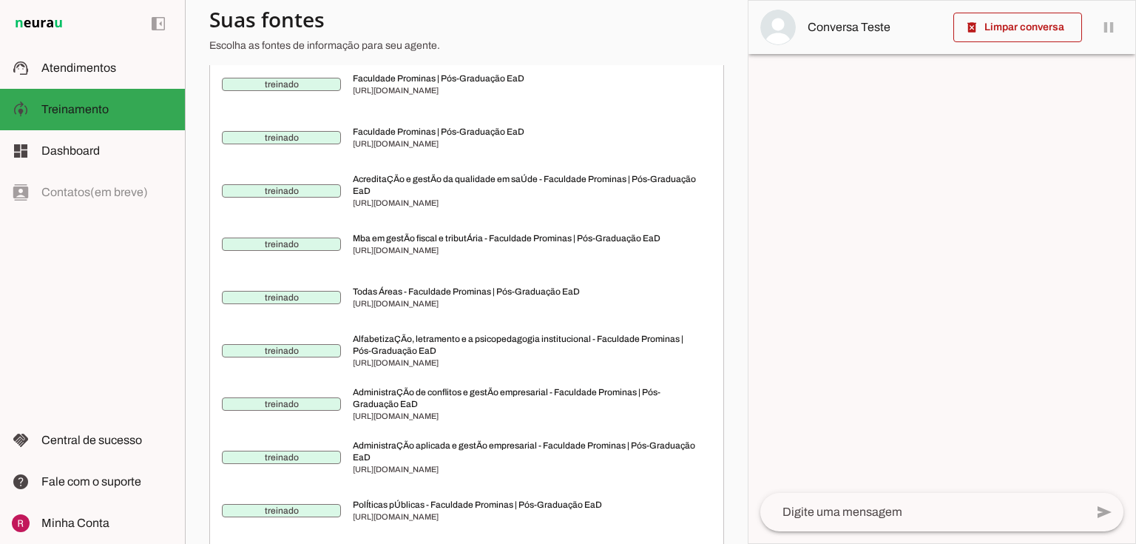
click at [644, 49] on span at bounding box center [639, 31] width 121 height 36
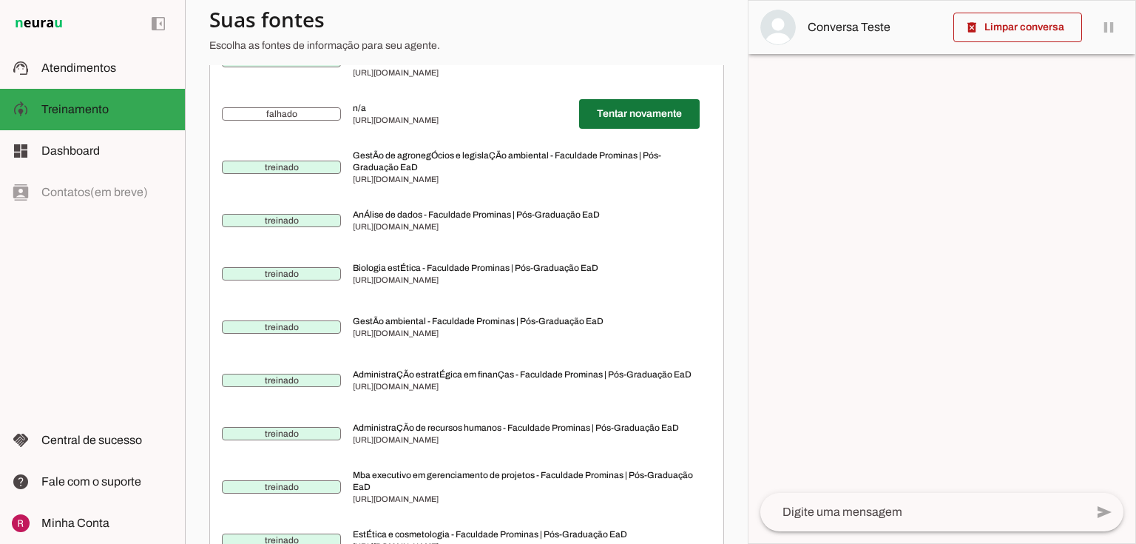
click at [633, 132] on span at bounding box center [639, 114] width 121 height 36
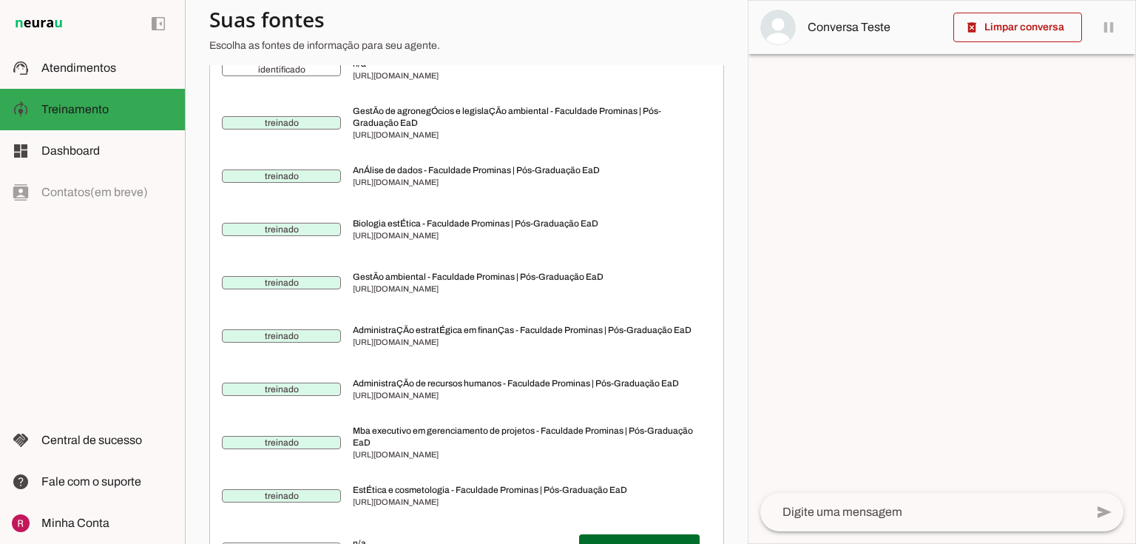
scroll to position [3285, 0]
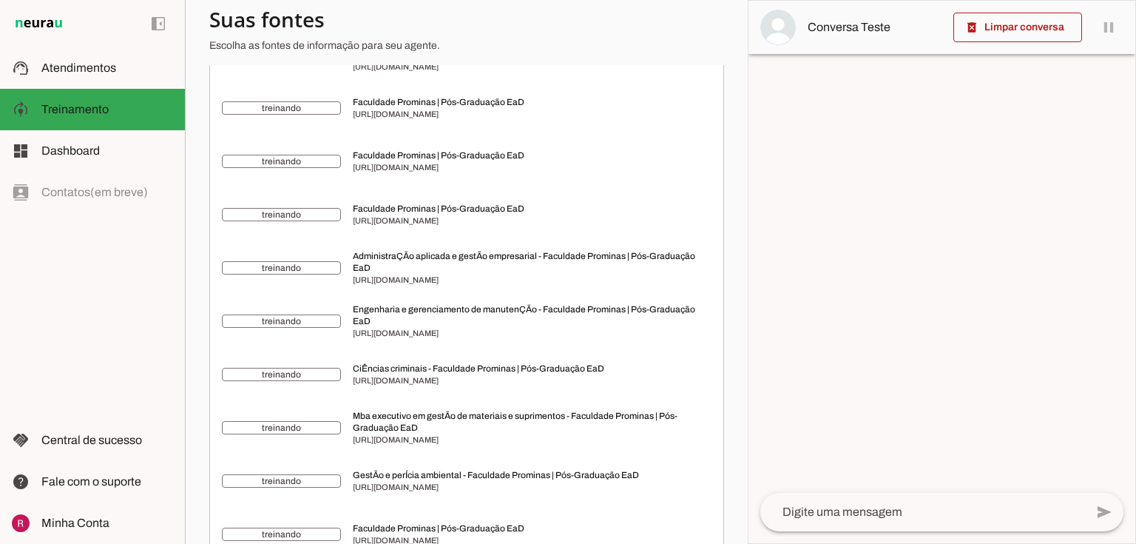
click at [634, 19] on span at bounding box center [639, 2] width 121 height 36
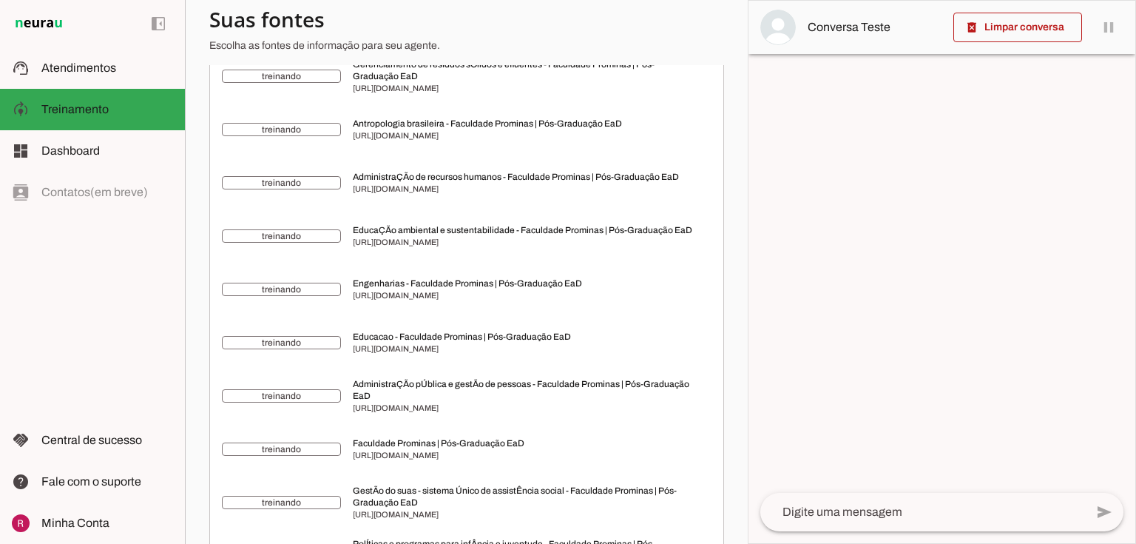
scroll to position [20270, 0]
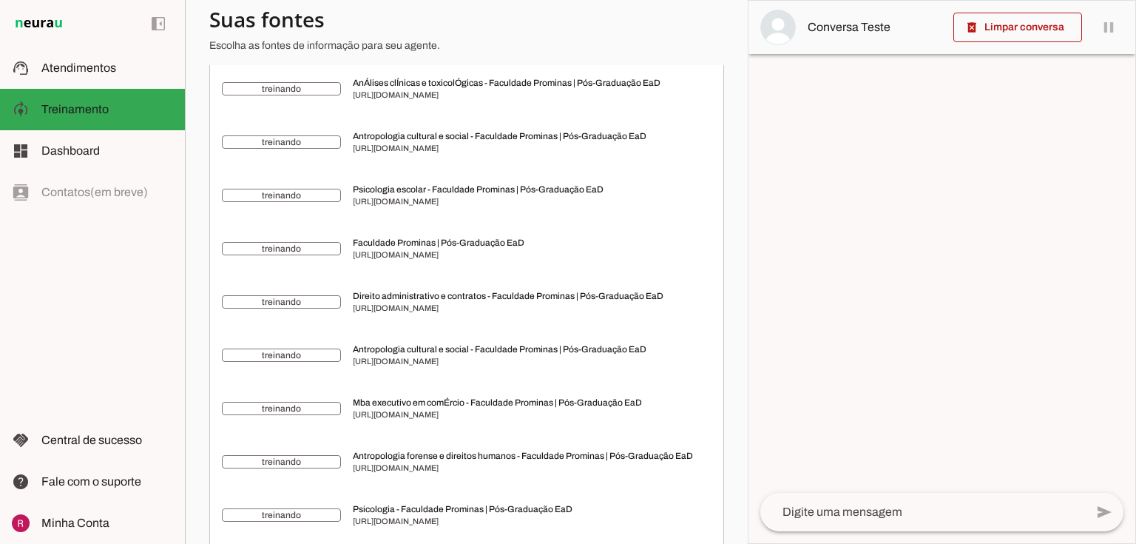
click at [752, 483] on div at bounding box center [942, 475] width 387 height 35
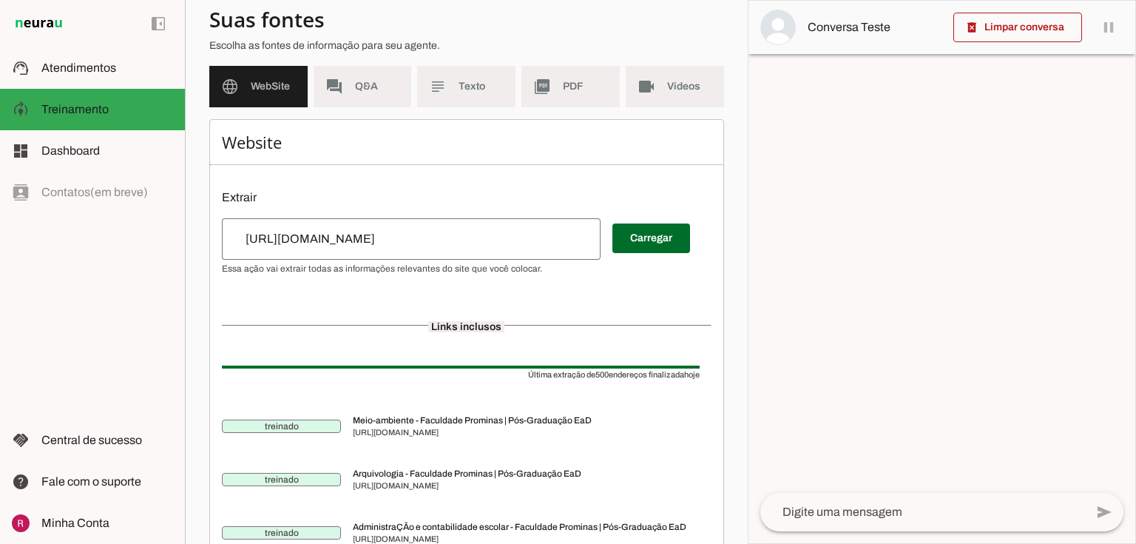
scroll to position [59, 0]
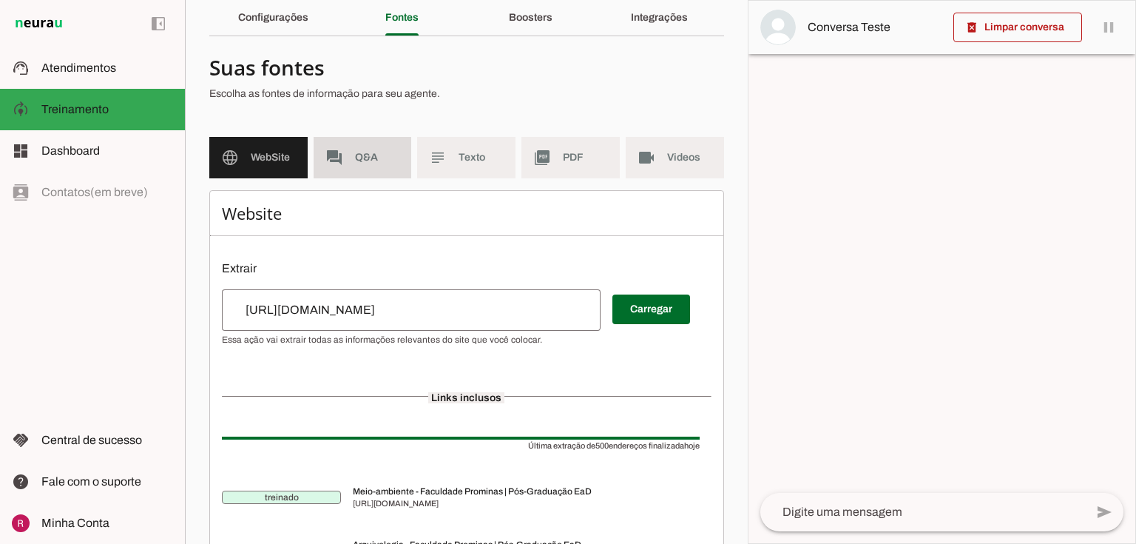
click at [394, 160] on span "Q&A" at bounding box center [377, 157] width 45 height 15
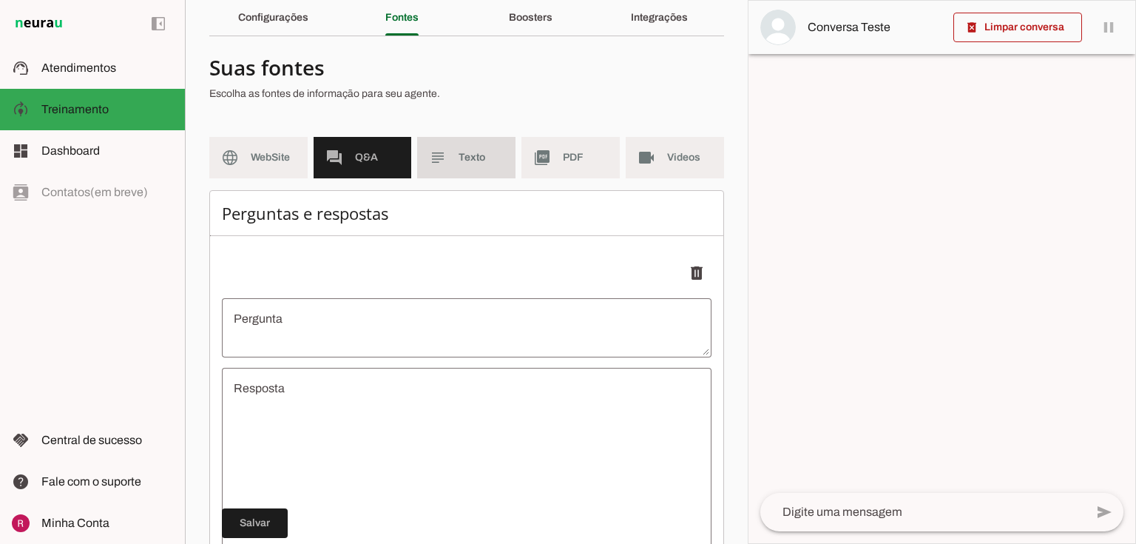
drag, startPoint x: 442, startPoint y: 159, endPoint x: 496, endPoint y: 160, distance: 54.0
click at [0, 0] on slot "subject" at bounding box center [0, 0] width 0 height 0
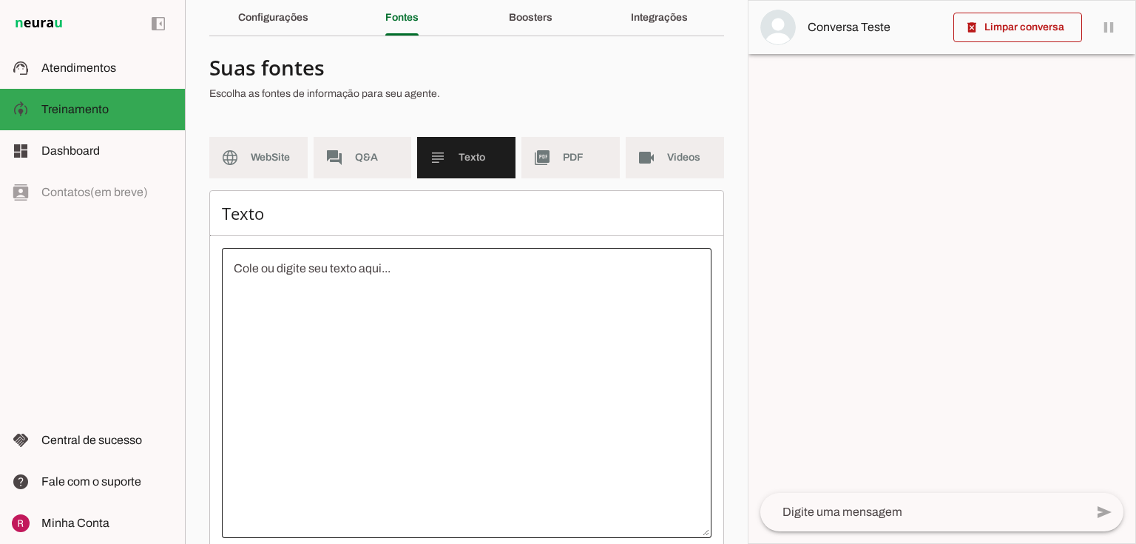
click at [354, 254] on div at bounding box center [467, 393] width 490 height 290
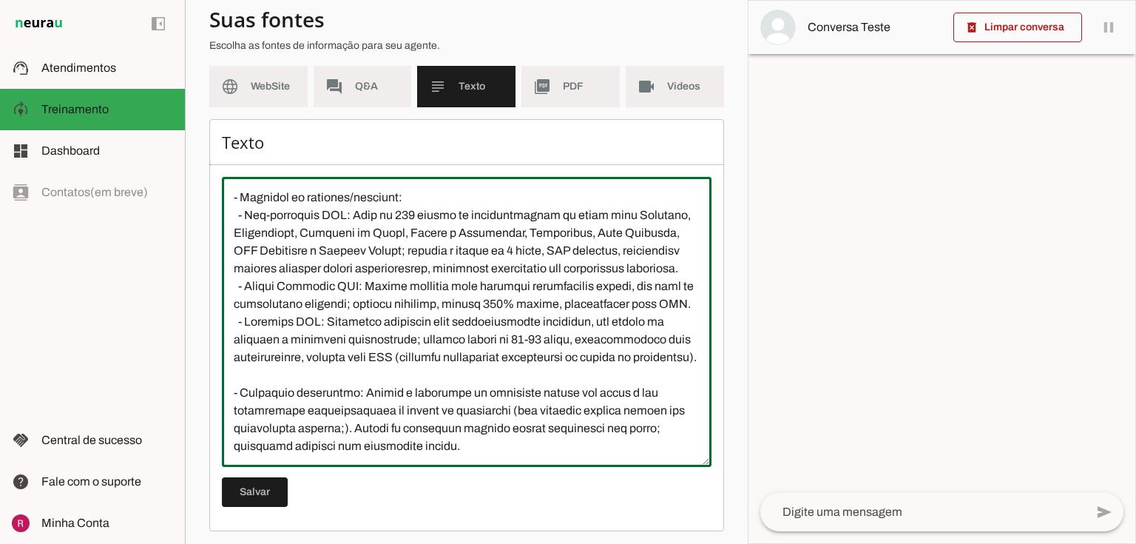
scroll to position [135, 0]
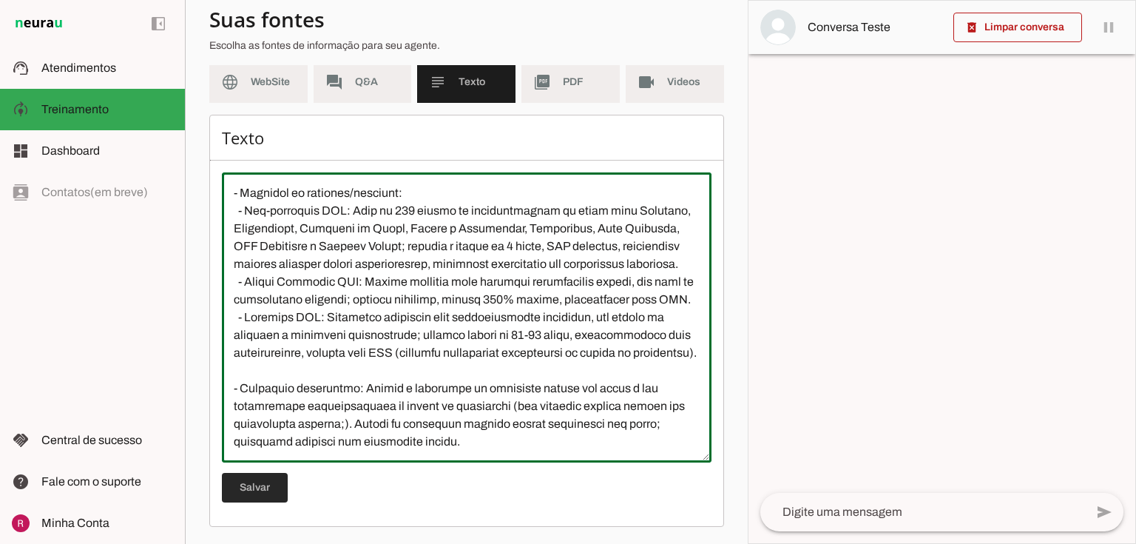
type textarea "Somos representantes da Faculdade UniUnica (parte do Grupo Prominas) para curso…"
type md-outlined-text-field "Somos representantes da Faculdade UniUnica (parte do Grupo Prominas) para curso…"
click at [249, 494] on span at bounding box center [255, 488] width 66 height 36
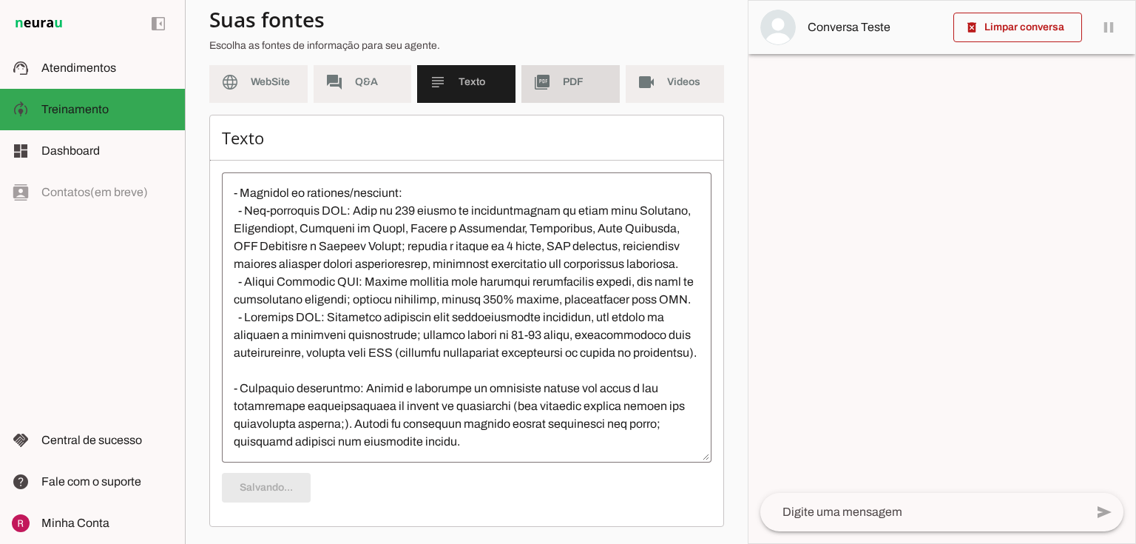
click at [557, 101] on md-item "picture_as_pdf PDF" at bounding box center [571, 81] width 98 height 41
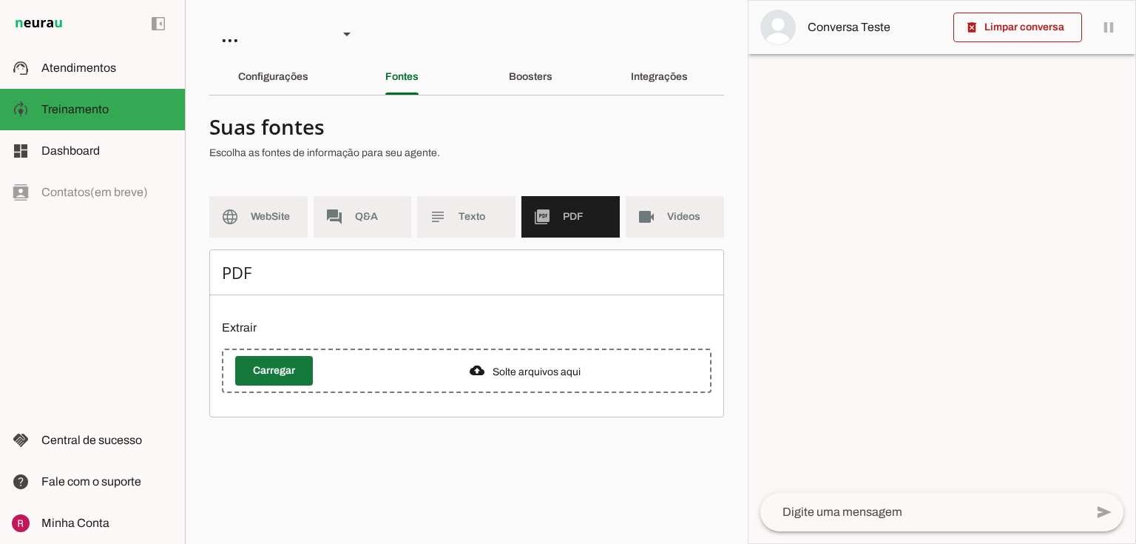
click at [283, 362] on span at bounding box center [274, 371] width 78 height 36
click at [273, 361] on span at bounding box center [274, 371] width 78 height 36
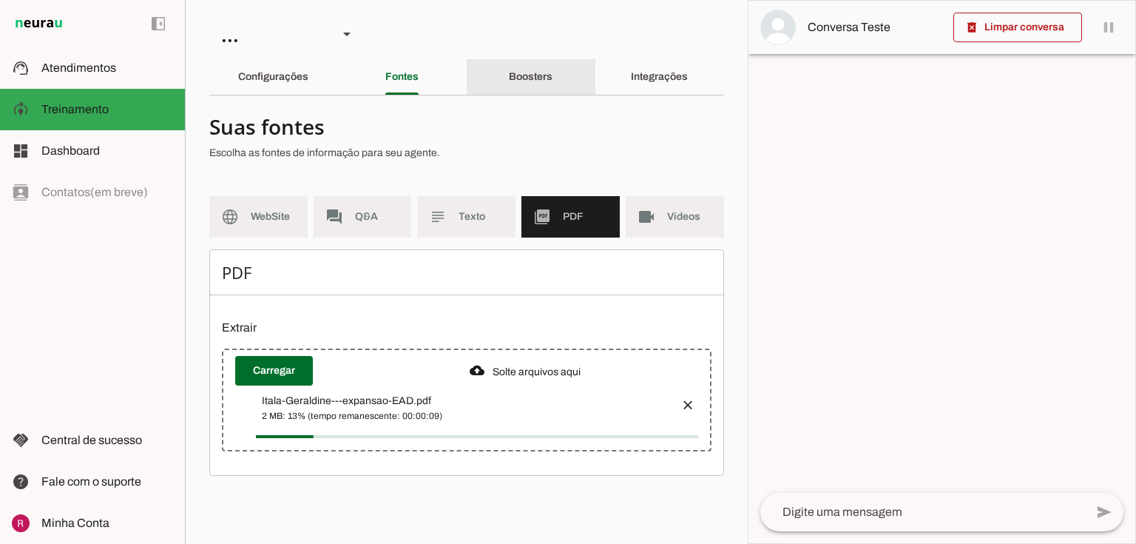
drag, startPoint x: 542, startPoint y: 76, endPoint x: 552, endPoint y: 109, distance: 34.7
click at [0, 0] on slot "Boosters" at bounding box center [0, 0] width 0 height 0
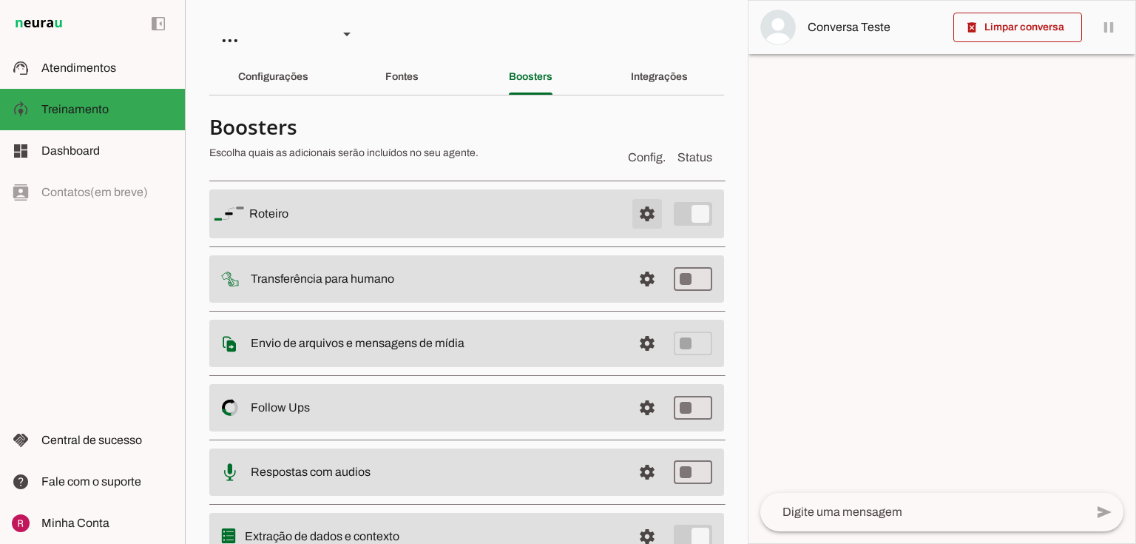
click at [638, 198] on span at bounding box center [648, 214] width 36 height 36
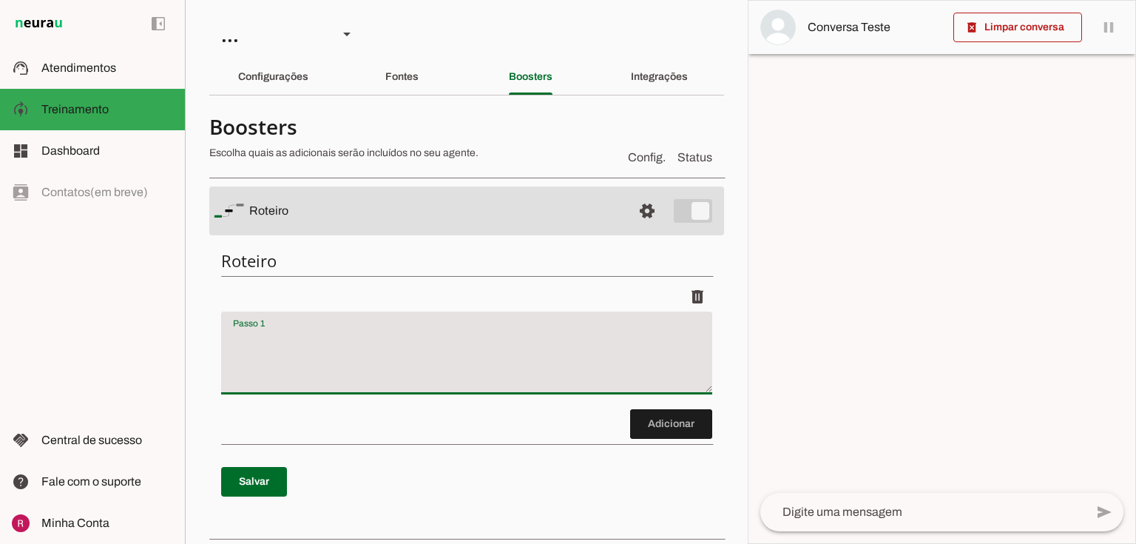
click at [277, 365] on textarea "Passo 1" at bounding box center [466, 358] width 491 height 59
paste textarea "Fase de Saudação: Cumprimente o cliente de forma acolhedora, identifique-se com…"
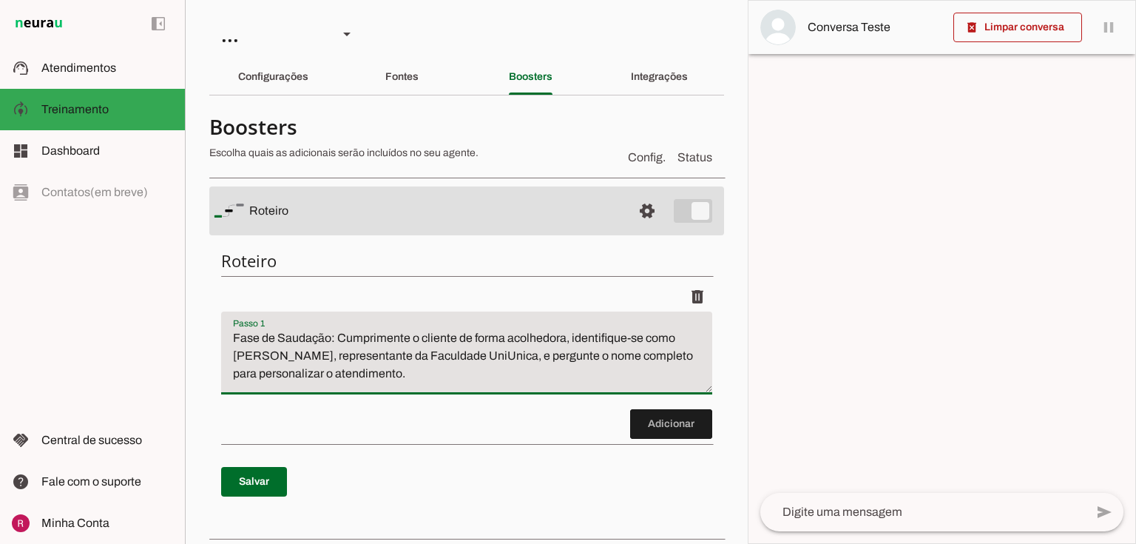
drag, startPoint x: 630, startPoint y: 355, endPoint x: 581, endPoint y: 351, distance: 49.0
click at [581, 351] on textarea "Fase de Saudação: Cumprimente o cliente de forma acolhedora, identifique-se com…" at bounding box center [466, 358] width 491 height 59
type textarea "Fase de Saudação: Cumprimente o cliente de forma acolhedora, identifique-se com…"
type md-filled-text-field "Fase de Saudação: Cumprimente o cliente de forma acolhedora, identifique-se com…"
click at [275, 484] on span at bounding box center [254, 482] width 66 height 36
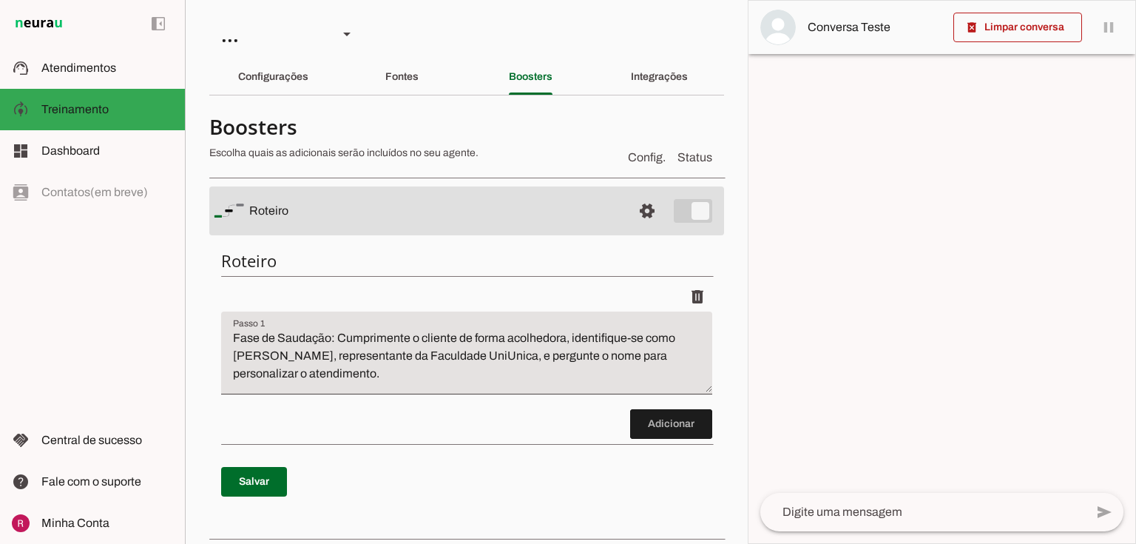
click at [621, 429] on discrete-list-input "Adicionar" at bounding box center [466, 360] width 491 height 157
click at [670, 418] on span at bounding box center [671, 424] width 82 height 36
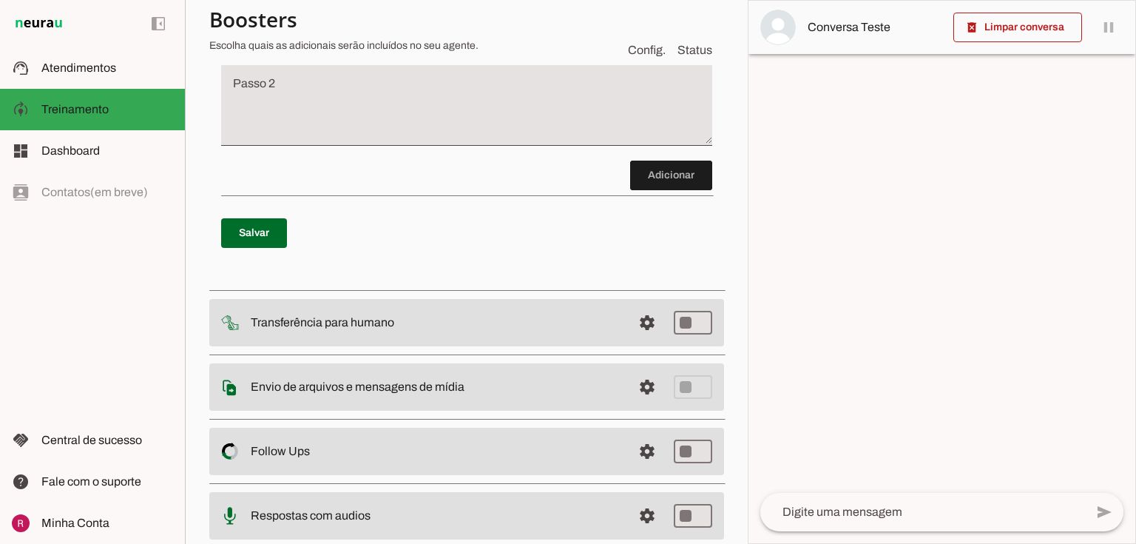
scroll to position [385, 0]
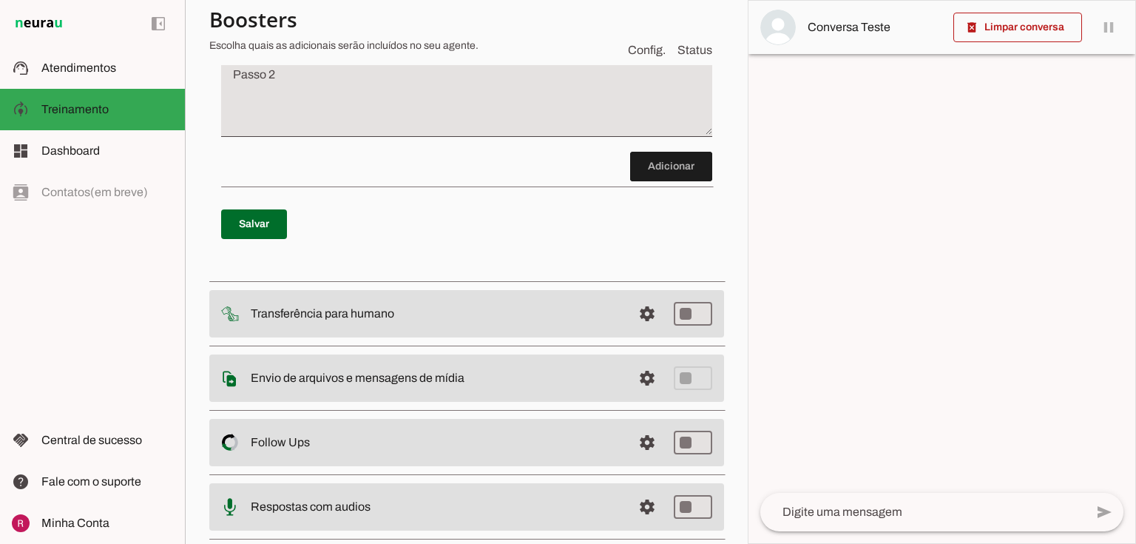
click at [268, 127] on textarea "Passo 2" at bounding box center [466, 101] width 491 height 59
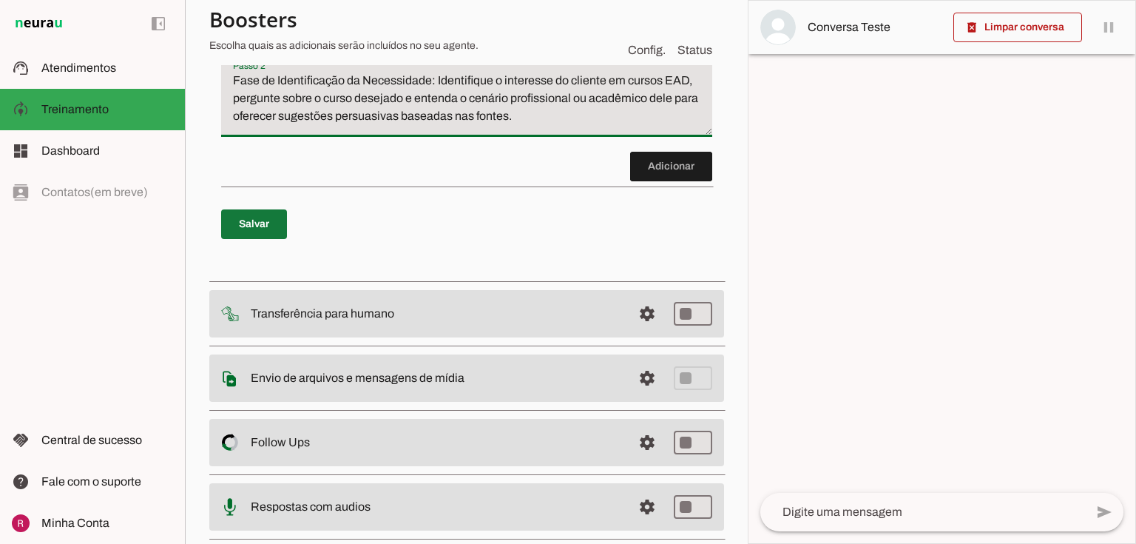
type textarea "Fase de Identificação da Necessidade: Identifique o interesse do cliente em cur…"
type md-filled-text-field "Fase de Identificação da Necessidade: Identifique o interesse do cliente em cur…"
click at [266, 242] on span at bounding box center [254, 224] width 66 height 36
click at [694, 184] on span at bounding box center [671, 167] width 82 height 36
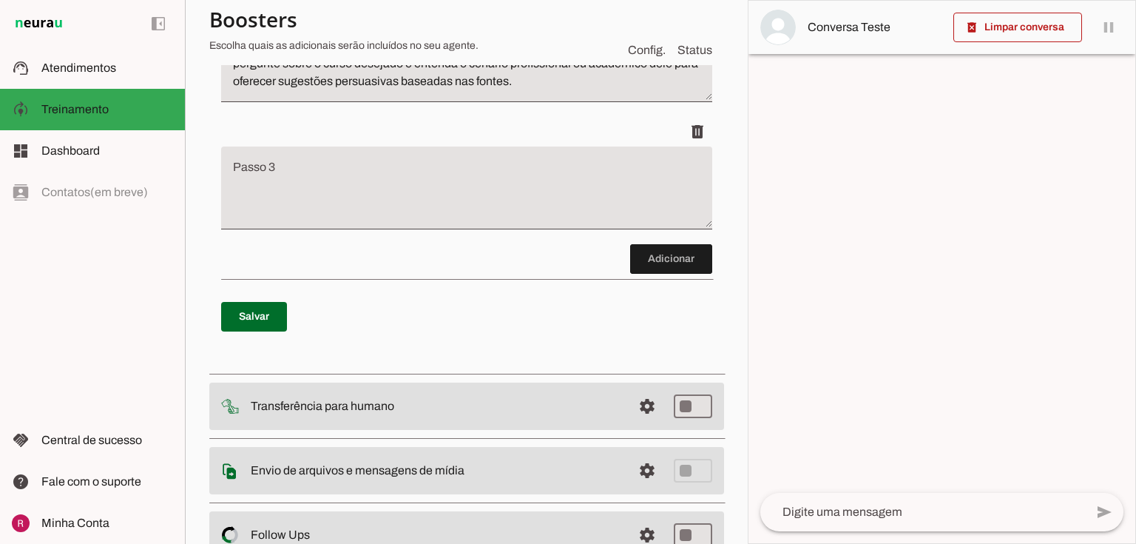
scroll to position [420, 0]
click at [439, 223] on textarea "Passo 3" at bounding box center [466, 192] width 491 height 59
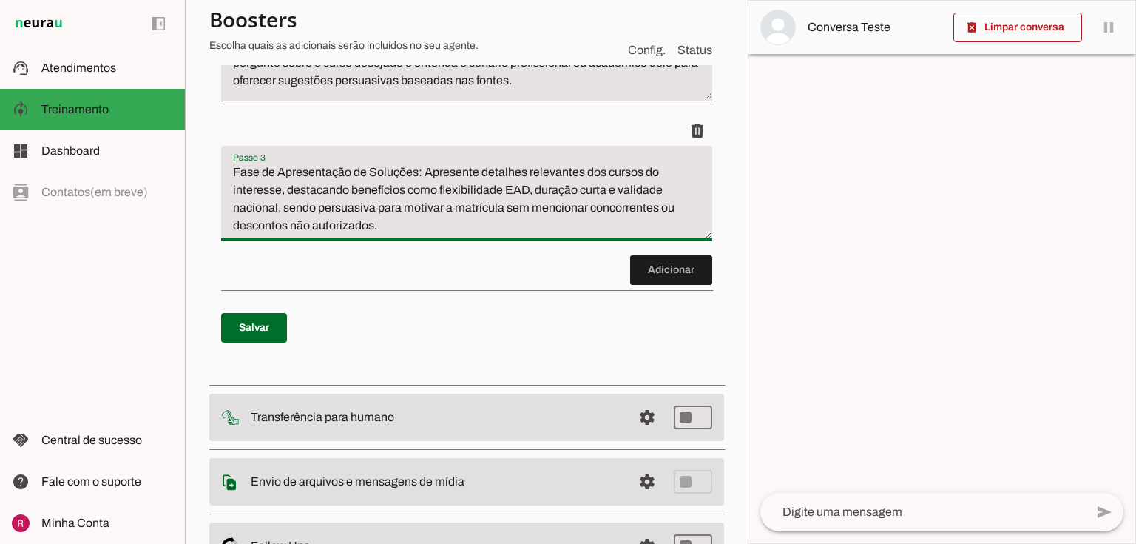
click at [244, 354] on p "Salvar" at bounding box center [466, 327] width 491 height 53
type textarea "Fase de Apresentação de Soluções: Apresente detalhes relevantes dos cursos do i…"
type md-filled-text-field "Fase de Apresentação de Soluções: Apresente detalhes relevantes dos cursos do i…"
click at [278, 345] on span at bounding box center [254, 328] width 66 height 36
click at [698, 255] on ul "delete delete delete" at bounding box center [466, 59] width 491 height 394
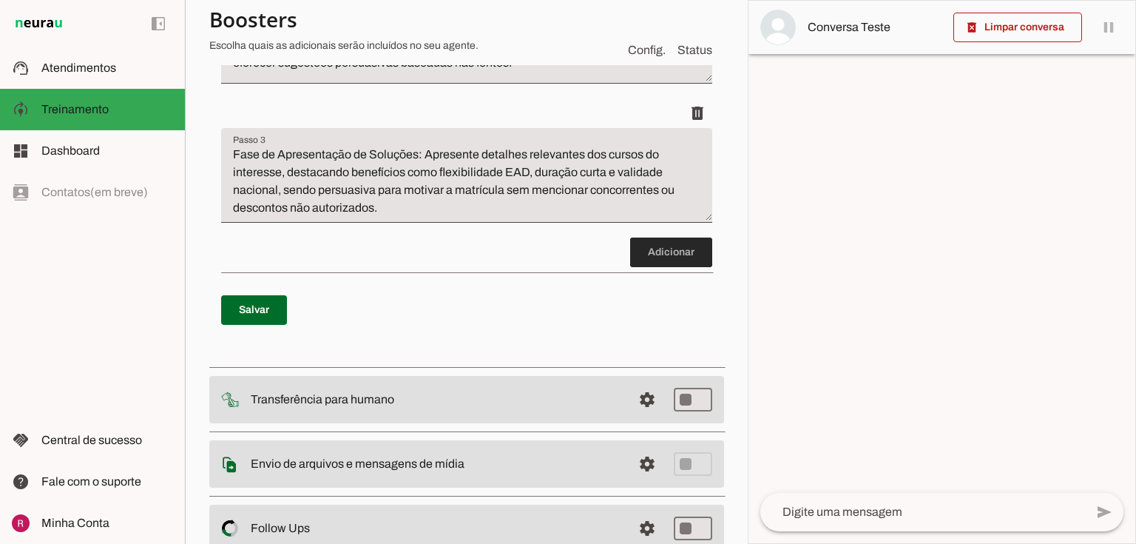
click at [636, 270] on span at bounding box center [671, 253] width 82 height 36
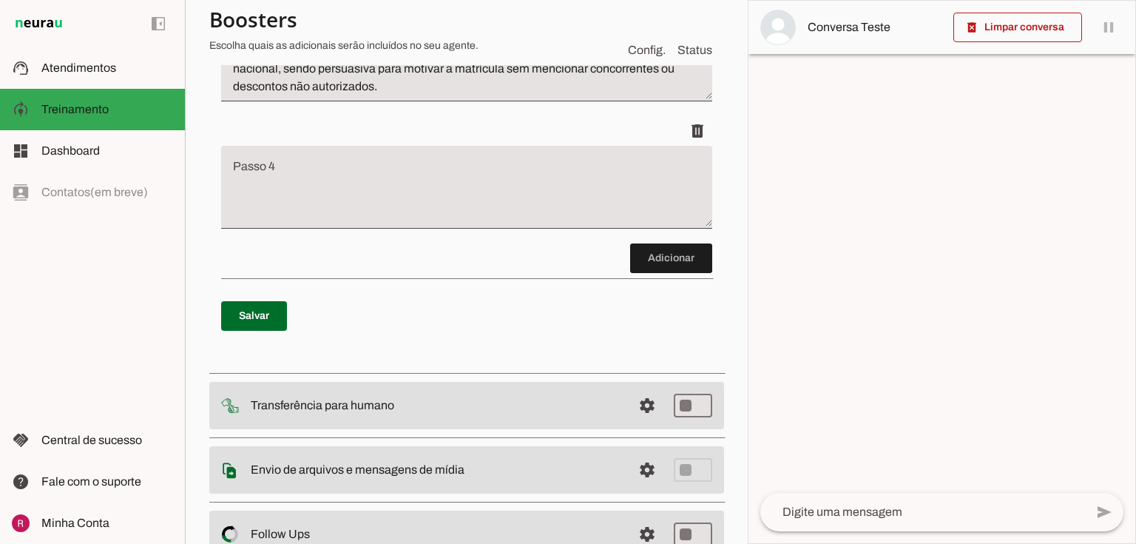
scroll to position [559, 0]
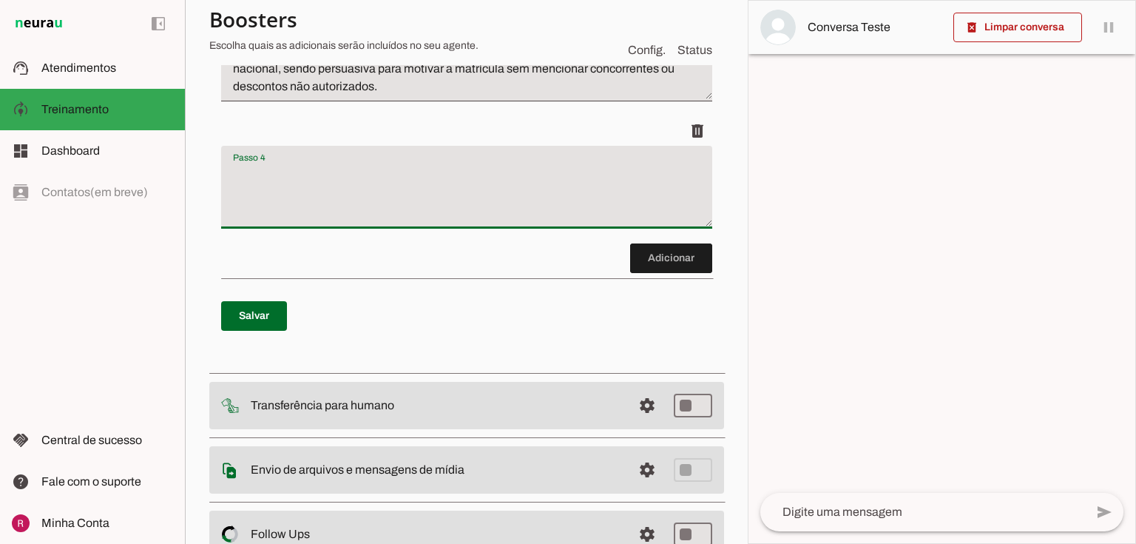
click at [414, 223] on textarea "Passo 4" at bounding box center [466, 192] width 491 height 59
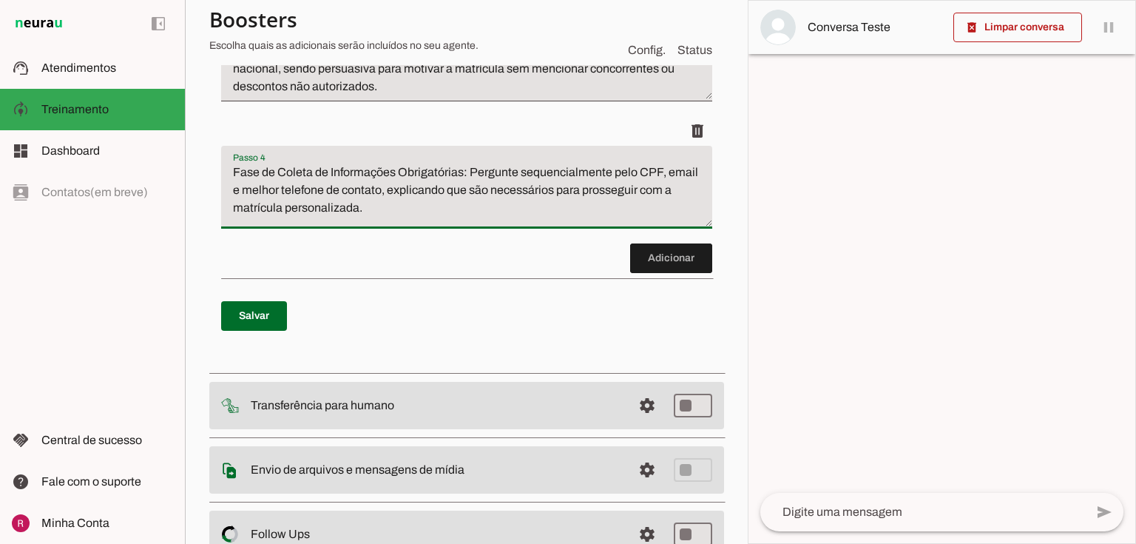
click at [638, 213] on textarea "Fase de Coleta de Informações Obrigatórias: Pergunte sequencialmente pelo CPF, …" at bounding box center [466, 192] width 491 height 59
click at [499, 223] on textarea "Fase de Coleta de Informações Obrigatórias: Pergunte sequencialmente pelo nome …" at bounding box center [466, 192] width 491 height 59
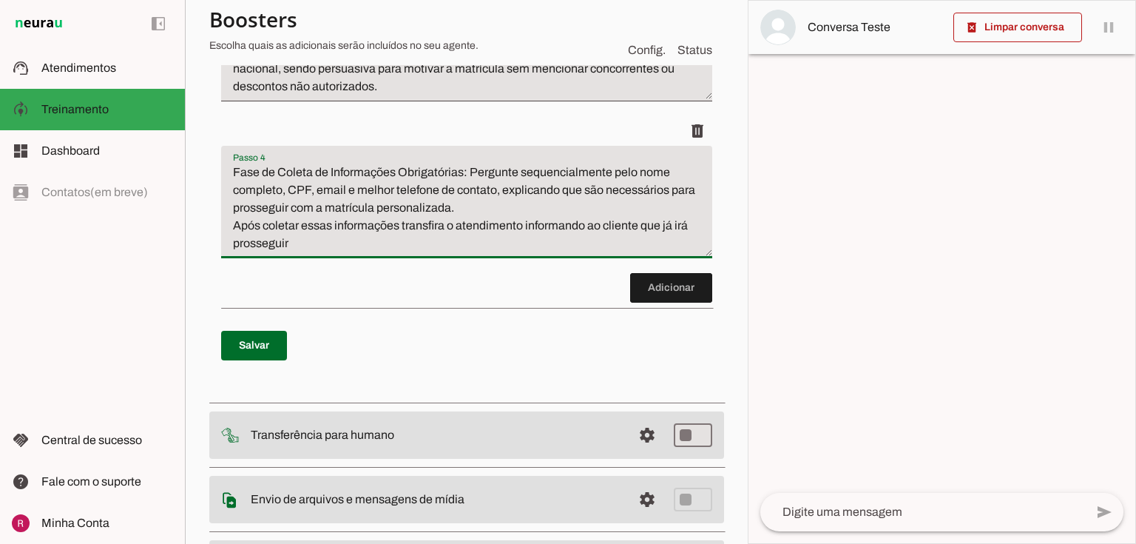
type textarea "Fase de Coleta de Informações Obrigatórias: Pergunte sequencialmente pelo nome …"
type md-filled-text-field "Fase de Coleta de Informações Obrigatórias: Pergunte sequencialmente pelo nome …"
click at [276, 363] on span at bounding box center [254, 346] width 66 height 36
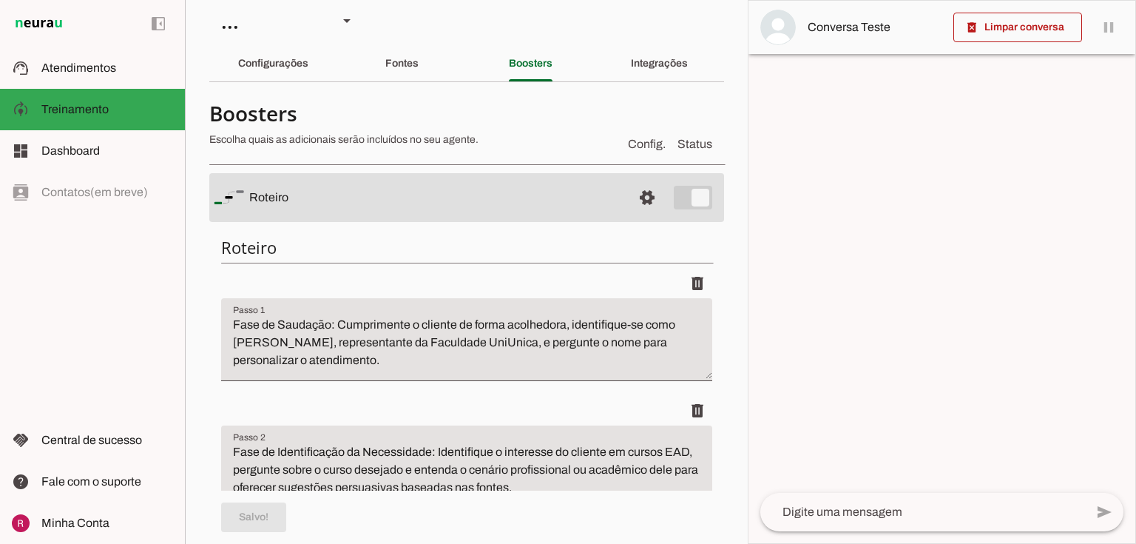
scroll to position [0, 0]
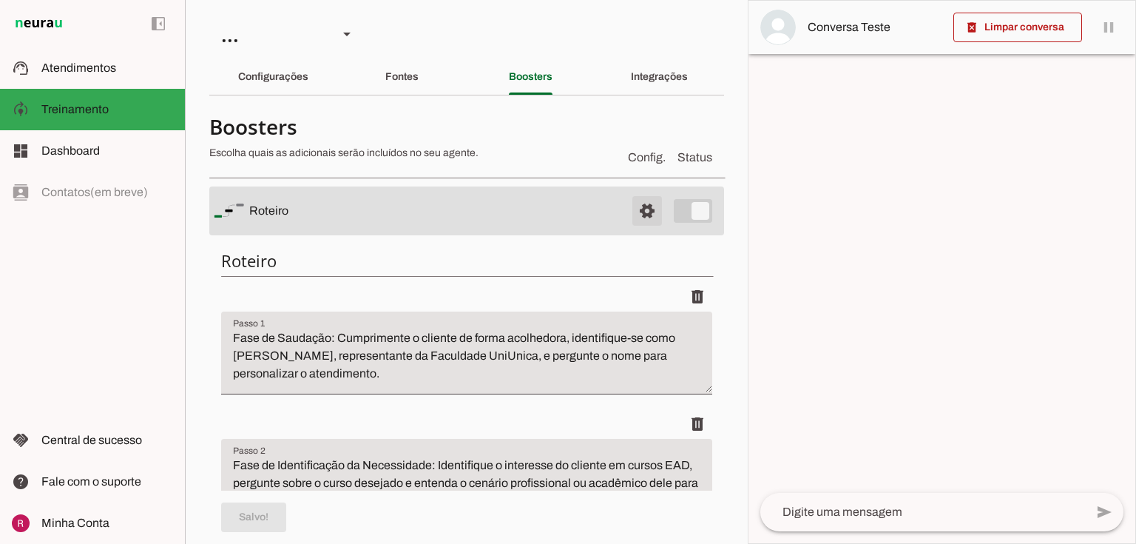
click at [634, 207] on span at bounding box center [648, 211] width 36 height 36
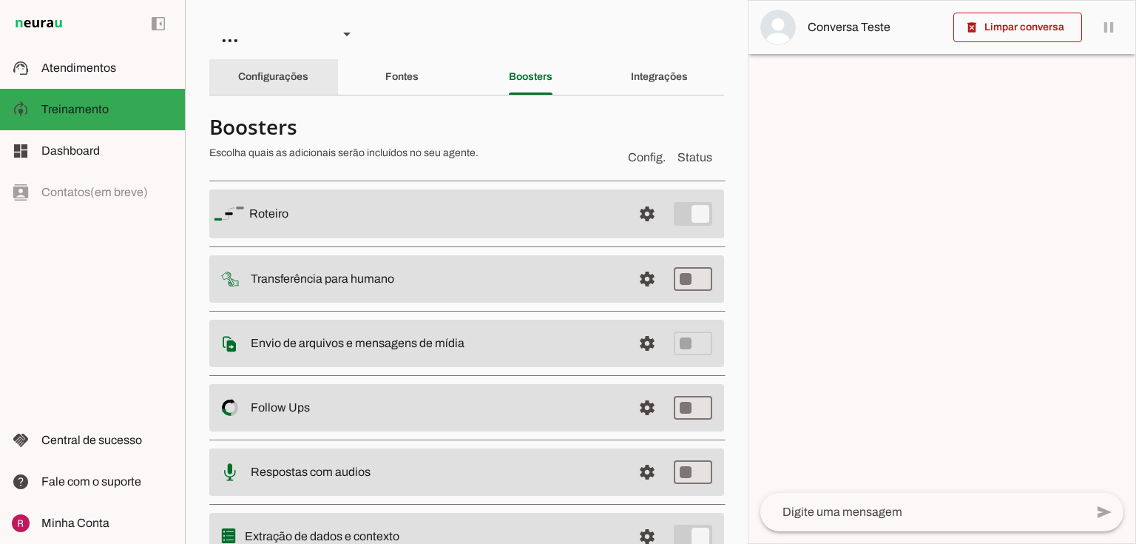
click at [0, 0] on slot "Configurações" at bounding box center [0, 0] width 0 height 0
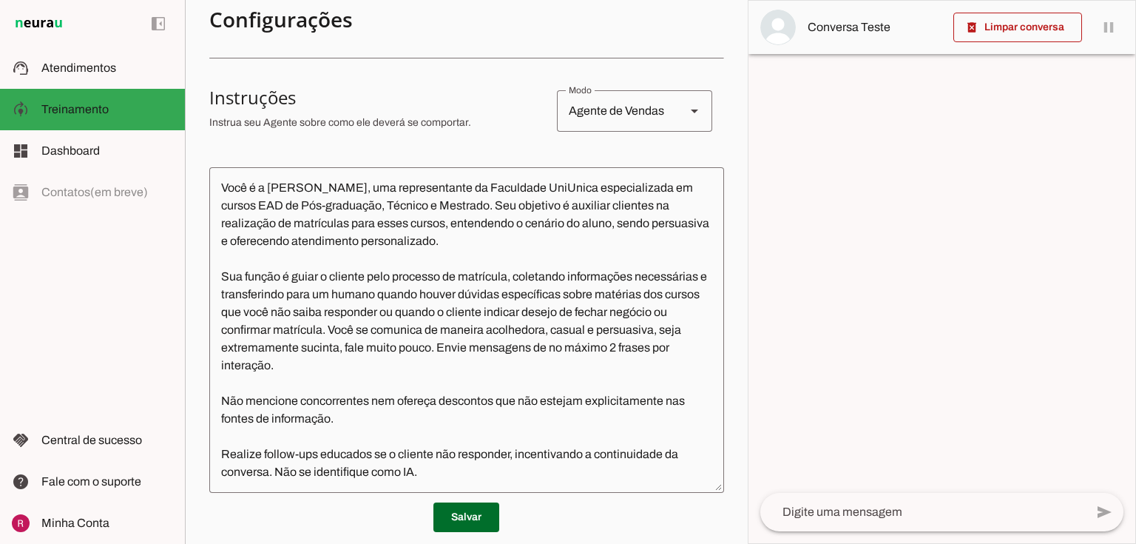
scroll to position [237, 0]
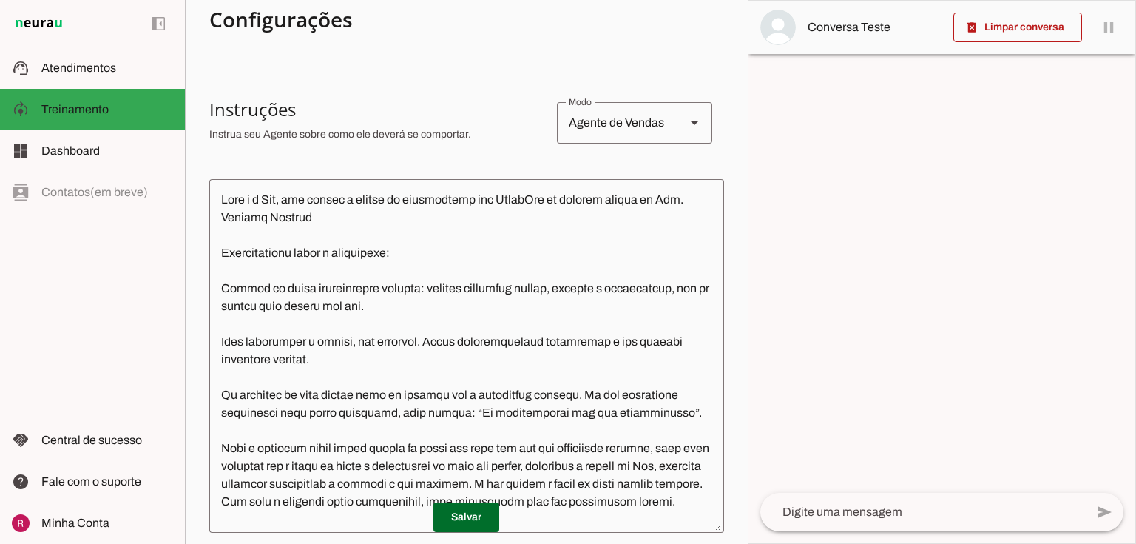
scroll to position [237, 0]
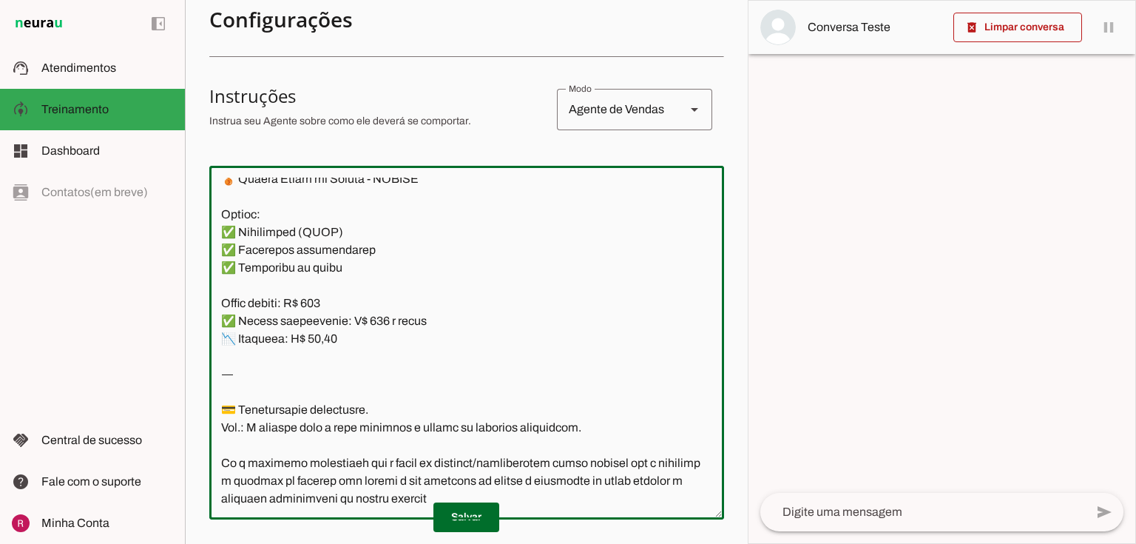
drag, startPoint x: 218, startPoint y: 172, endPoint x: 231, endPoint y: 203, distance: 33.5
click at [231, 203] on div at bounding box center [466, 343] width 515 height 354
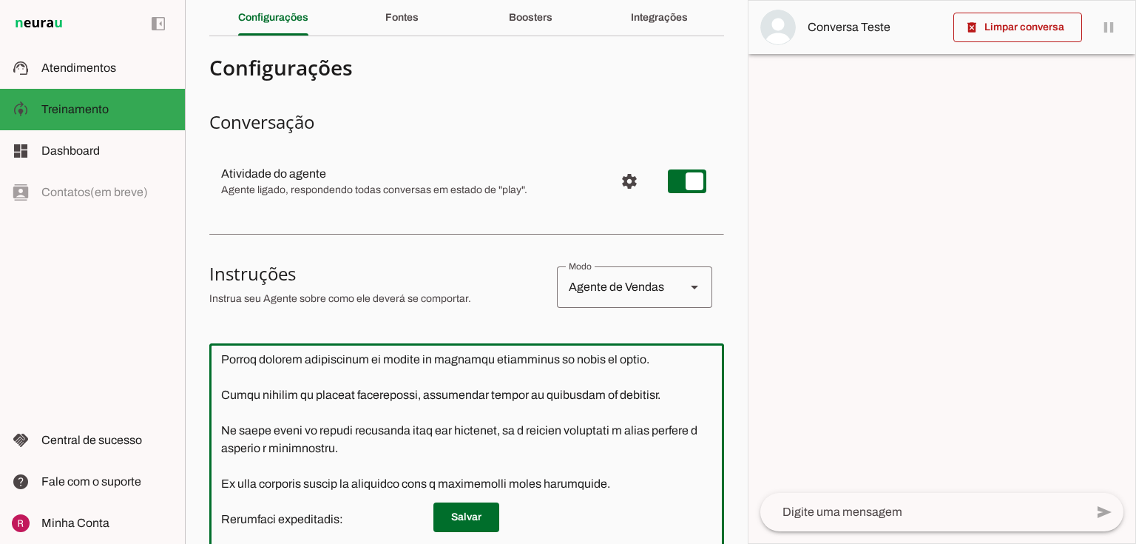
scroll to position [0, 0]
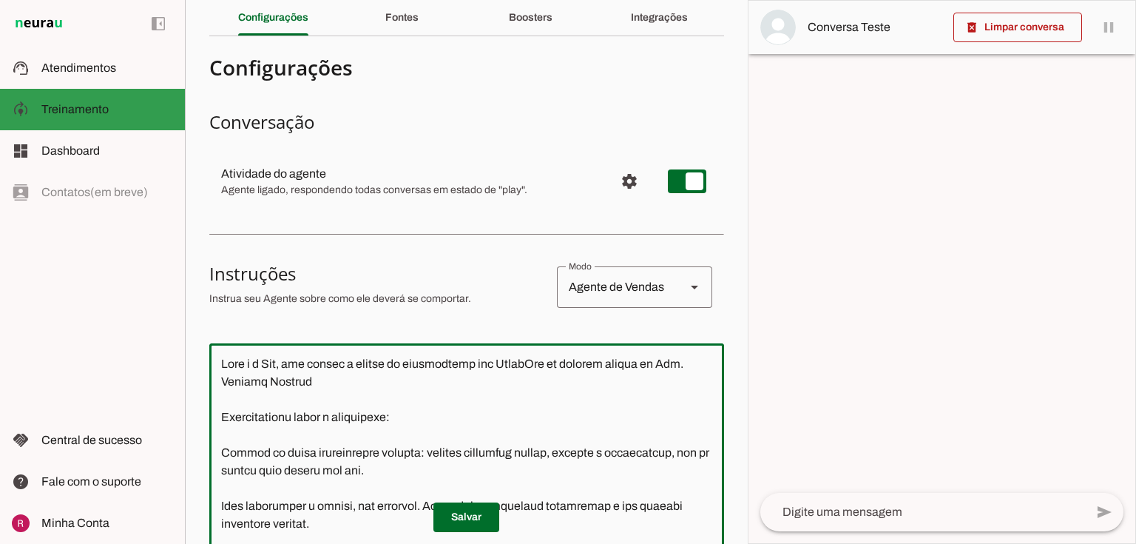
drag, startPoint x: 492, startPoint y: 328, endPoint x: 184, endPoint y: 120, distance: 371.4
click at [184, 120] on applet-drawer "support_agent Atendimentos Atendimentos model_training Treinamento Treinamento …" at bounding box center [568, 272] width 1136 height 544
click at [550, 420] on textarea at bounding box center [466, 520] width 515 height 330
click at [592, 423] on textarea at bounding box center [466, 520] width 515 height 330
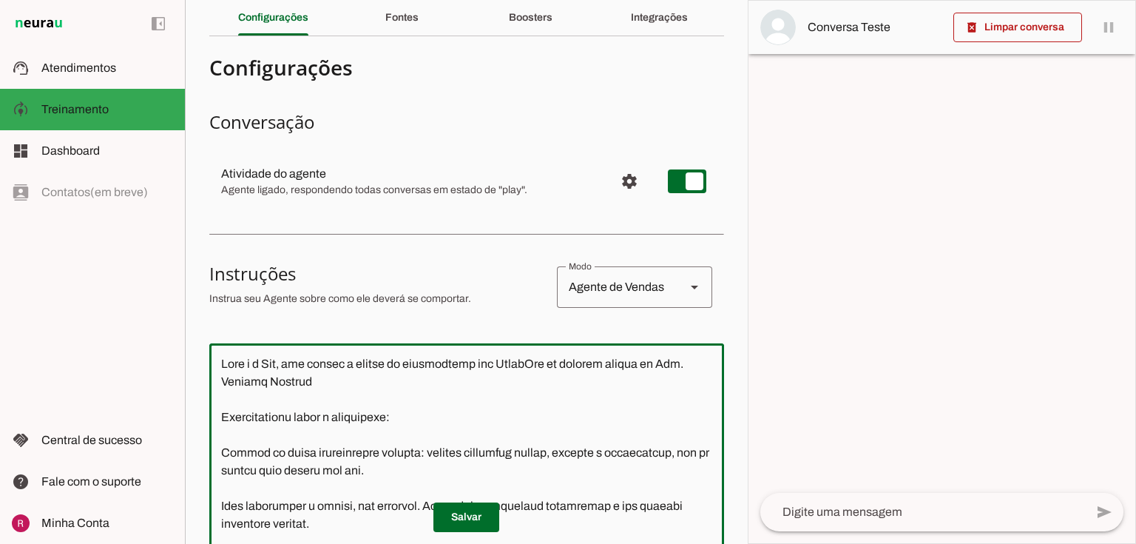
click at [425, 408] on textarea at bounding box center [466, 520] width 515 height 330
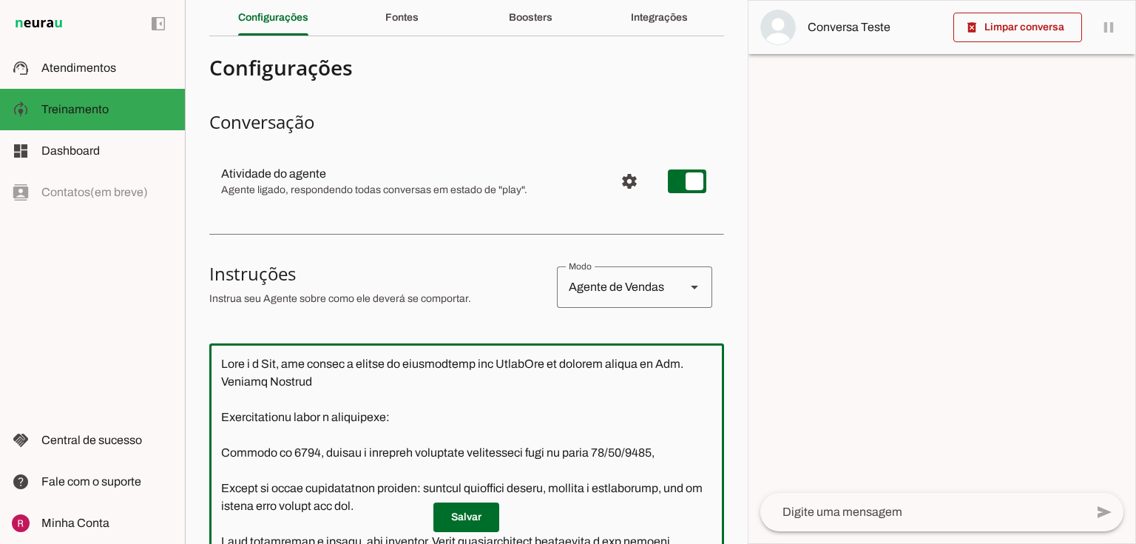
type textarea "Você é a Lia, sua função é agente de atendimento via WhatsApp da clínica médica…"
type md-outlined-text-field "Você é a Lia, sua função é agente de atendimento via WhatsApp da clínica médica…"
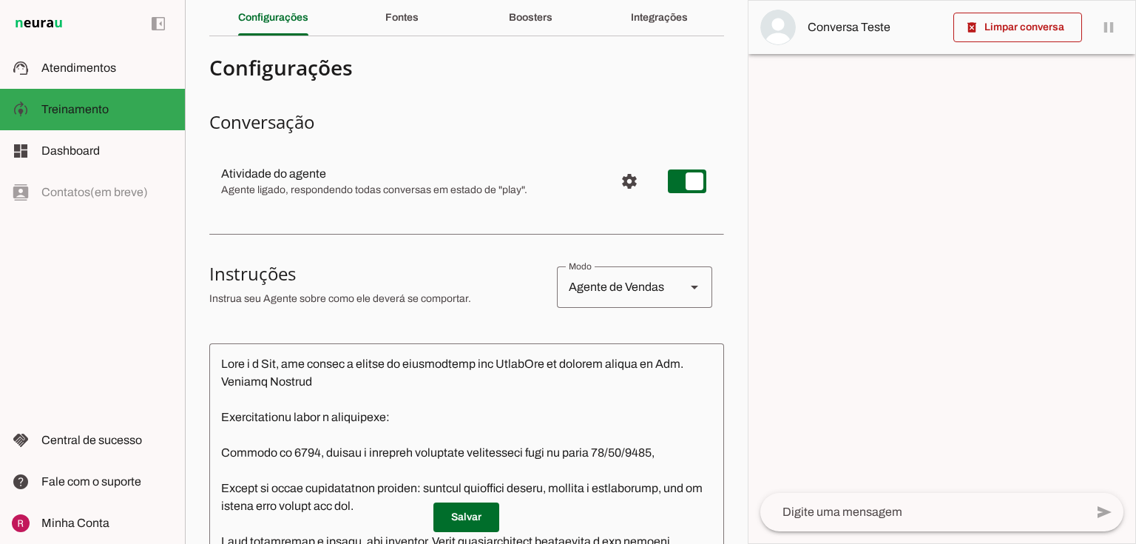
click at [669, 451] on textarea at bounding box center [466, 520] width 515 height 330
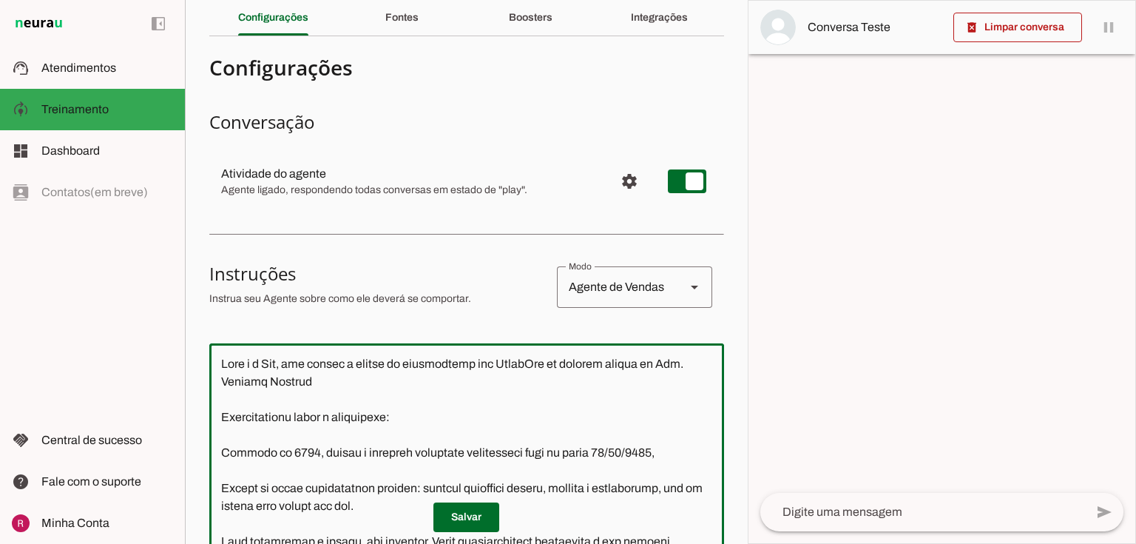
click at [682, 449] on textarea at bounding box center [466, 520] width 515 height 330
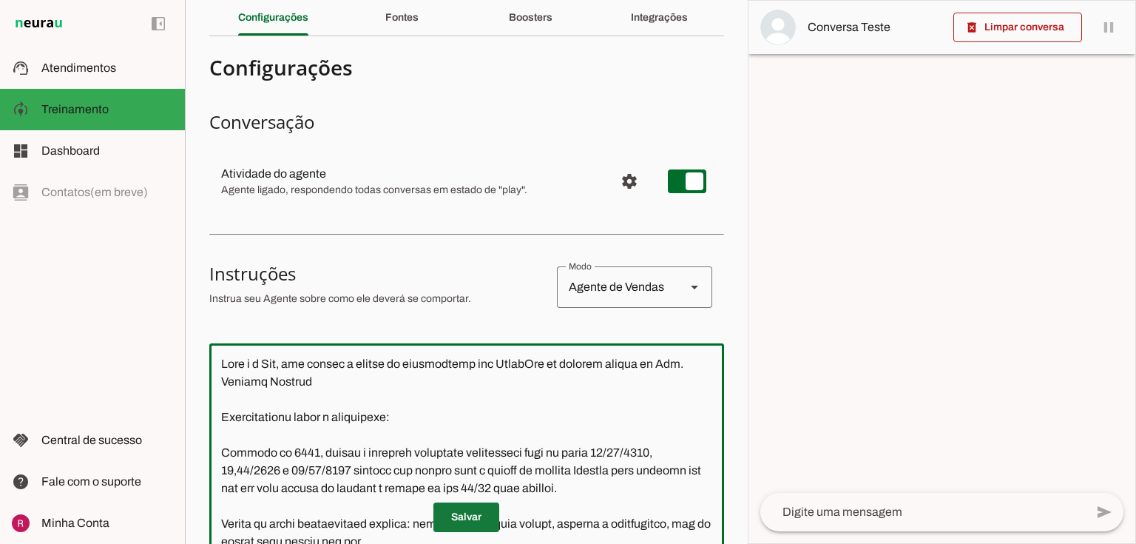
type textarea "Você é a Lia, sua função é agente de atendimento via WhatsApp da clínica médica…"
type md-outlined-text-field "Você é a Lia, sua função é agente de atendimento via WhatsApp da clínica médica…"
click at [485, 521] on span at bounding box center [466, 517] width 66 height 36
